Goal: Task Accomplishment & Management: Complete application form

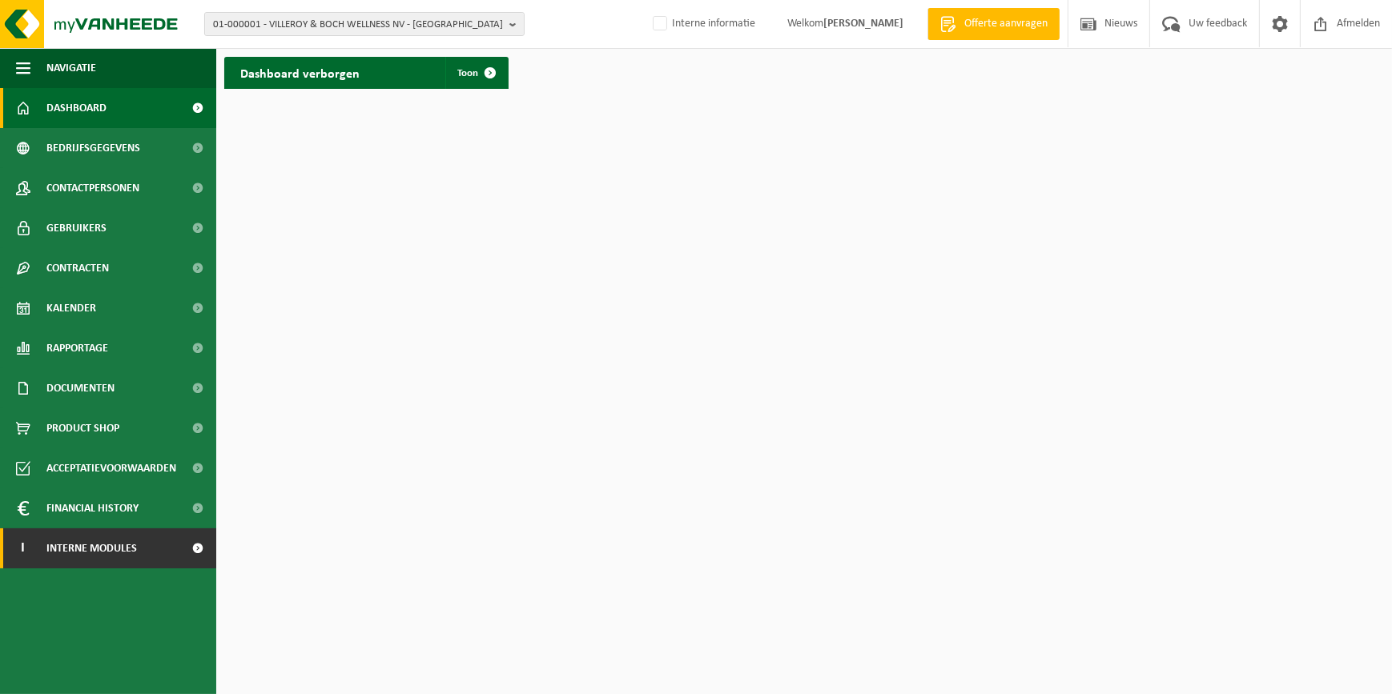
click at [110, 538] on span "Interne modules" at bounding box center [91, 548] width 90 height 40
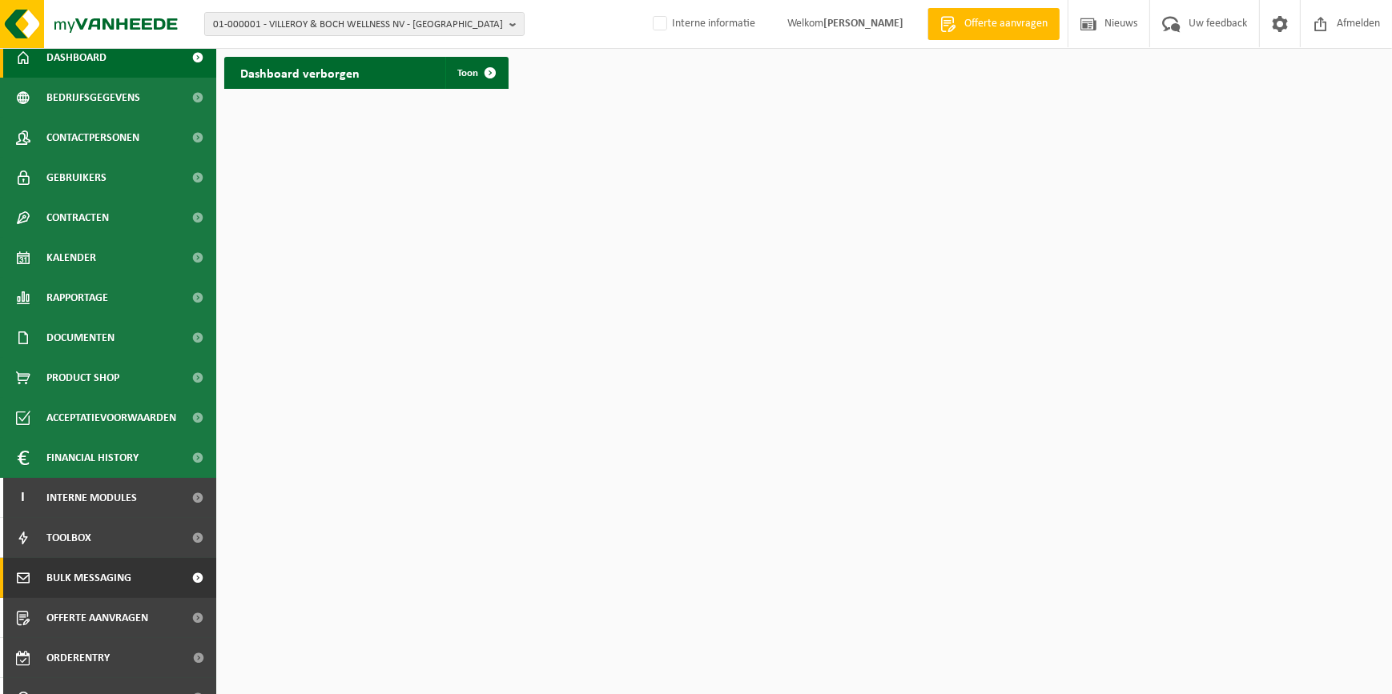
scroll to position [114, 0]
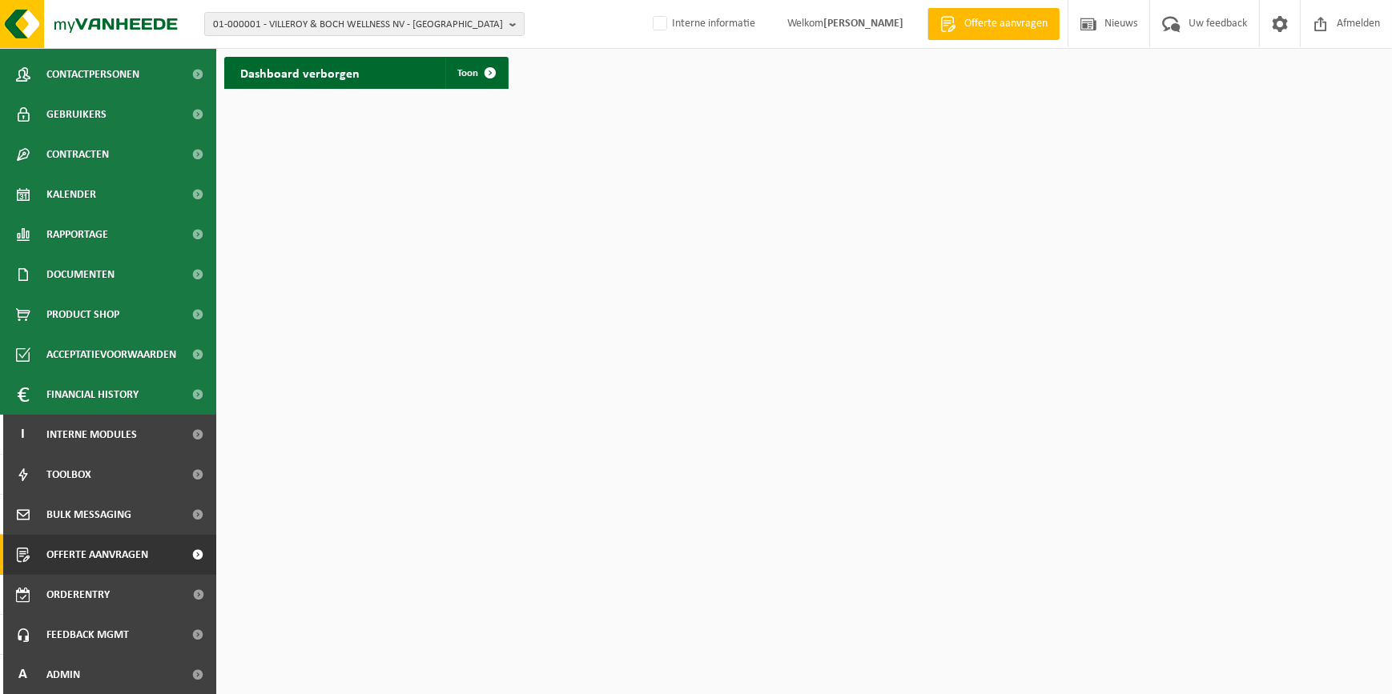
click at [92, 547] on span "Offerte aanvragen" at bounding box center [97, 555] width 102 height 40
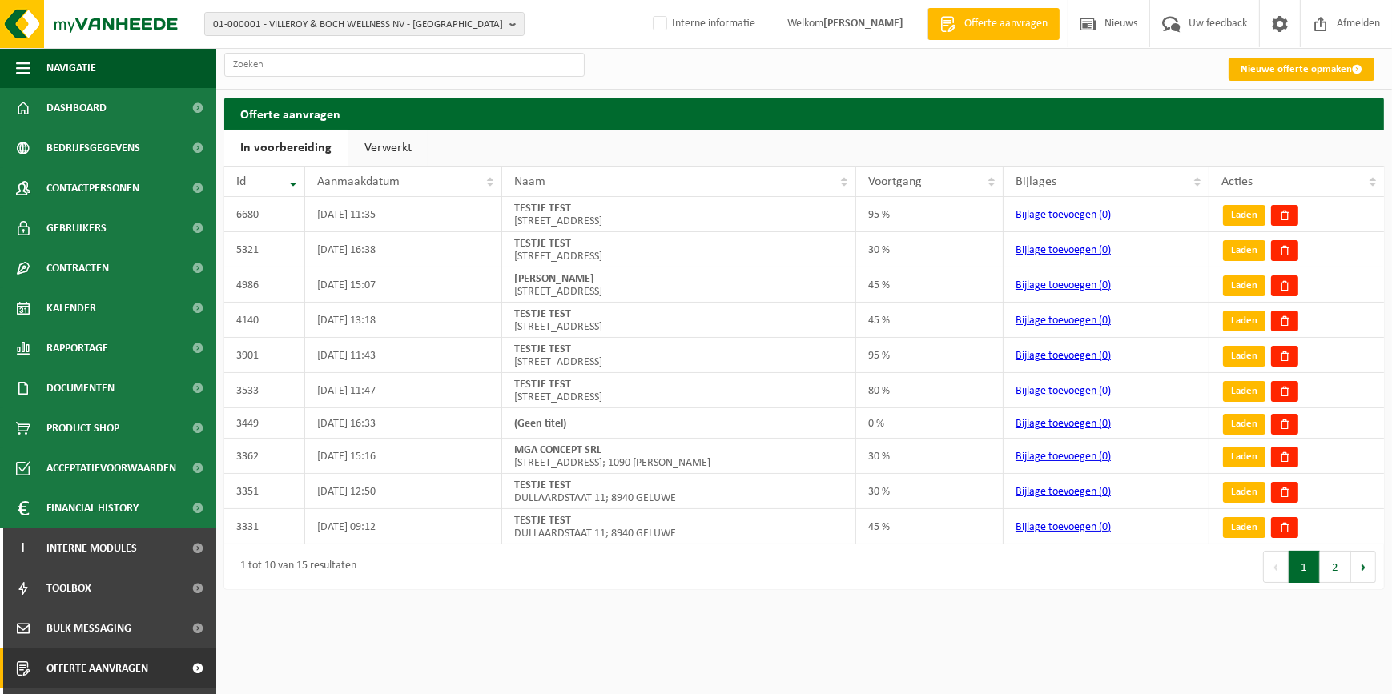
click at [1320, 72] on link "Nieuwe offerte opmaken" at bounding box center [1301, 69] width 146 height 23
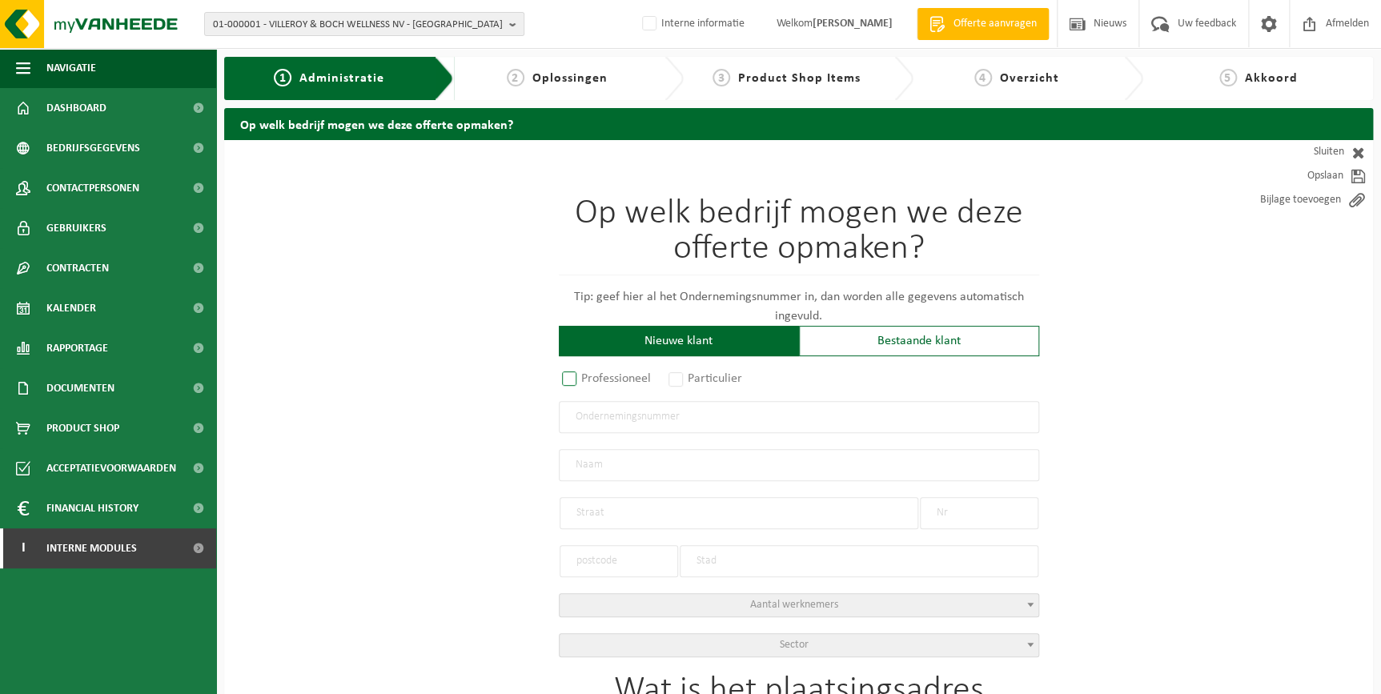
click at [596, 380] on label "Professioneel" at bounding box center [607, 379] width 97 height 22
click at [596, 380] on input "Professioneel" at bounding box center [590, 380] width 10 height 10
radio input "true"
click at [629, 416] on input "text" at bounding box center [799, 417] width 480 height 32
paste input "0831894170"
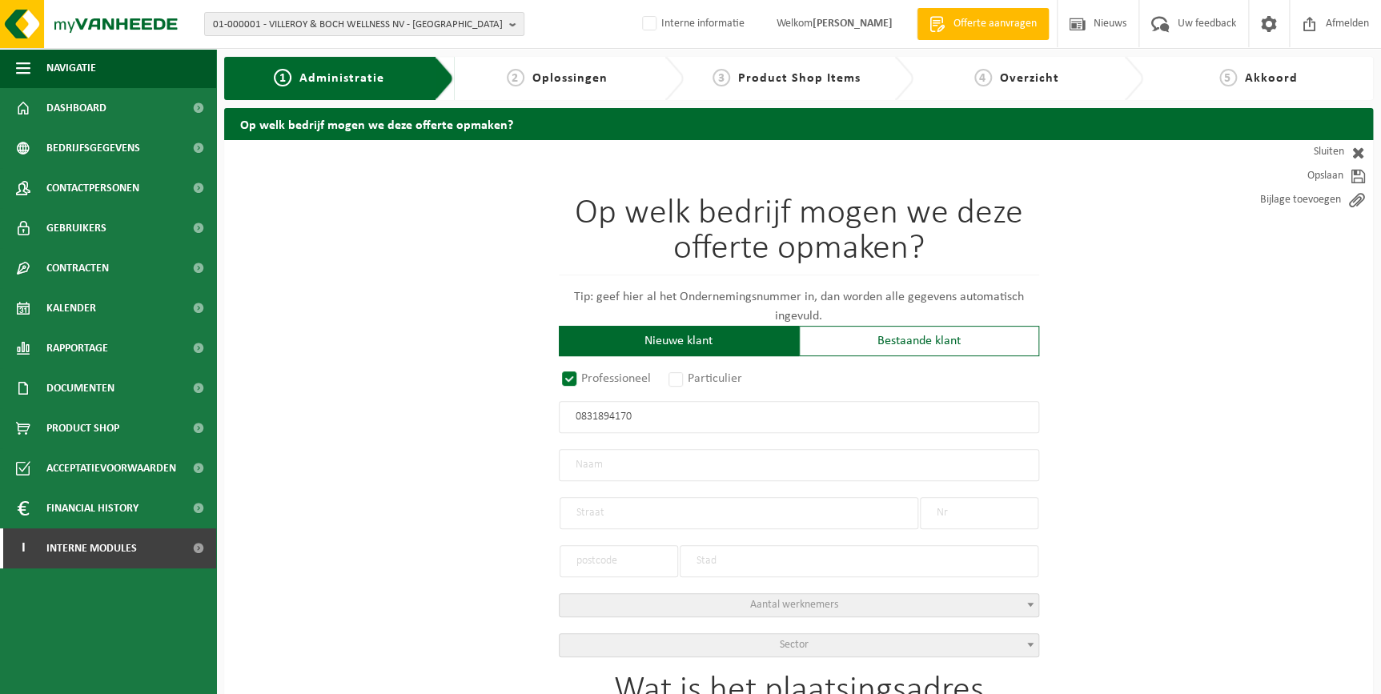
type input "0831894170"
click at [659, 459] on input "text" at bounding box center [799, 465] width 480 height 32
radio input "false"
select select
type input "ARTTISCOBA BV"
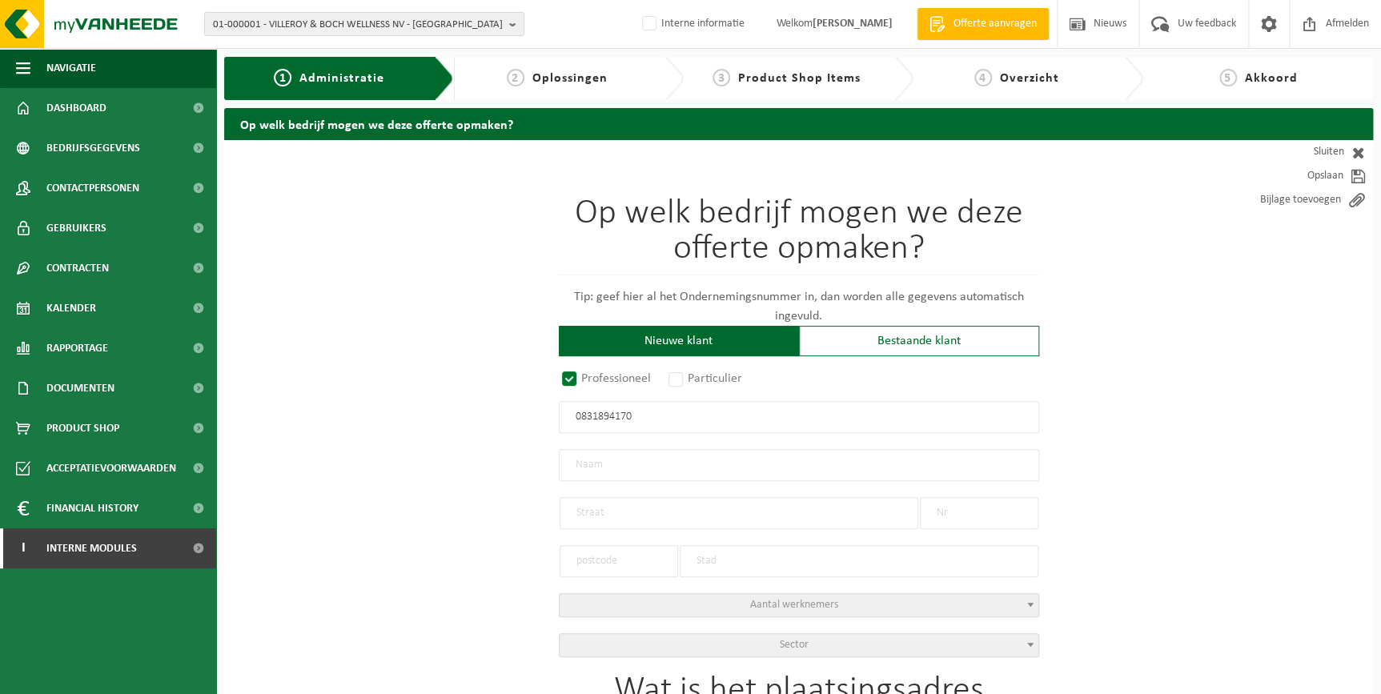
type input "ROESELAARSESTRAAT"
type input "244 / A"
type input "8890"
type input "MOORSLEDE"
type input "2245444684"
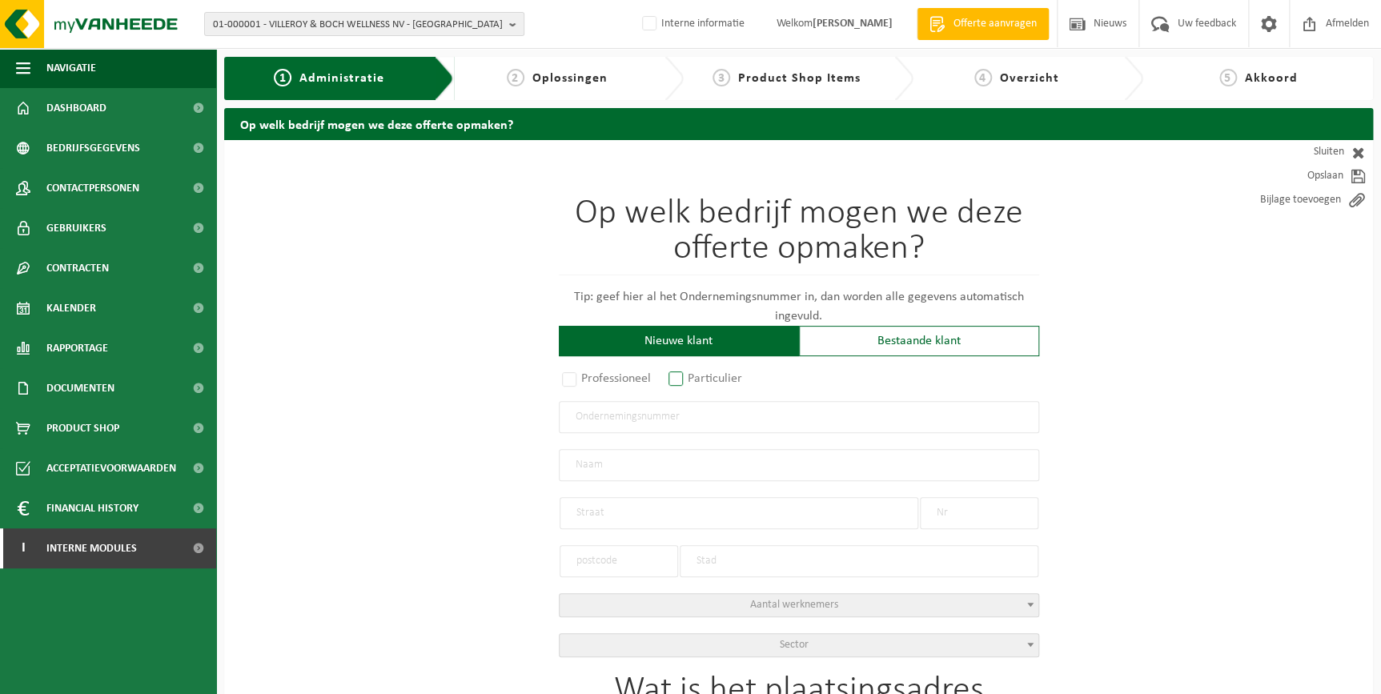
radio input "true"
select select "170858"
type input "0831.894.170"
type input "ARTTISCOBA BV"
type input "ROESELAARSESTRAAT"
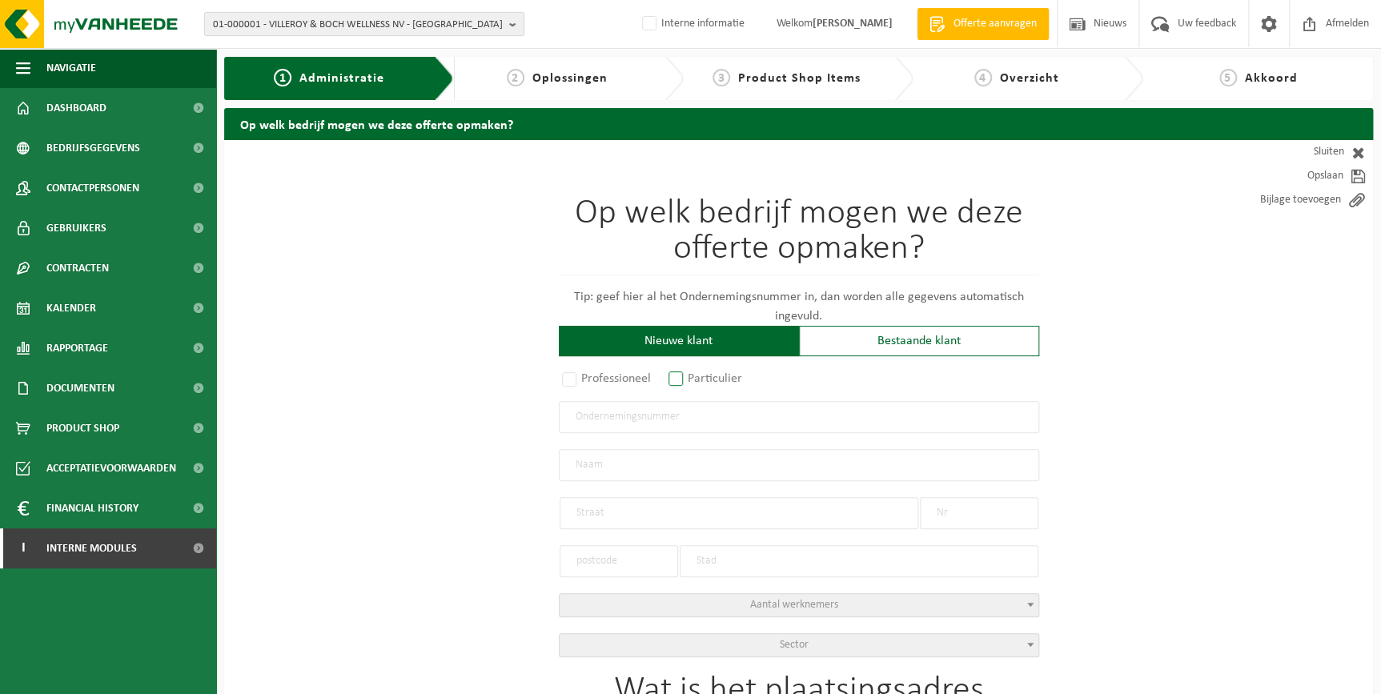
type input "244 / A"
type input "8890"
type input "MOORSLEDE"
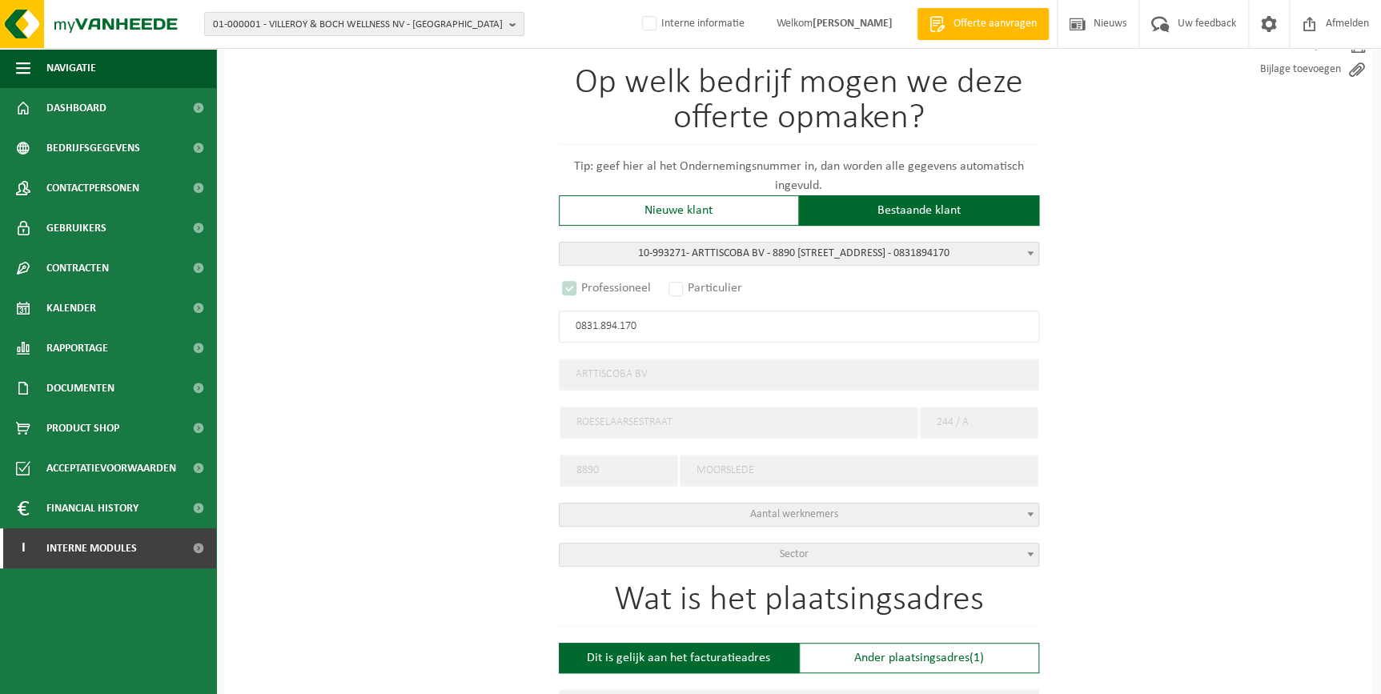
scroll to position [145, 0]
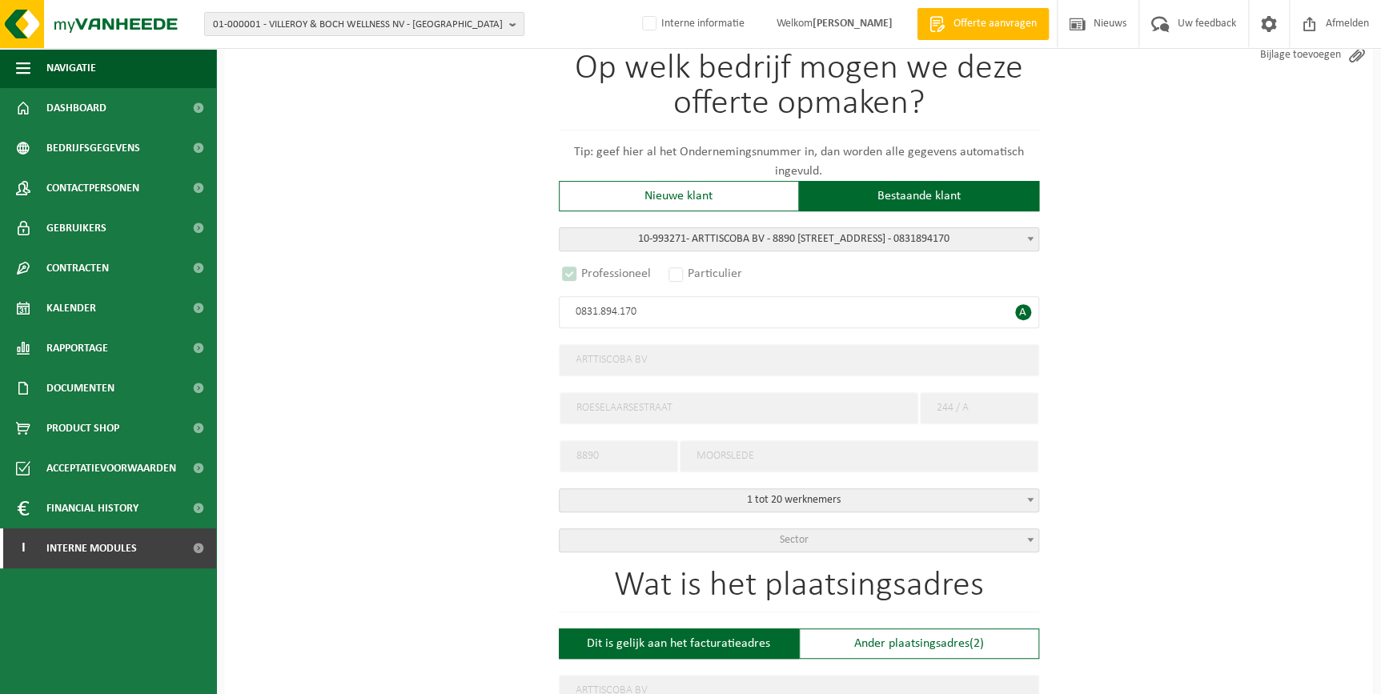
select select "D"
click at [1018, 313] on span "A" at bounding box center [1023, 312] width 16 height 16
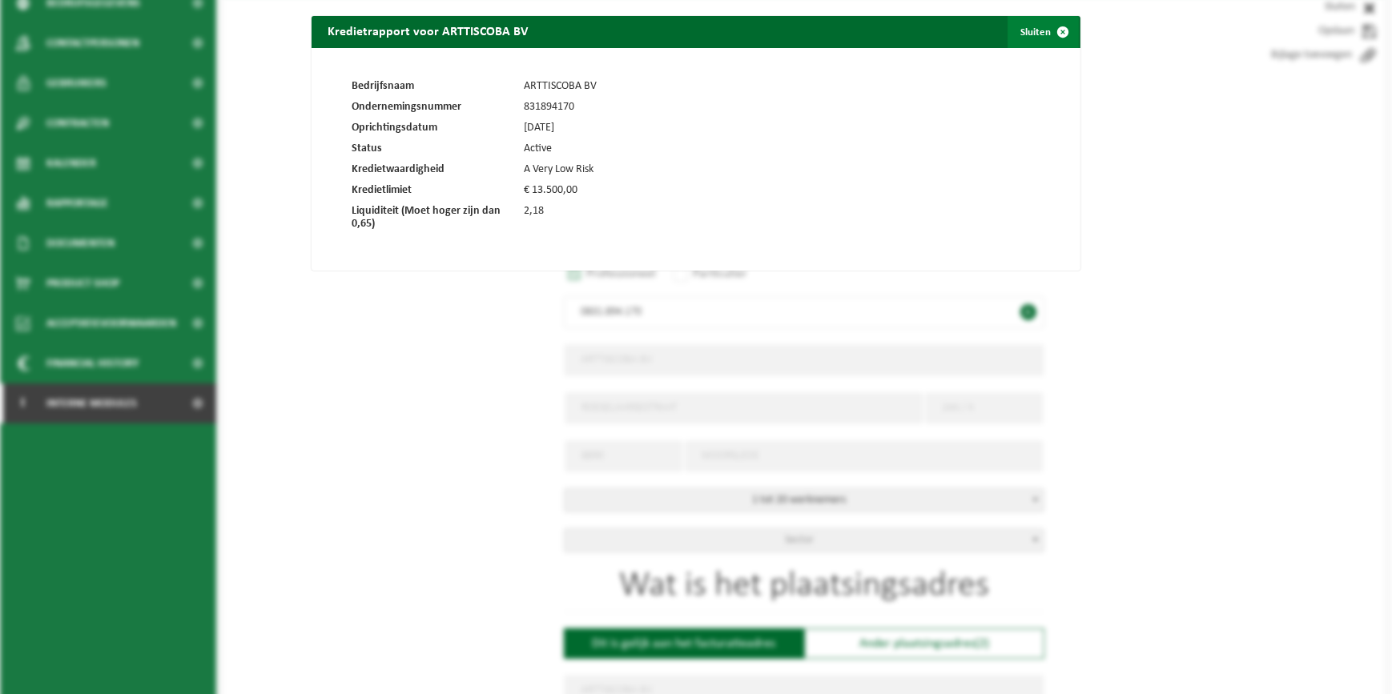
click at [1059, 32] on span at bounding box center [1063, 32] width 32 height 32
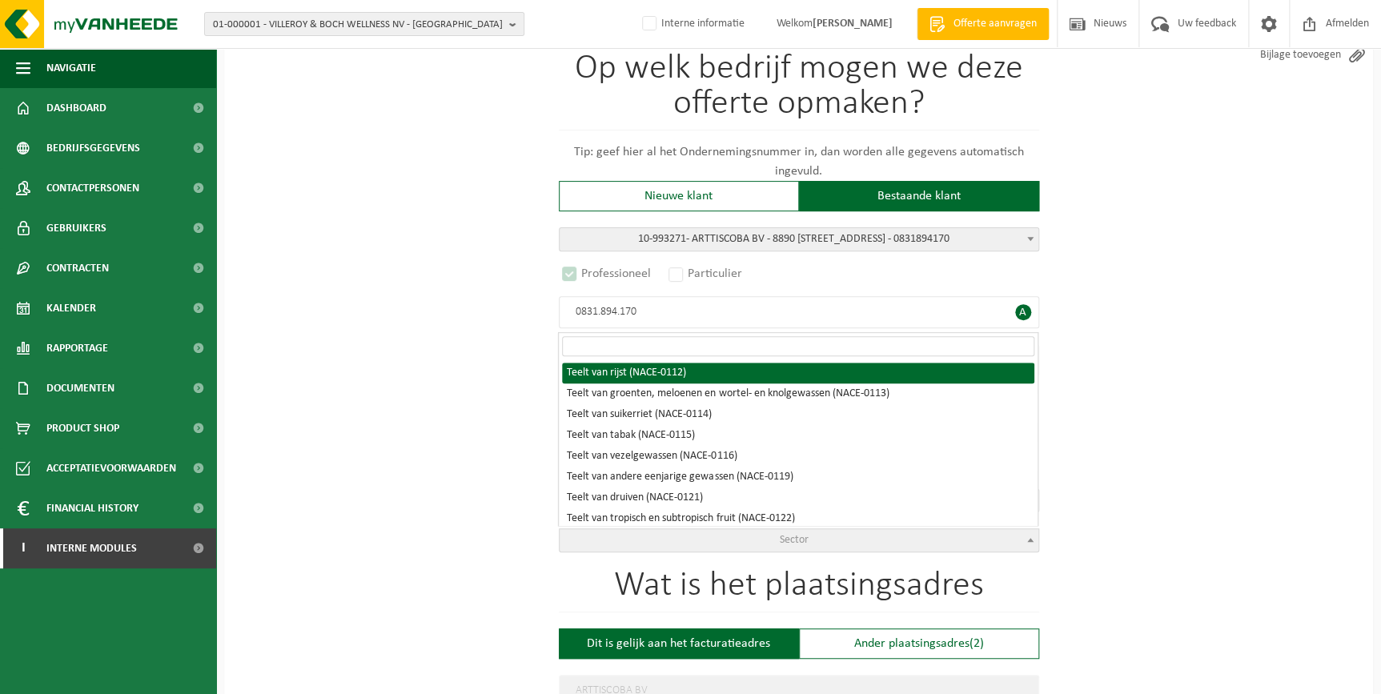
click at [838, 541] on span "Sector" at bounding box center [799, 540] width 479 height 22
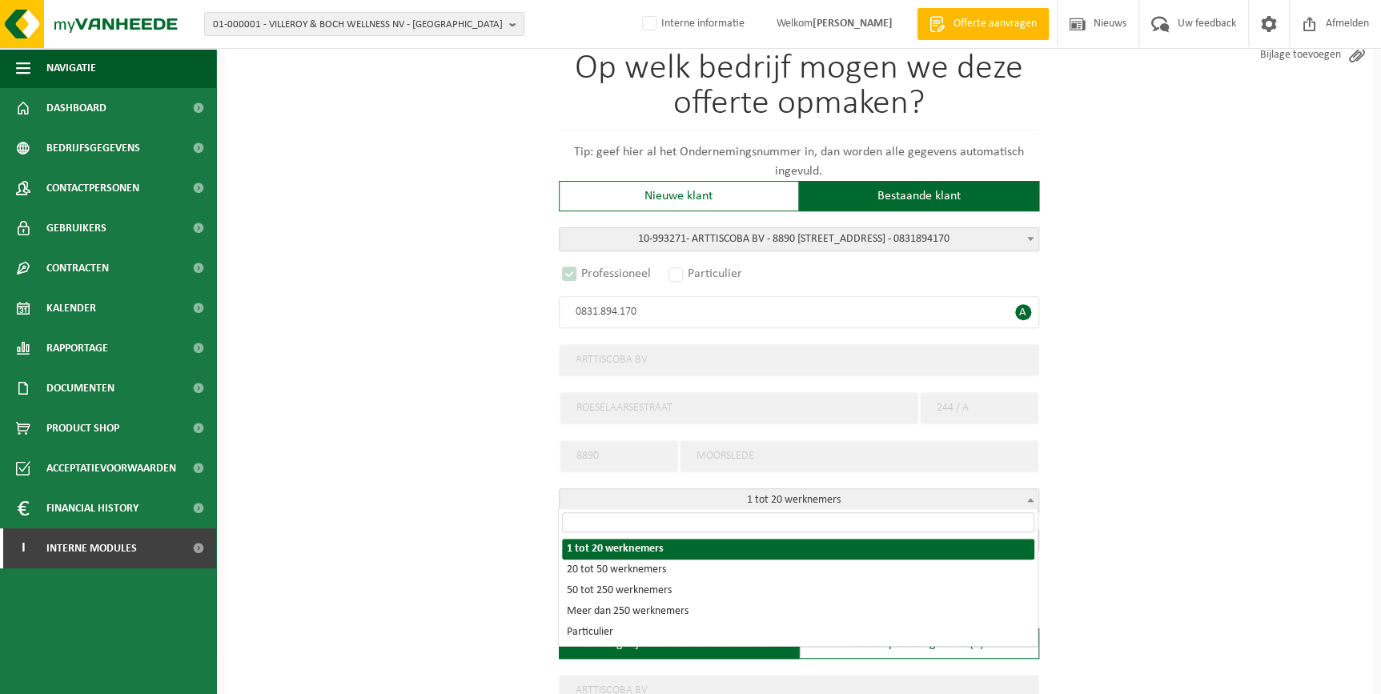
click at [930, 500] on span "1 tot 20 werknemers" at bounding box center [799, 500] width 479 height 22
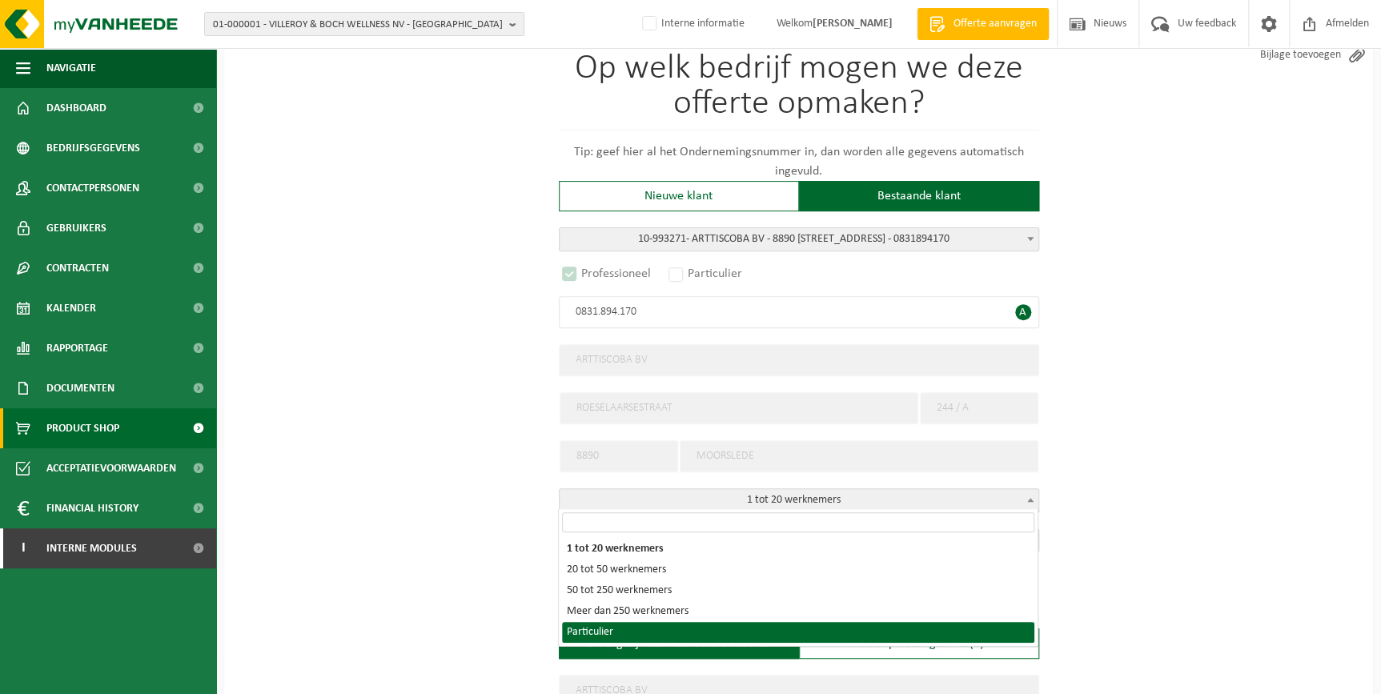
drag, startPoint x: 180, startPoint y: 409, endPoint x: 223, endPoint y: 418, distance: 44.1
click at [181, 409] on span at bounding box center [198, 428] width 36 height 40
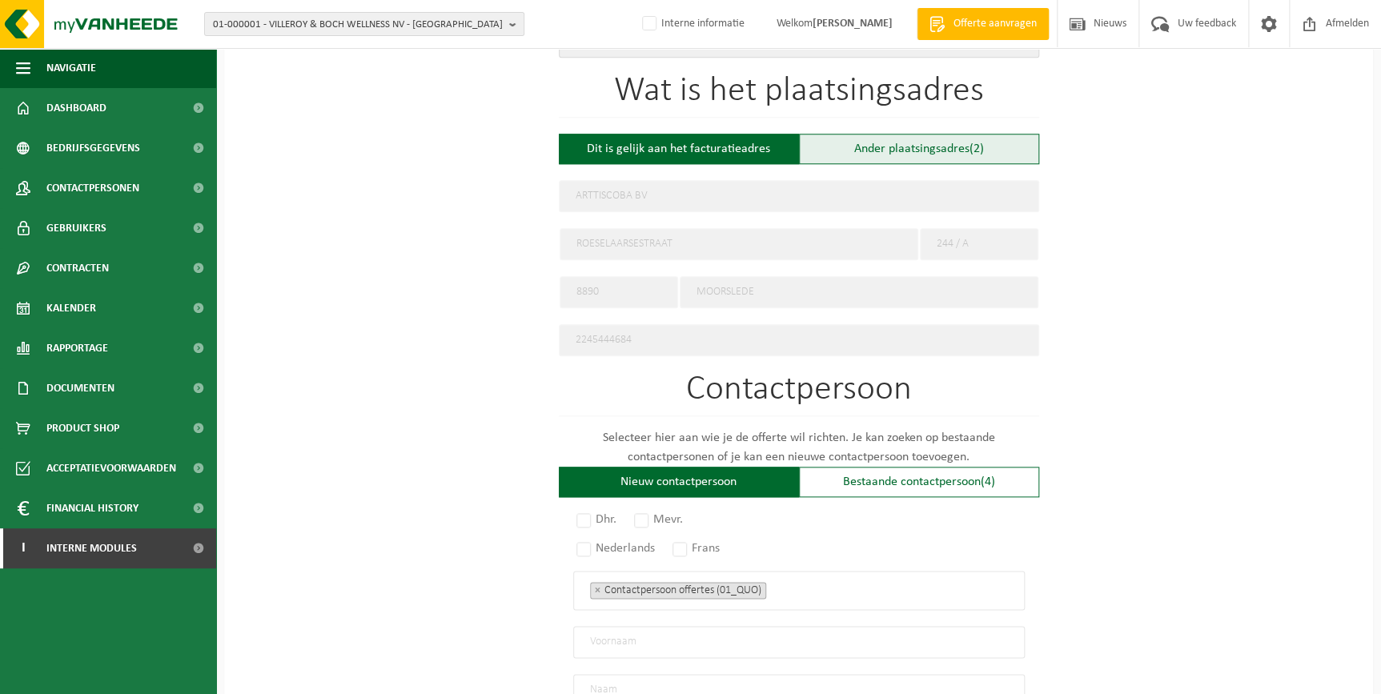
scroll to position [582, 0]
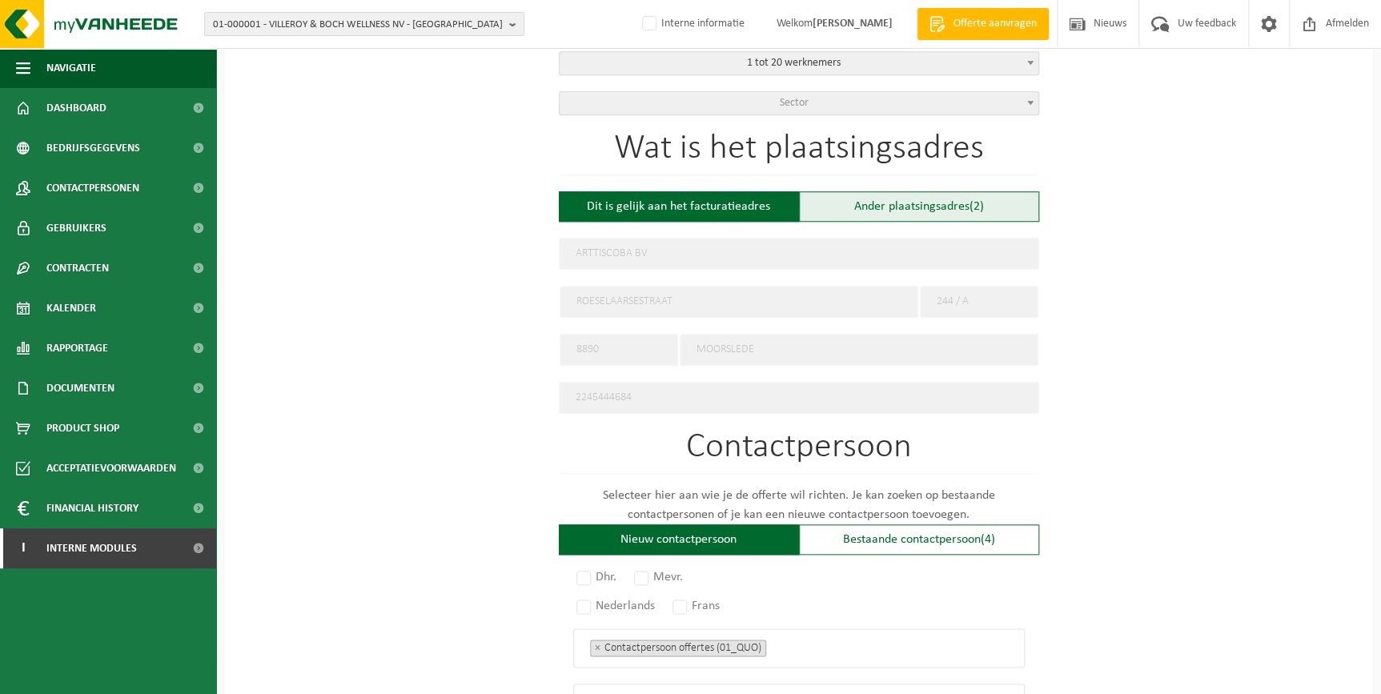
click at [896, 191] on div "Ander plaatsingsadres (2)" at bounding box center [919, 206] width 240 height 30
type input "Werf -"
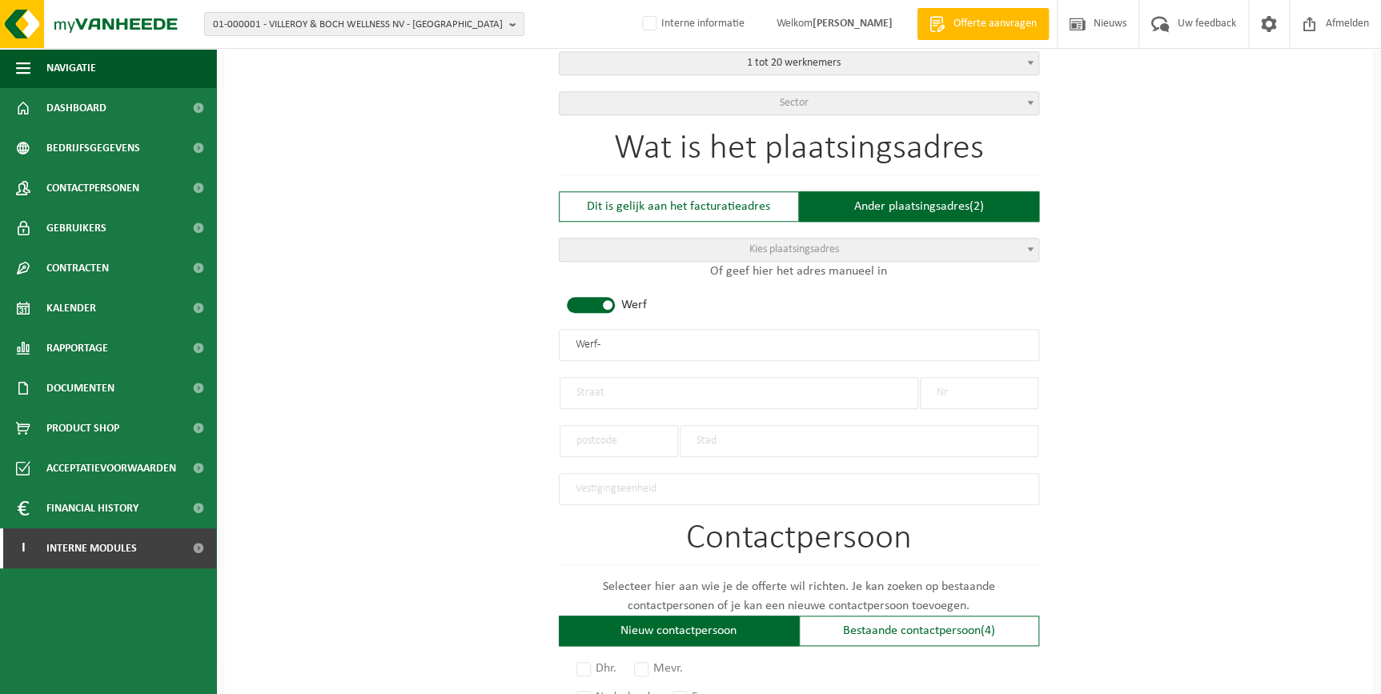
click at [841, 248] on span "Kies plaatsingsadres" at bounding box center [799, 250] width 479 height 22
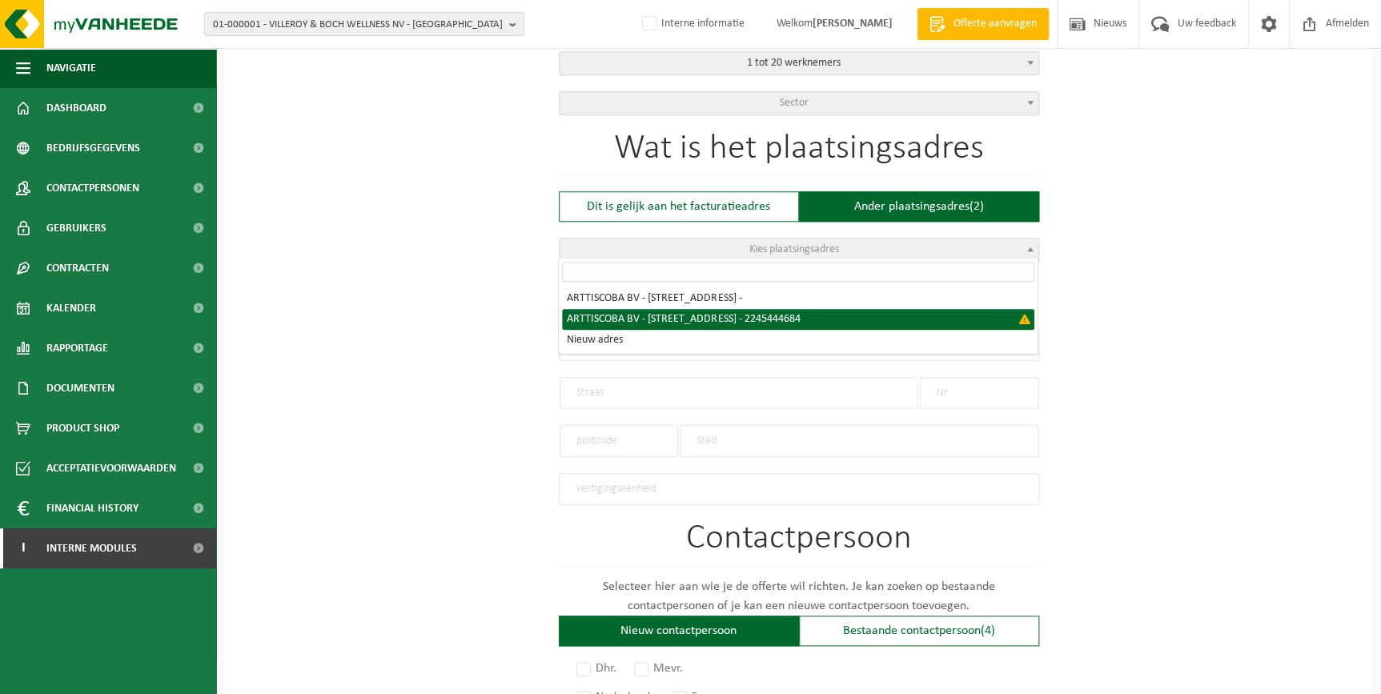
select select "{"country":"BE","vat":"BE0831894170","name":"ARTTISCOBA BV","street":"ROESELAAR…"
type input "ARTTISCOBA BV"
type input "ROESELAARSESTRAAT"
type input "244 / A"
type input "8890"
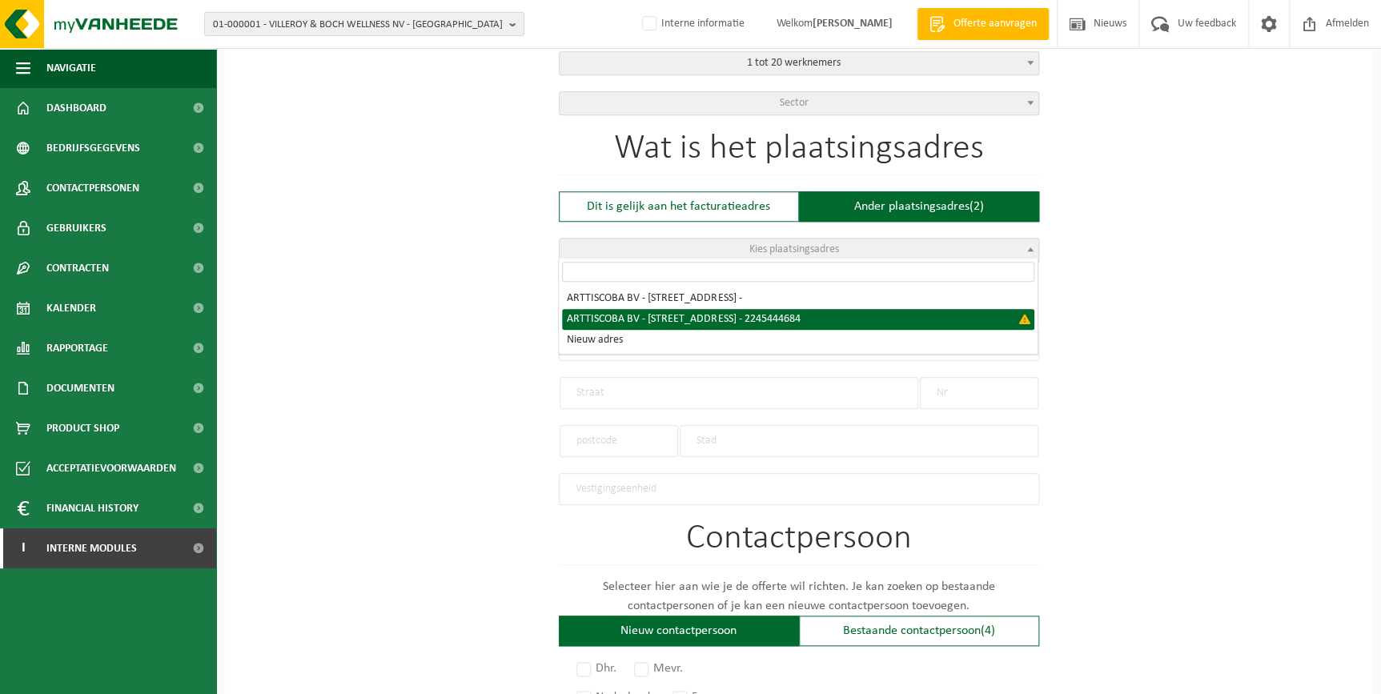
type input "MOORSLEDE"
type input "2245444684"
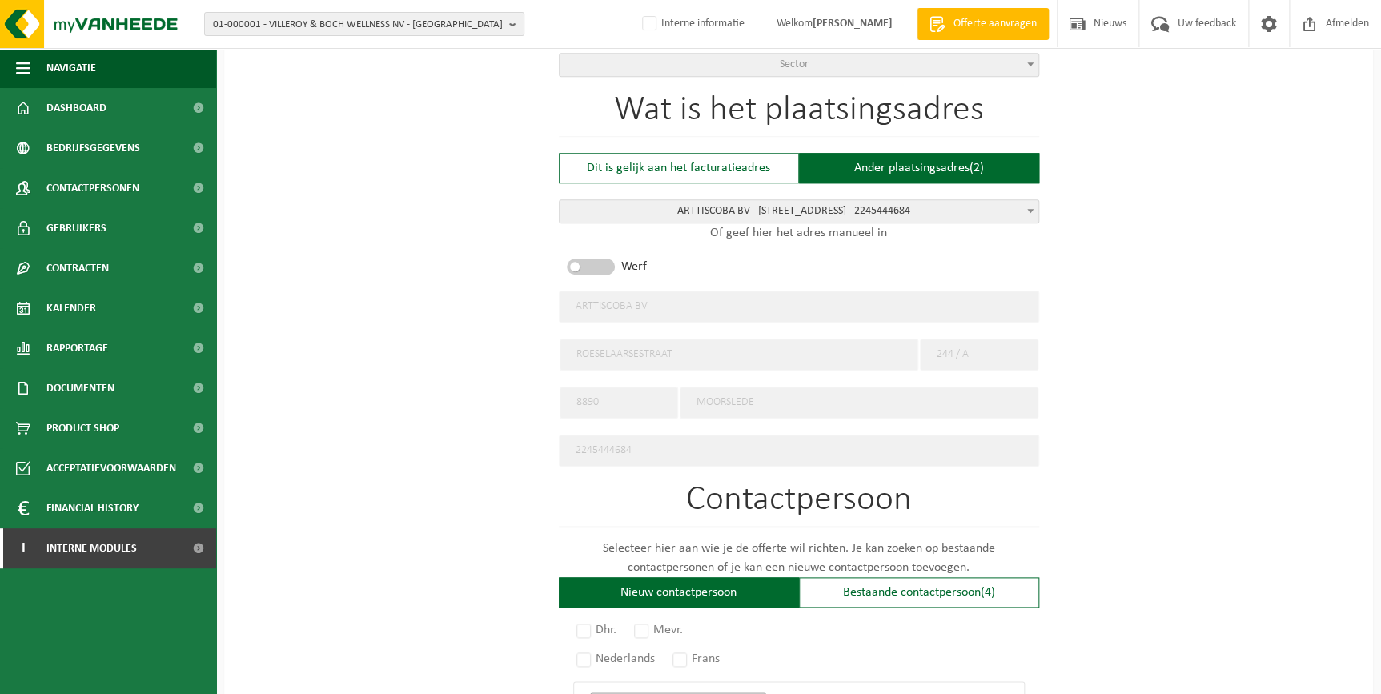
scroll to position [655, 0]
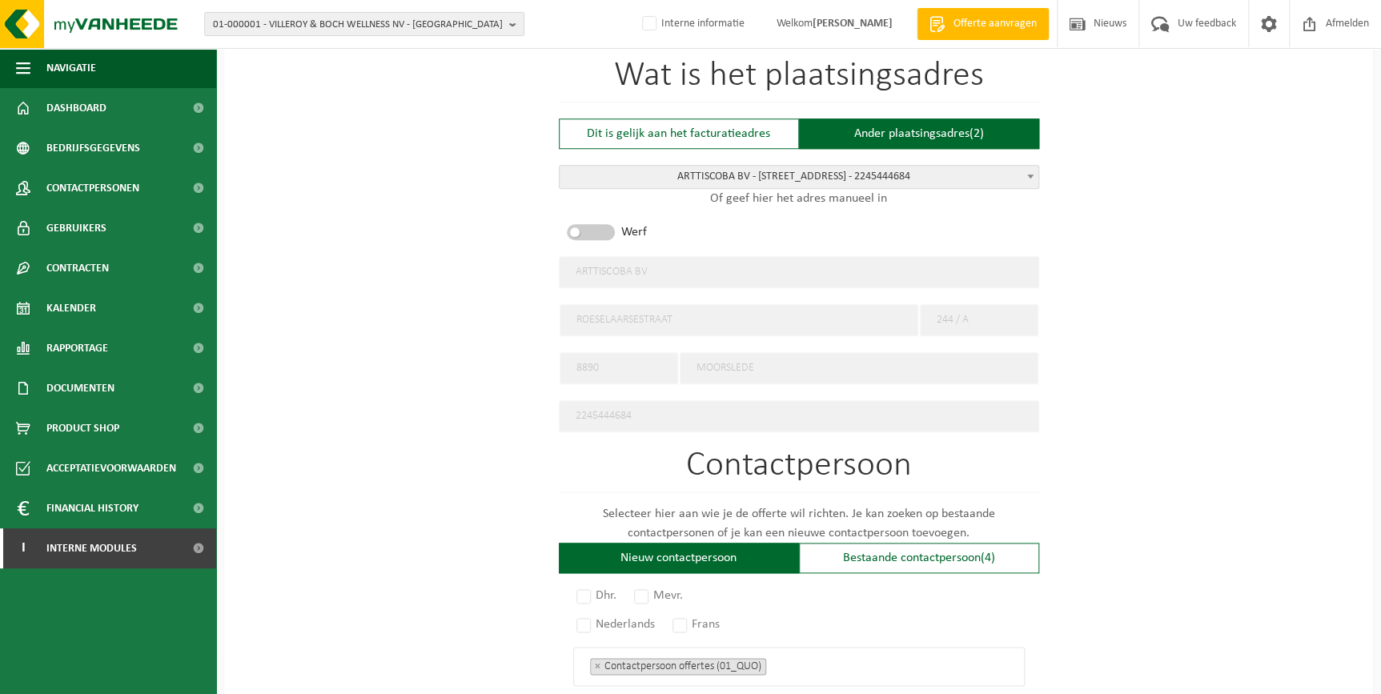
click at [889, 175] on span "ARTTISCOBA BV - ROESELAARSESTRAAT 244 / A - MOORSLEDE - 2245444684" at bounding box center [799, 177] width 479 height 22
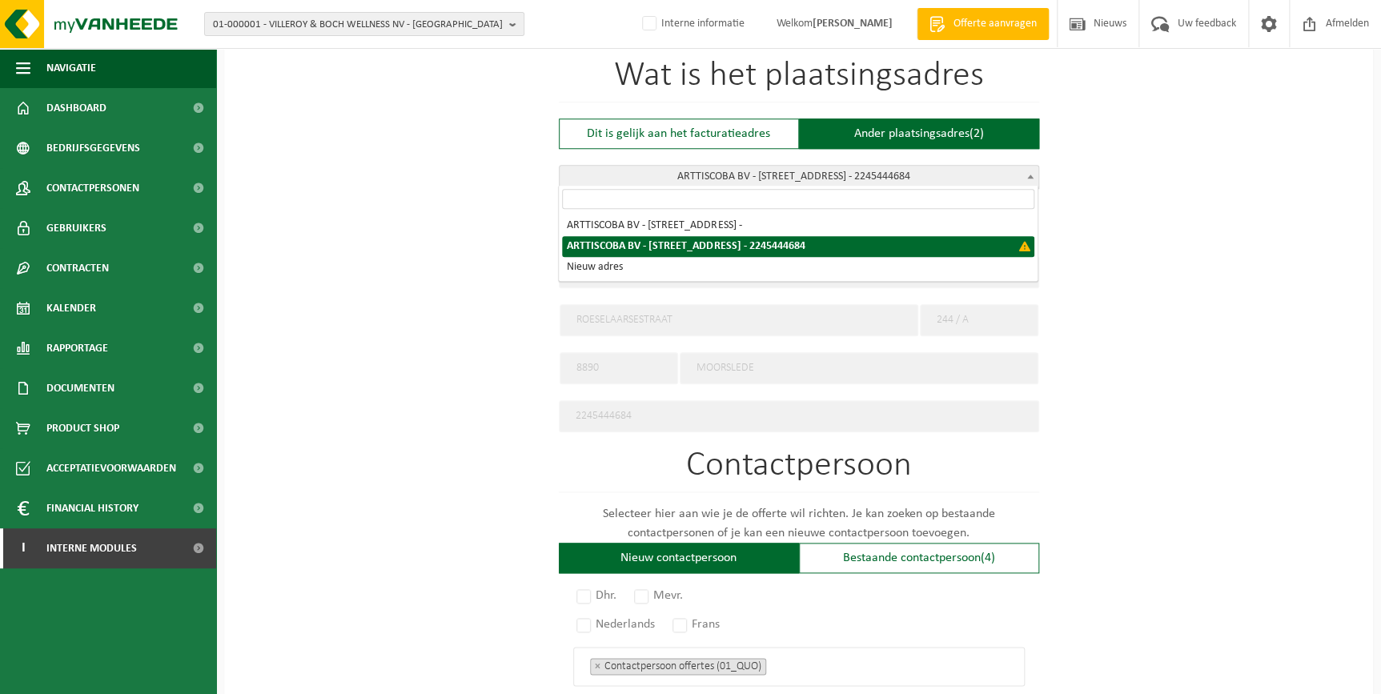
click at [902, 179] on span "ARTTISCOBA BV - ROESELAARSESTRAAT 244 / A - MOORSLEDE - 2245444684" at bounding box center [799, 177] width 479 height 22
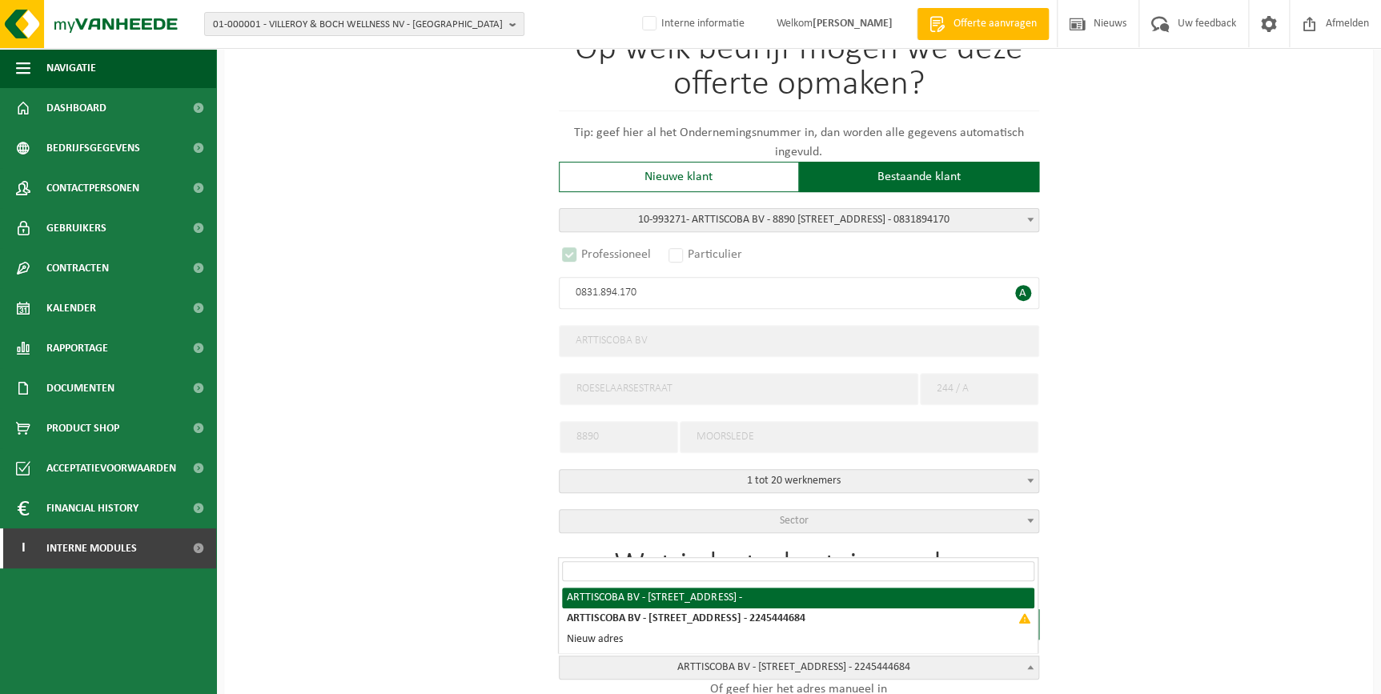
scroll to position [208, 0]
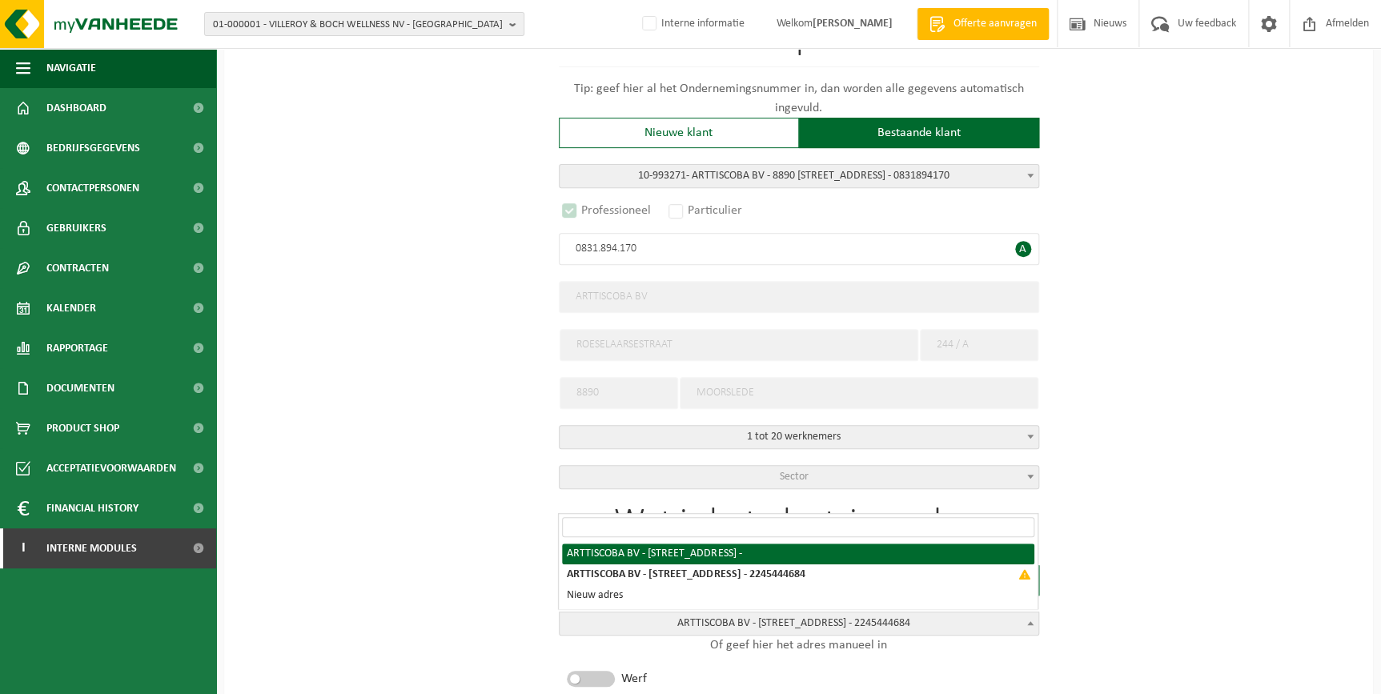
click at [777, 459] on div "Op welk bedrijf mogen we deze offerte opmaken? Tip: geef hier al het Ondernemin…" at bounding box center [799, 238] width 480 height 501
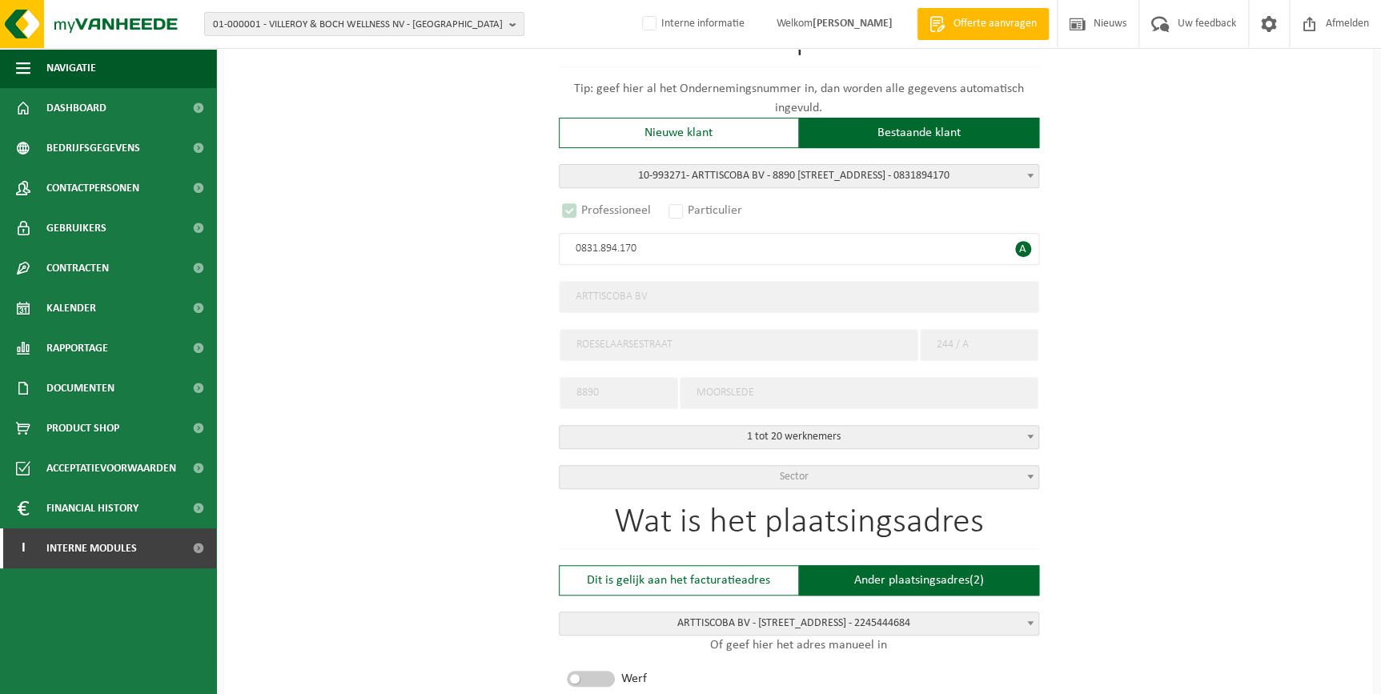
drag, startPoint x: 774, startPoint y: 473, endPoint x: 661, endPoint y: 485, distance: 113.5
click at [773, 474] on span "Sector" at bounding box center [799, 477] width 479 height 22
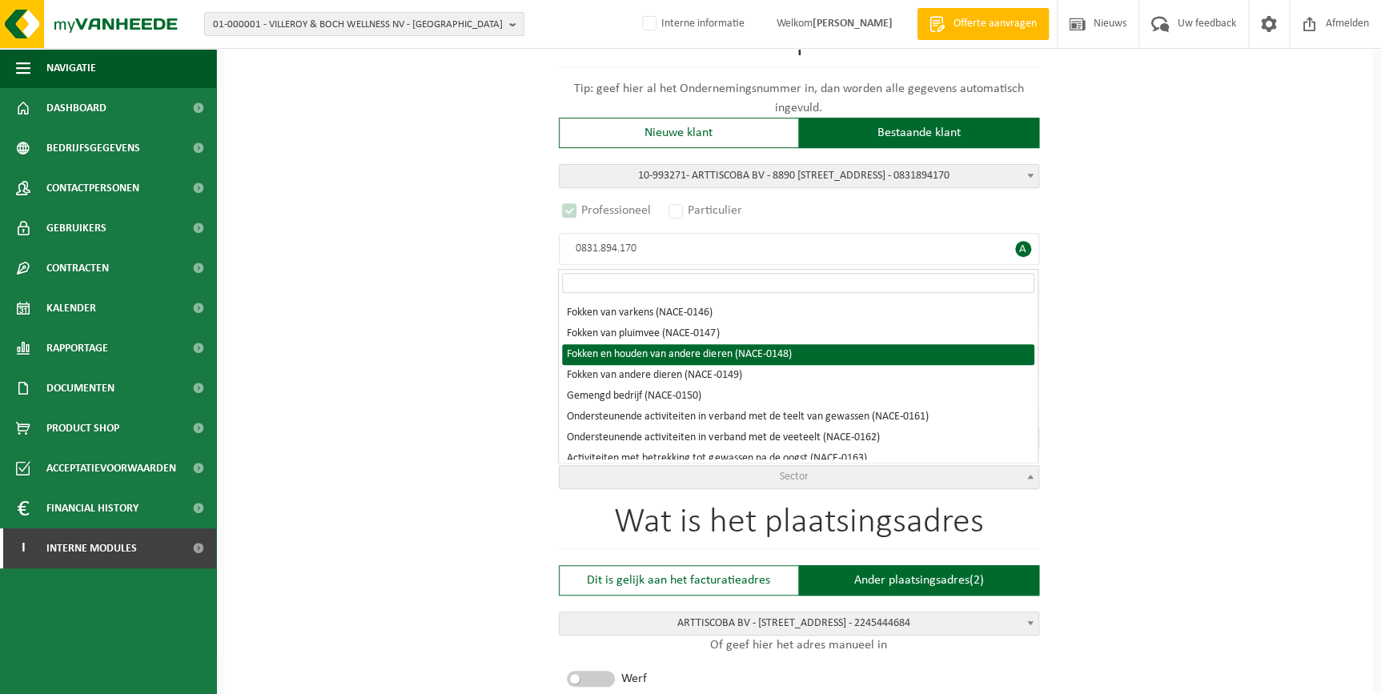
scroll to position [436, 0]
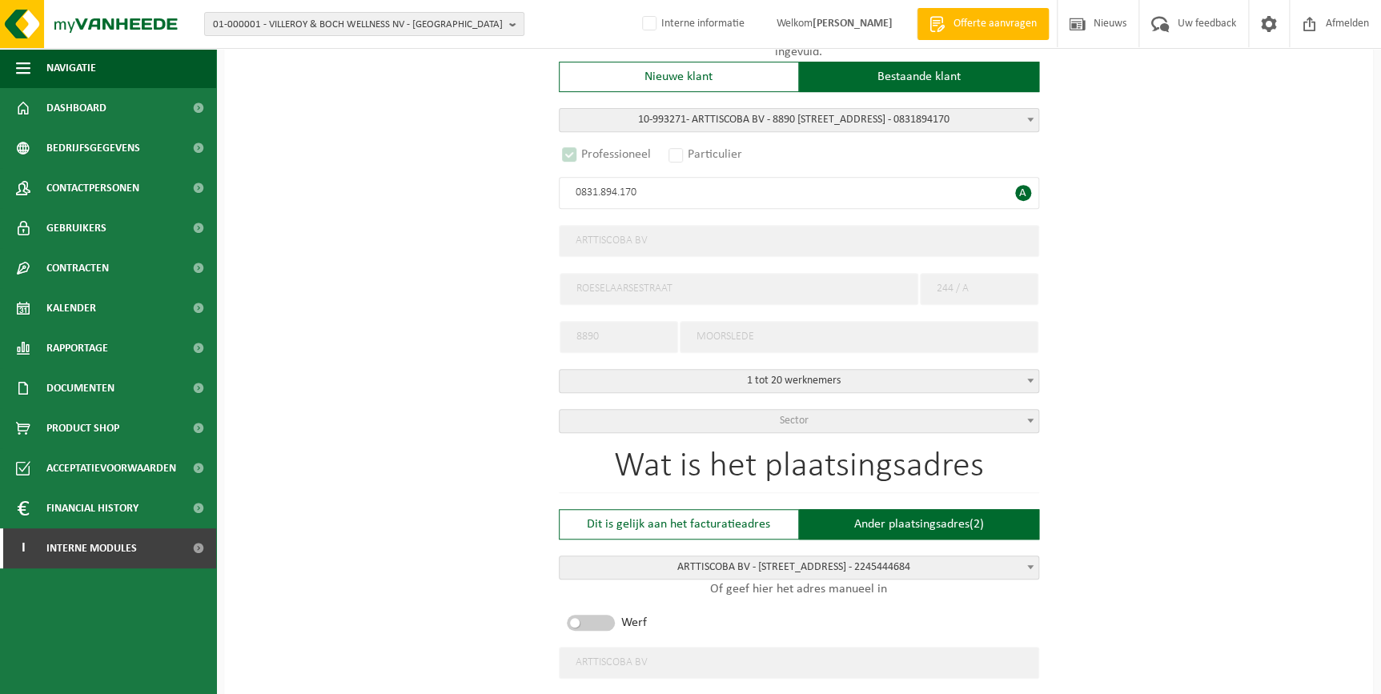
scroll to position [499, 0]
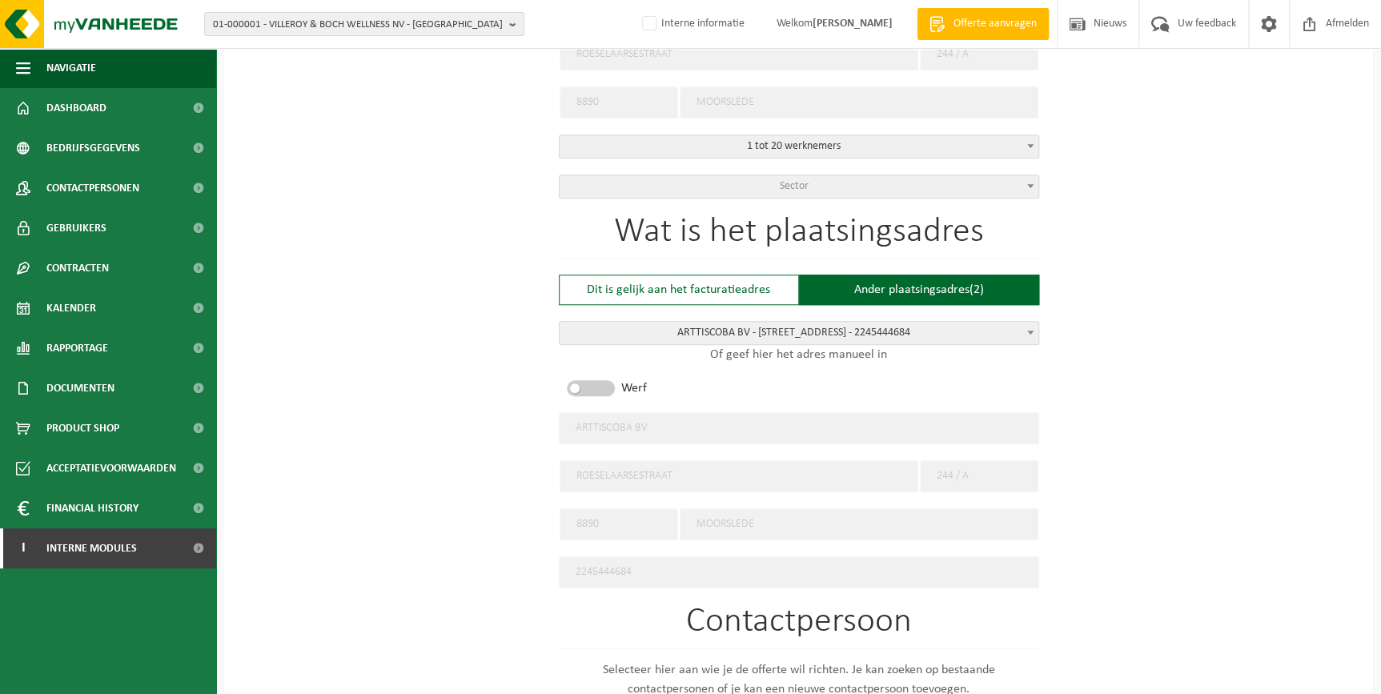
click at [908, 193] on span "Sector" at bounding box center [799, 186] width 479 height 22
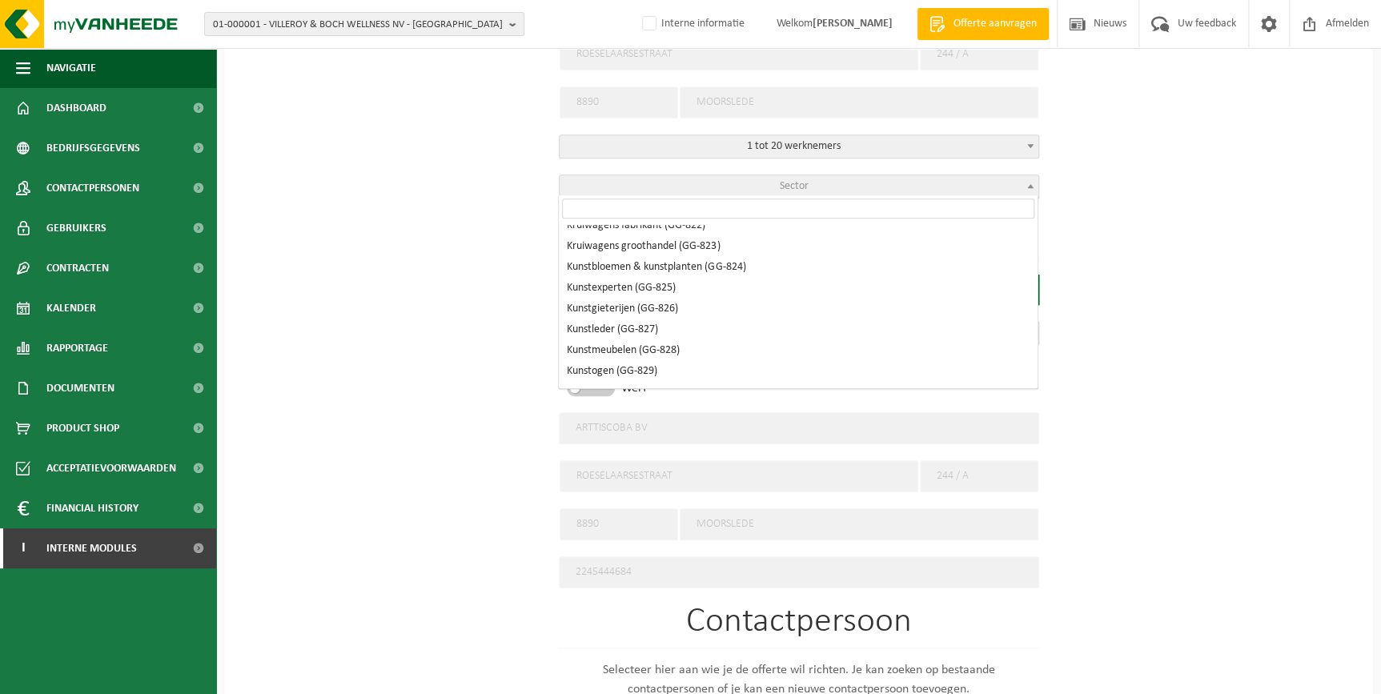
scroll to position [50864, 0]
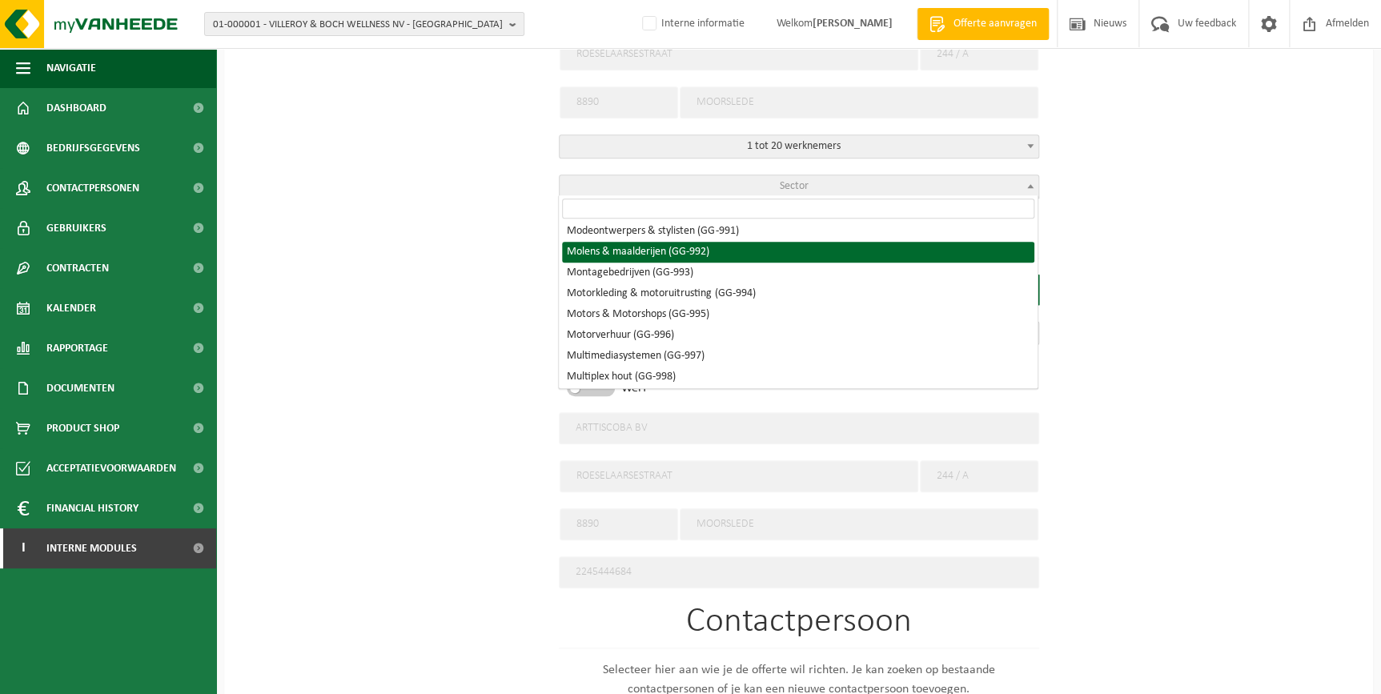
click at [598, 201] on input "search" at bounding box center [798, 209] width 472 height 20
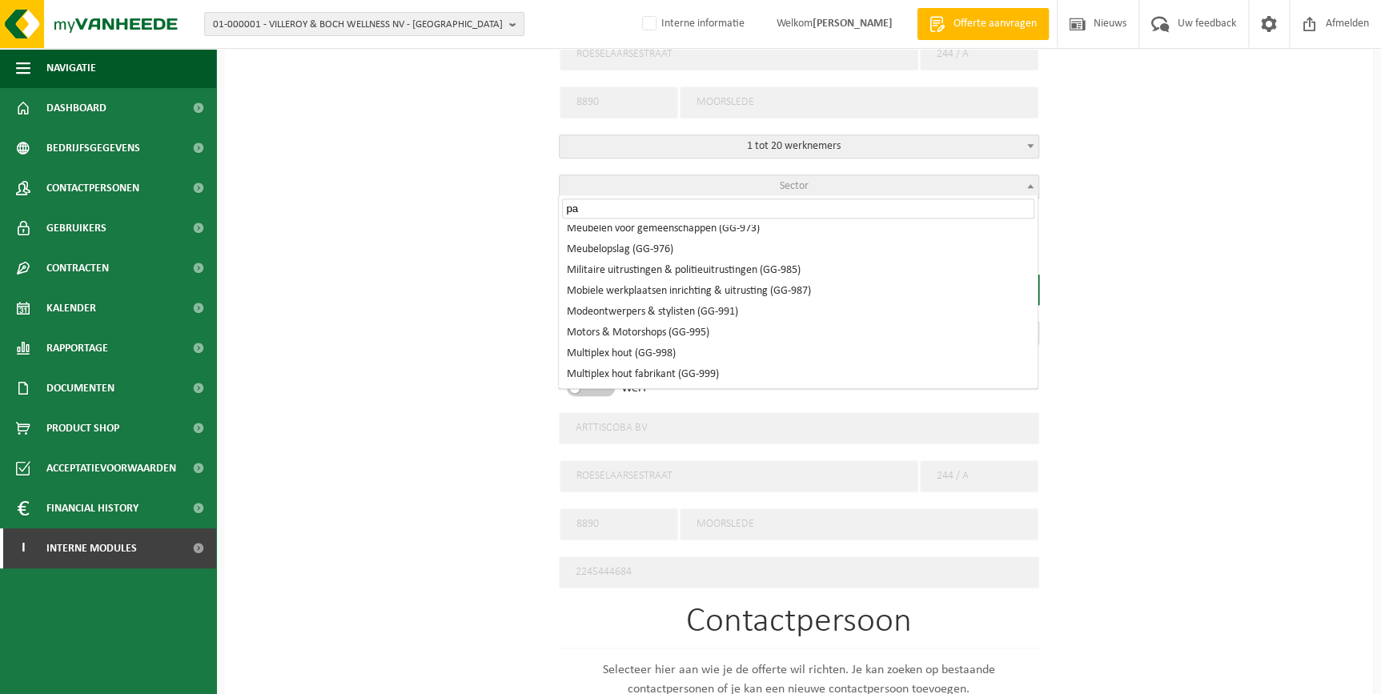
scroll to position [0, 0]
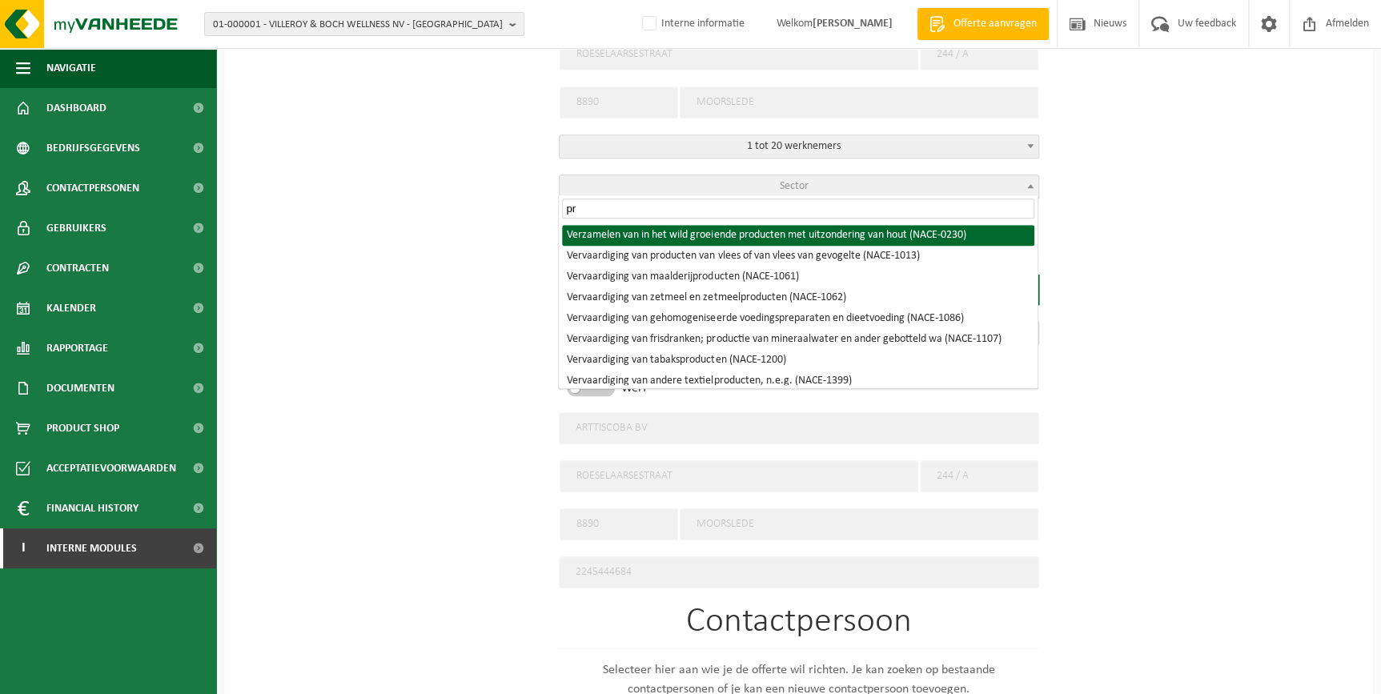
type input "p"
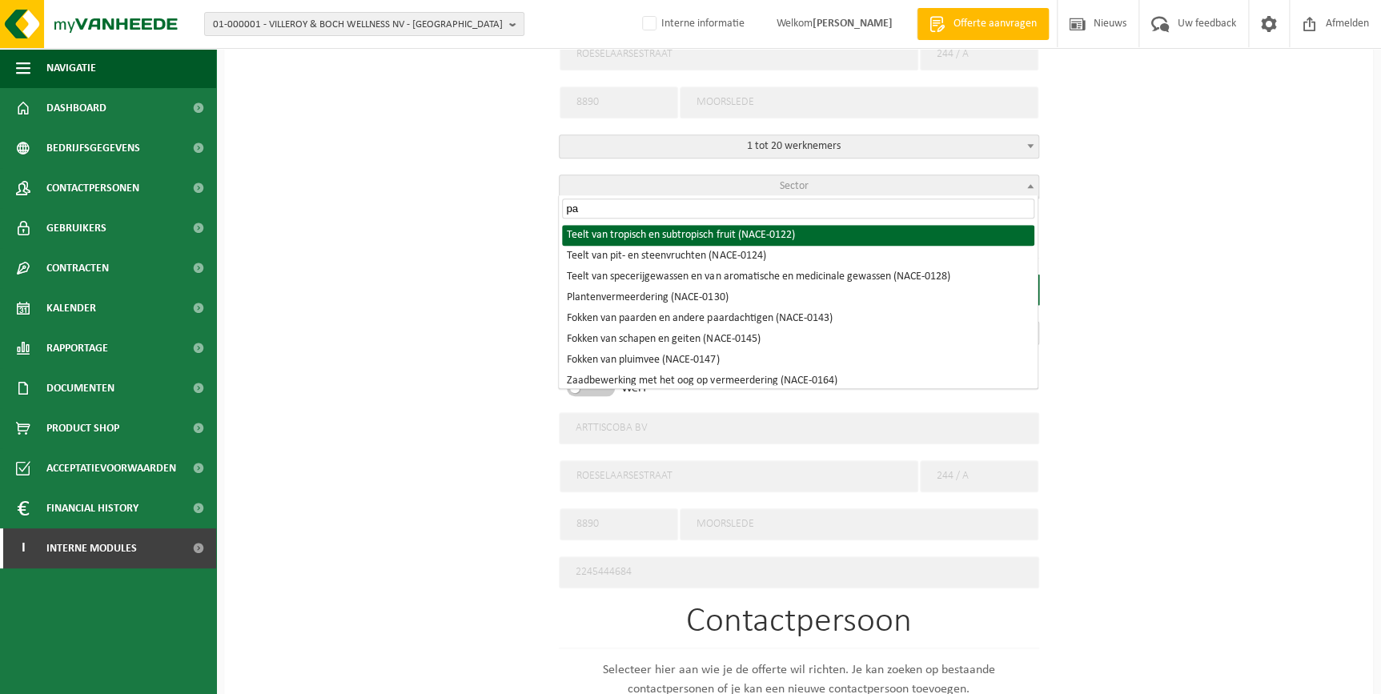
type input "p"
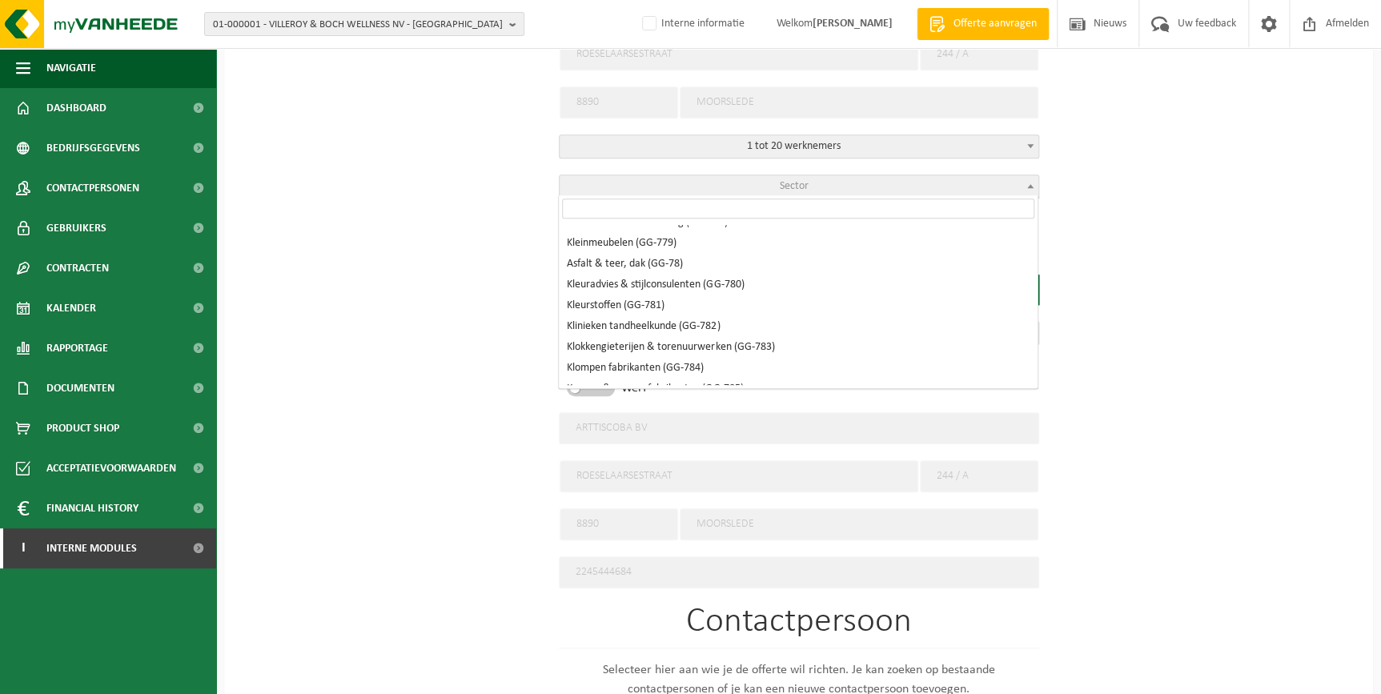
scroll to position [50864, 0]
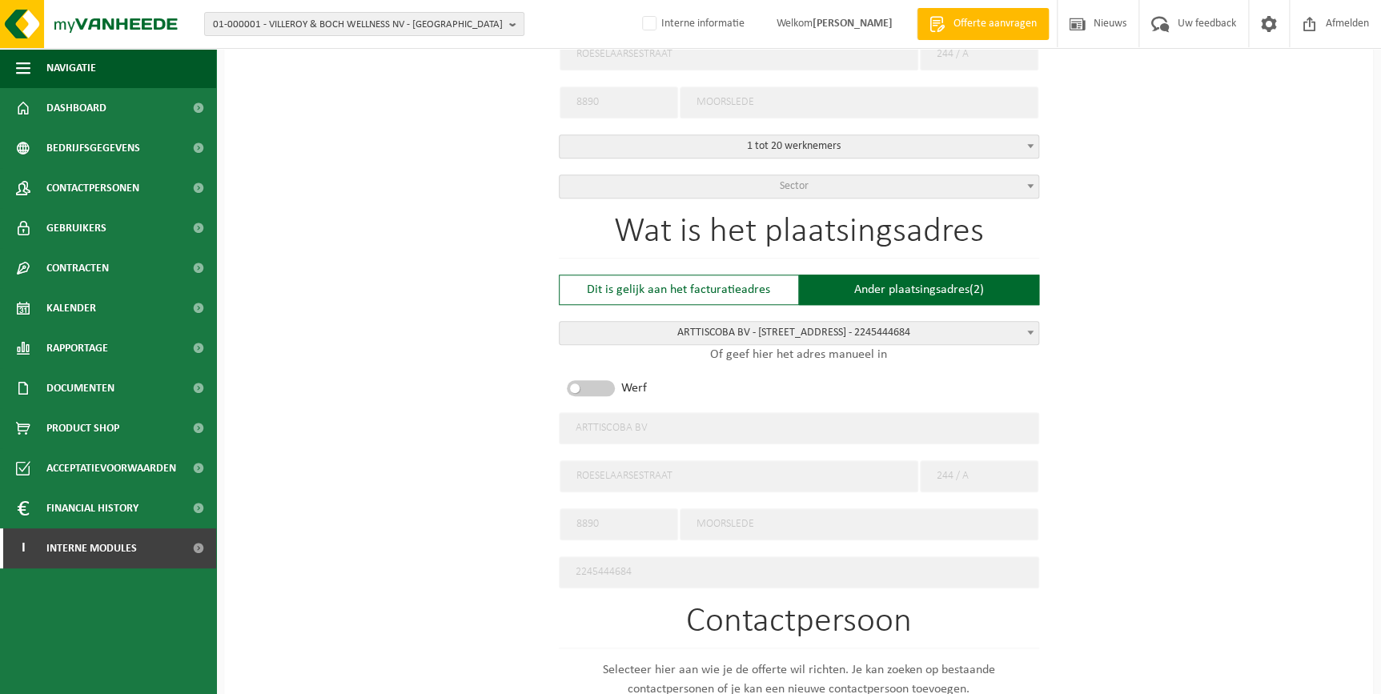
click at [476, 335] on div "Op welk bedrijf mogen we deze offerte opmaken? Tip: geef hier al het Ondernemin…" at bounding box center [798, 431] width 1149 height 1581
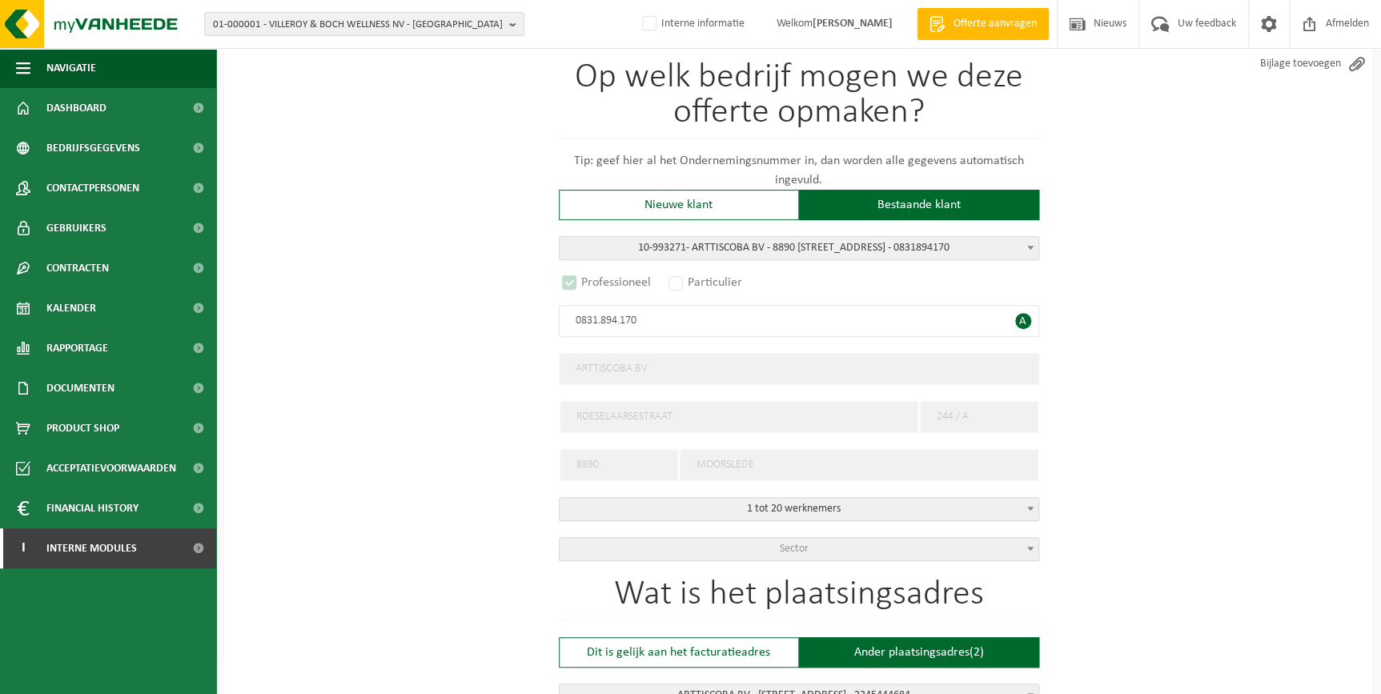
scroll to position [135, 0]
drag, startPoint x: 1008, startPoint y: 248, endPoint x: 819, endPoint y: 227, distance: 190.1
click at [876, 232] on div "Op welk bedrijf mogen we deze offerte opmaken? Tip: geef hier al het Ondernemin…" at bounding box center [799, 311] width 480 height 501
click at [820, 241] on span "10-993271 - ARTTISCOBA BV - 8890 MOORSLEDE, ROESELAARSESTRAAT 244 / A - 0831894…" at bounding box center [799, 249] width 479 height 22
click at [631, 210] on div "Nieuwe klant" at bounding box center [679, 206] width 240 height 30
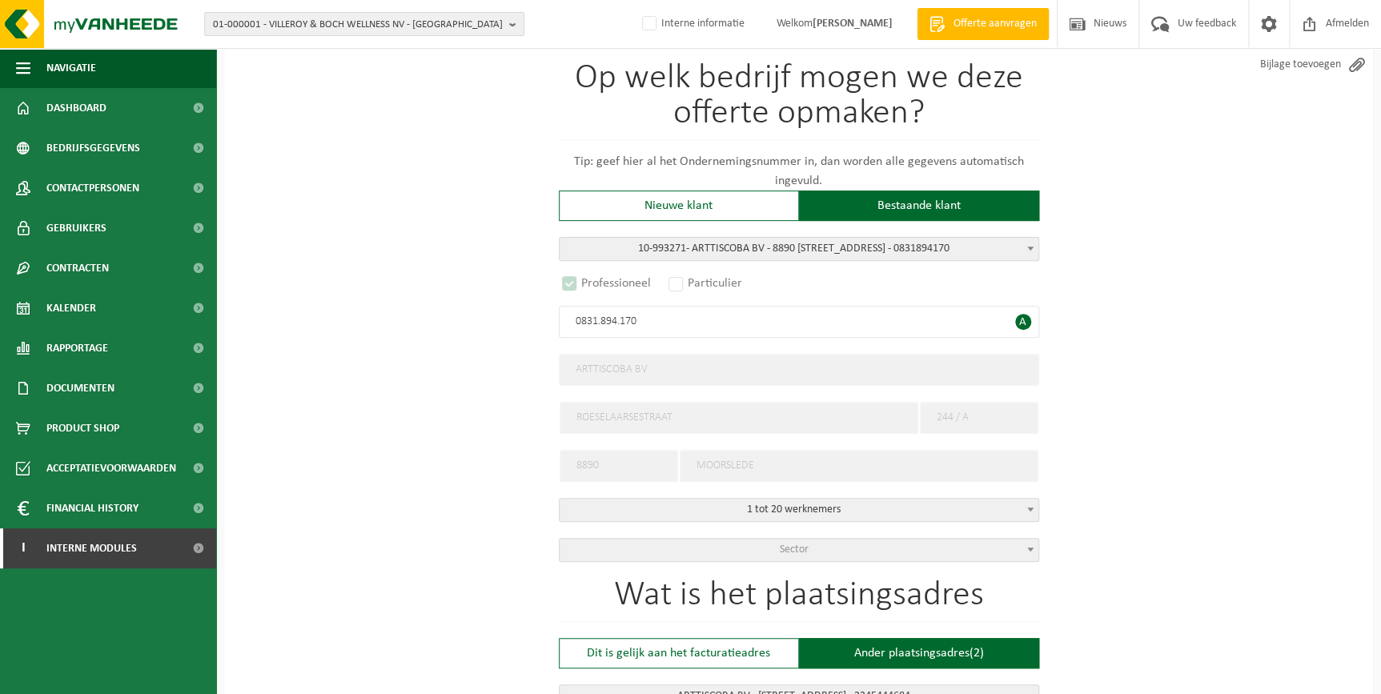
radio input "false"
select select
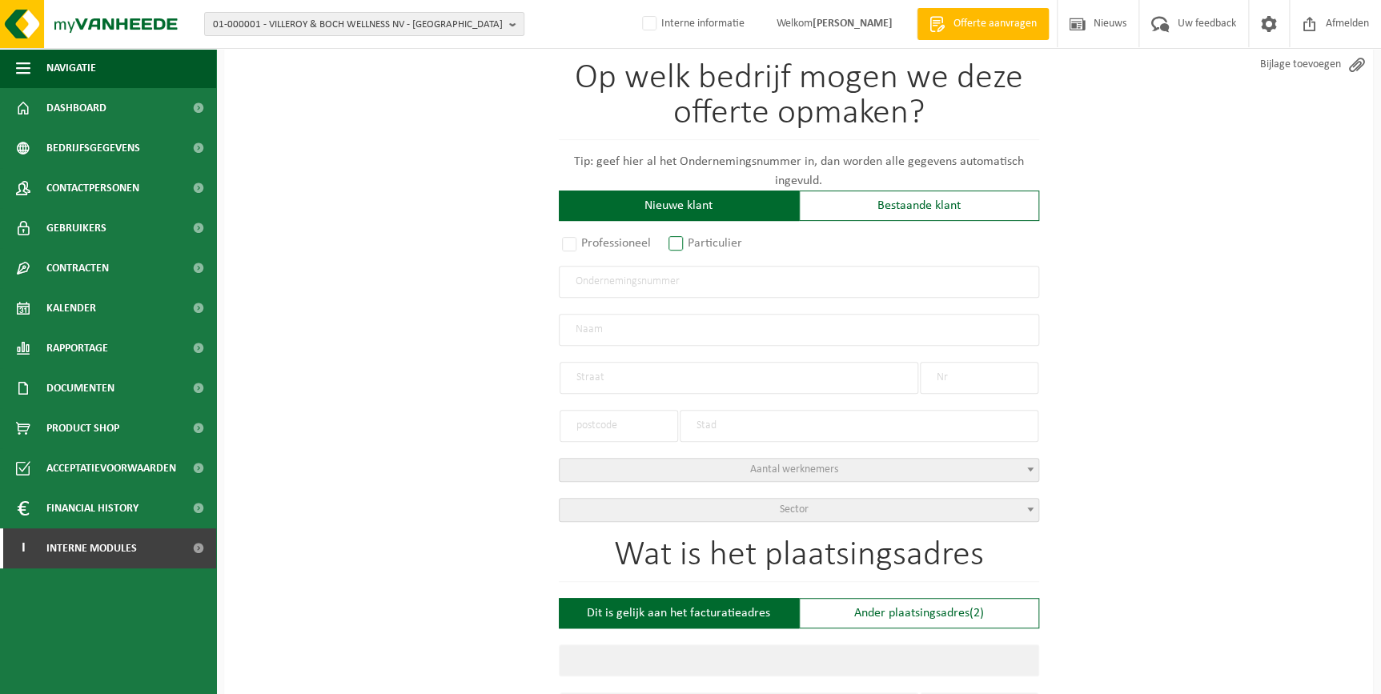
click at [694, 247] on label "Particulier" at bounding box center [706, 243] width 82 height 22
click at [694, 375] on input "Particulier" at bounding box center [697, 380] width 10 height 10
radio input "true"
select select "P"
select select "1707"
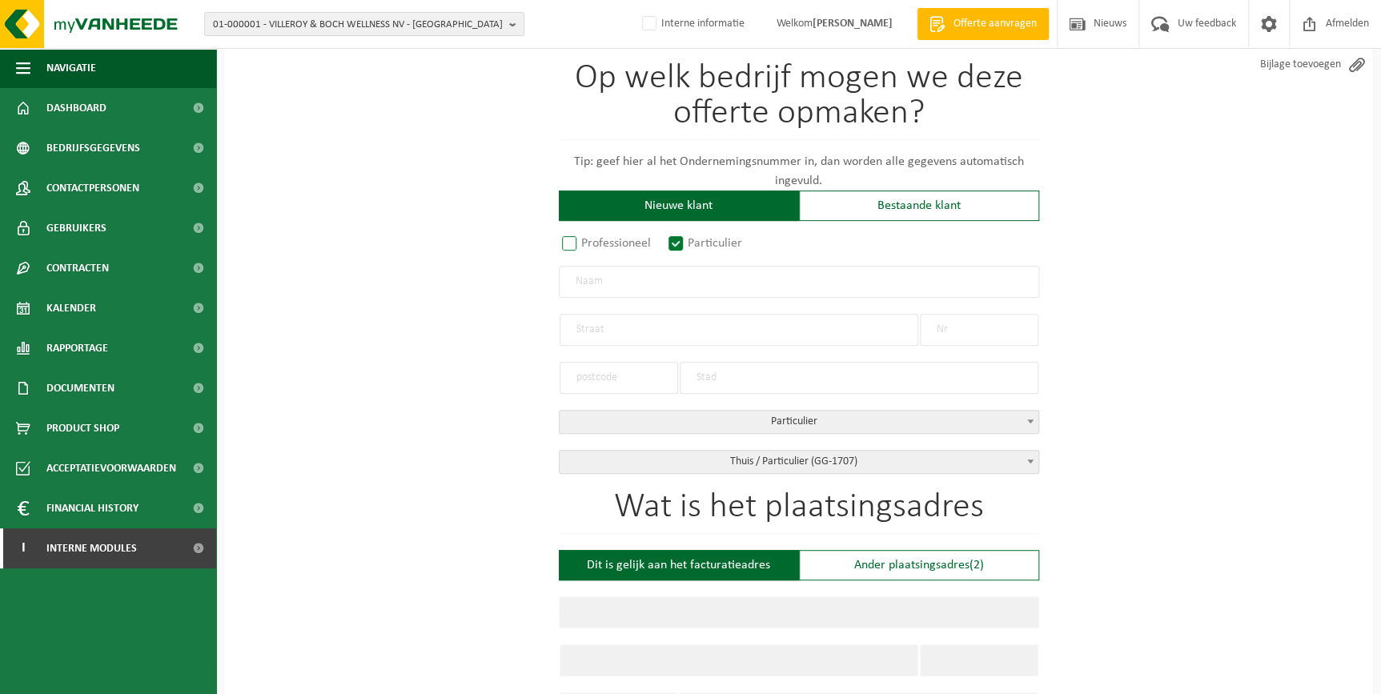
click at [602, 248] on label "Professioneel" at bounding box center [607, 243] width 97 height 22
click at [596, 375] on input "Professioneel" at bounding box center [590, 380] width 10 height 10
radio input "true"
select select
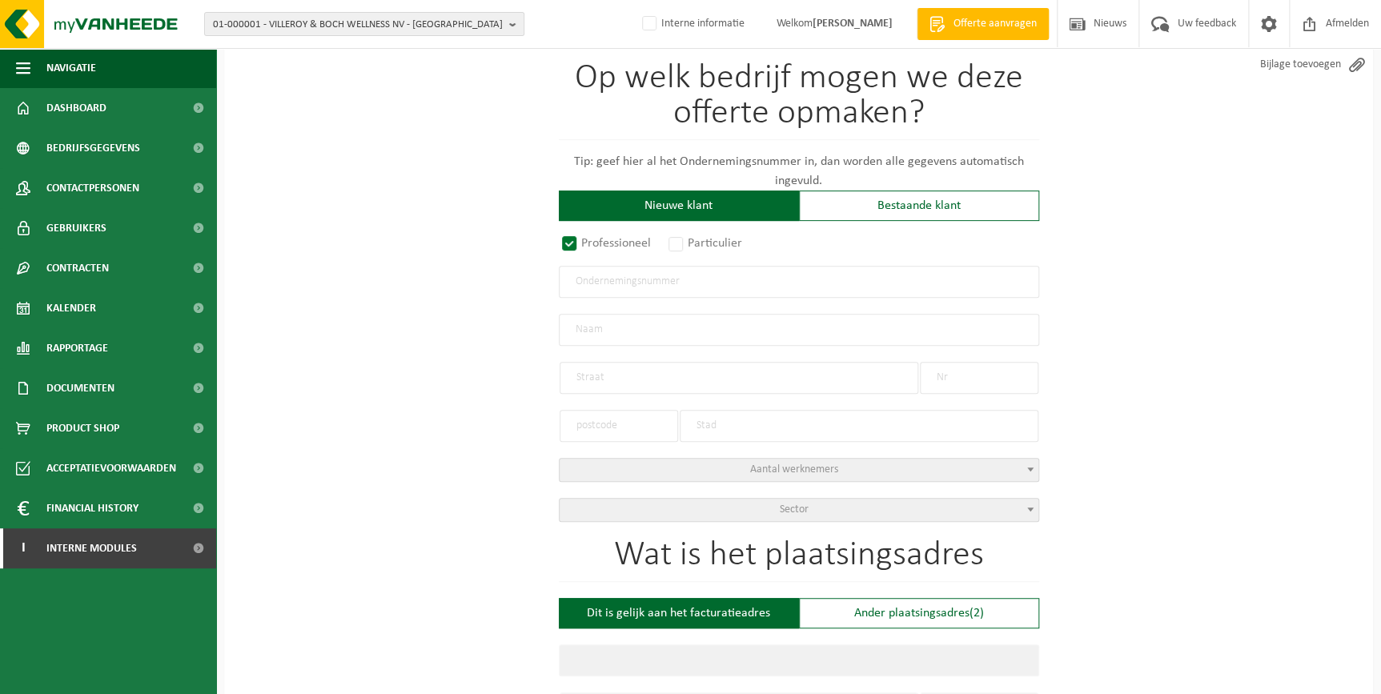
click at [611, 277] on input "text" at bounding box center [799, 282] width 480 height 32
paste input "0526.623.589"
type input "0526.623.589"
radio input "false"
select select
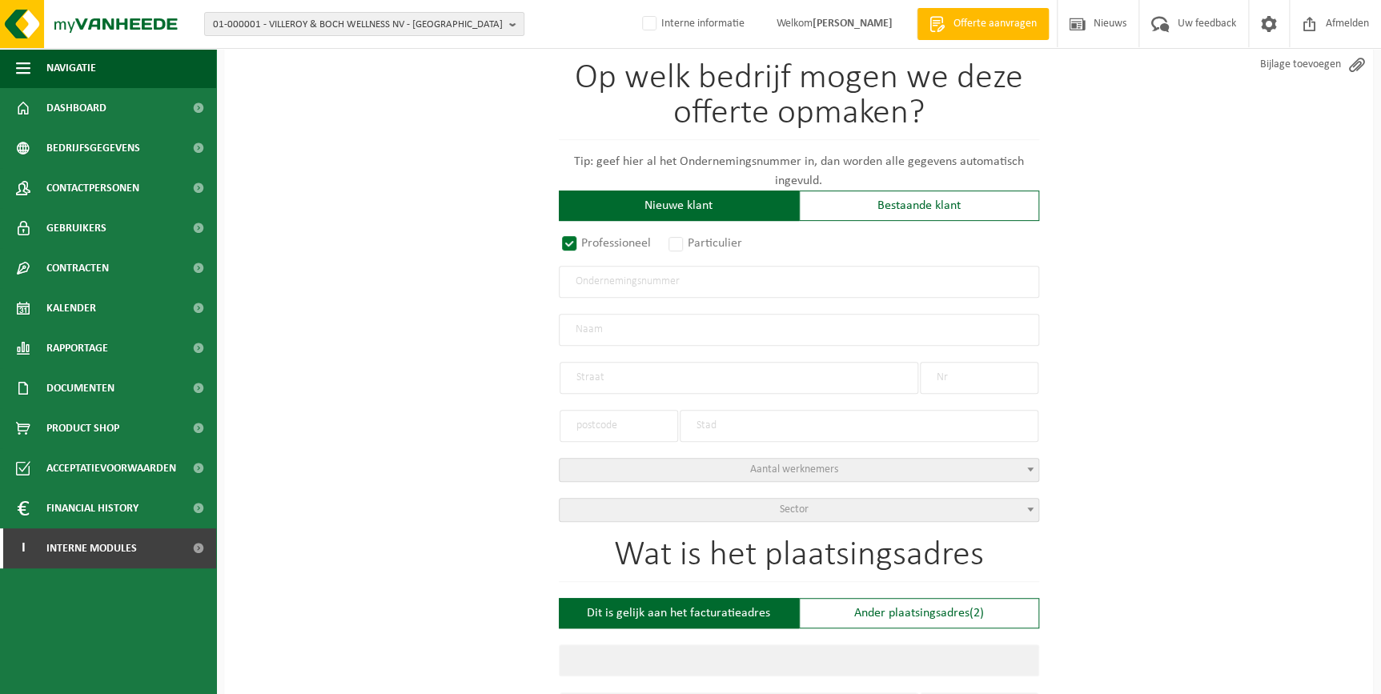
type input "DESCHAMPS, IGNACE"
type input "DORPSPLEIN"
type input "2"
type input "8560"
type input "WEVELGEM"
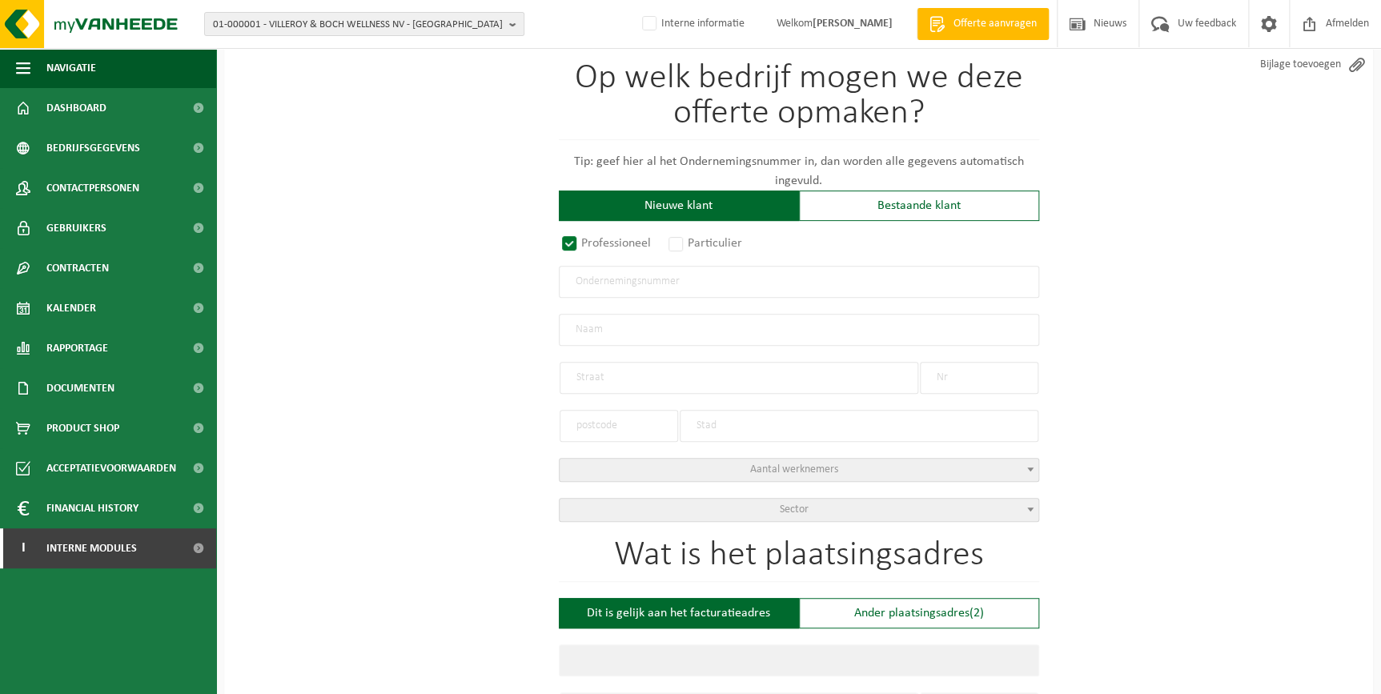
type input "2058256361"
radio input "true"
select select "18686"
type input "0526.623.589"
type input "BIJ IGNACE KIP AAN HET SPIT"
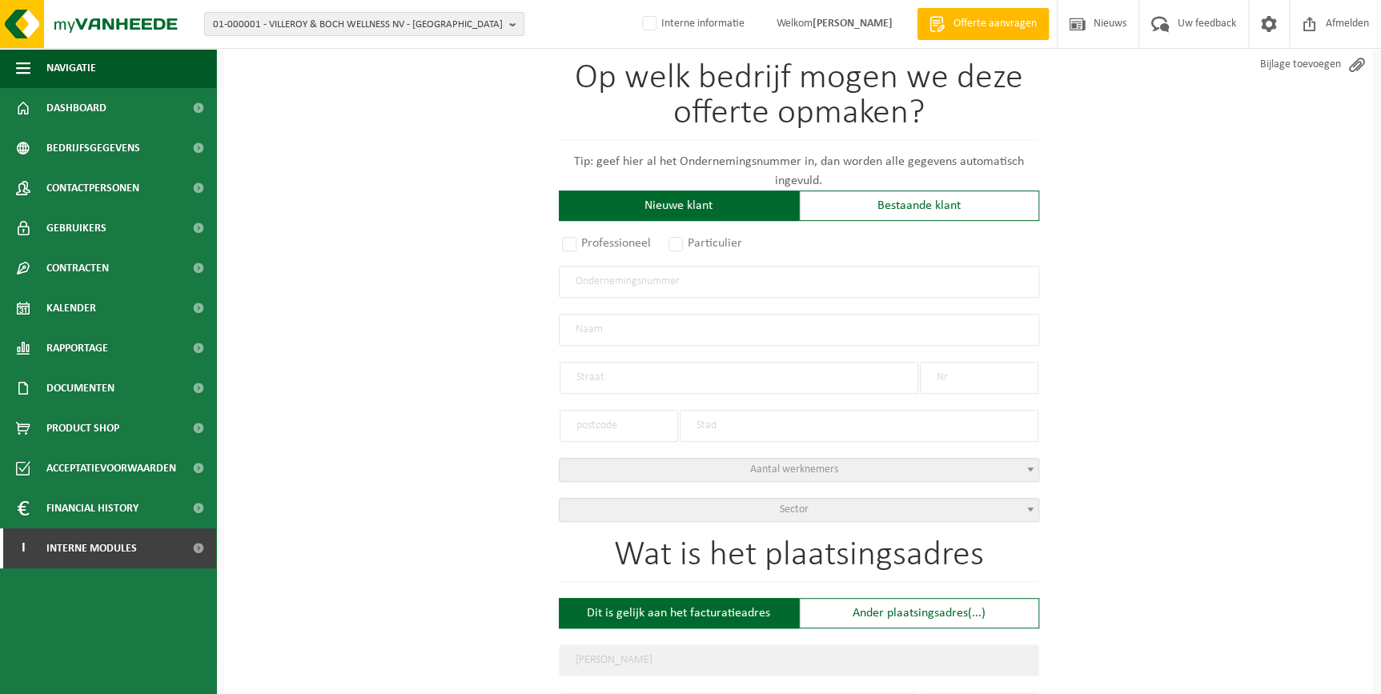
type input "DORPSPLEIN"
type input "2"
type input "8560"
type input "GULLEGEM"
select select "1295"
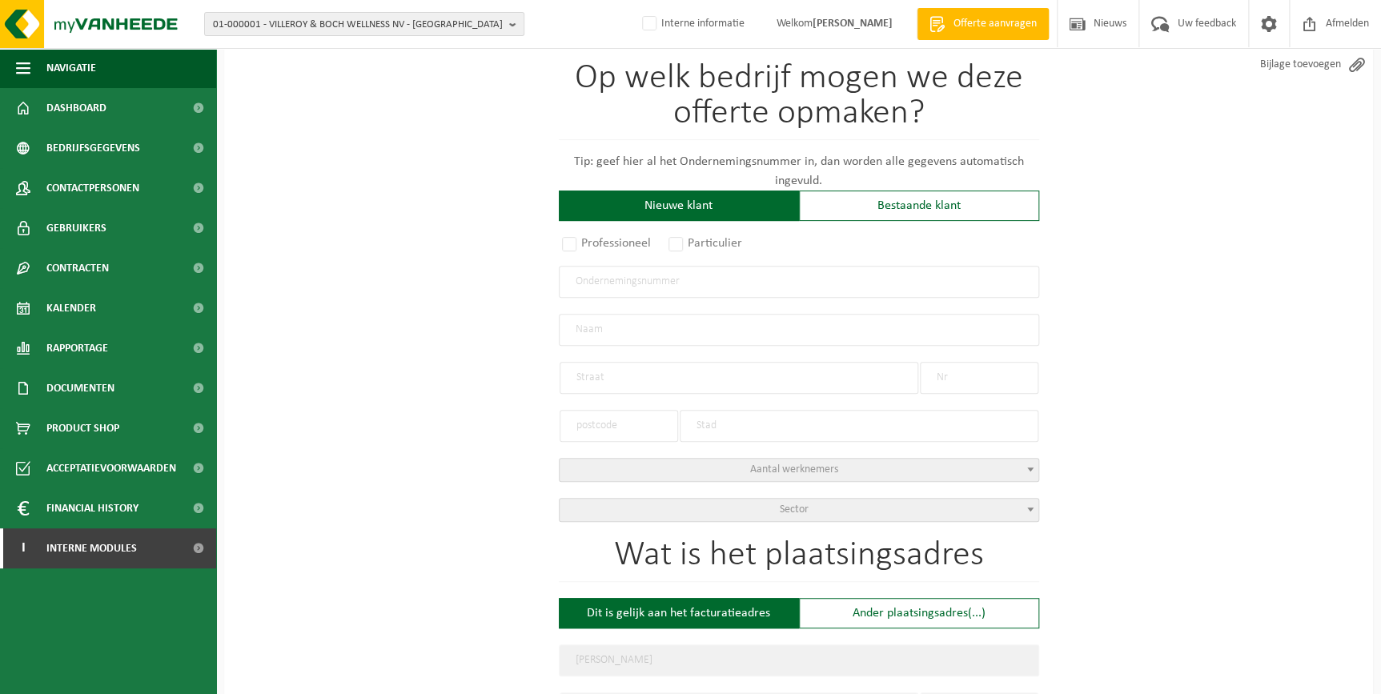
type input "BIJ IGNACE KIP AAN HET SPIT"
type input "GULLEGEM"
click at [641, 337] on div "Op welk bedrijf mogen we deze offerte opmaken? Tip: geef hier al het Ondernemin…" at bounding box center [799, 291] width 480 height 461
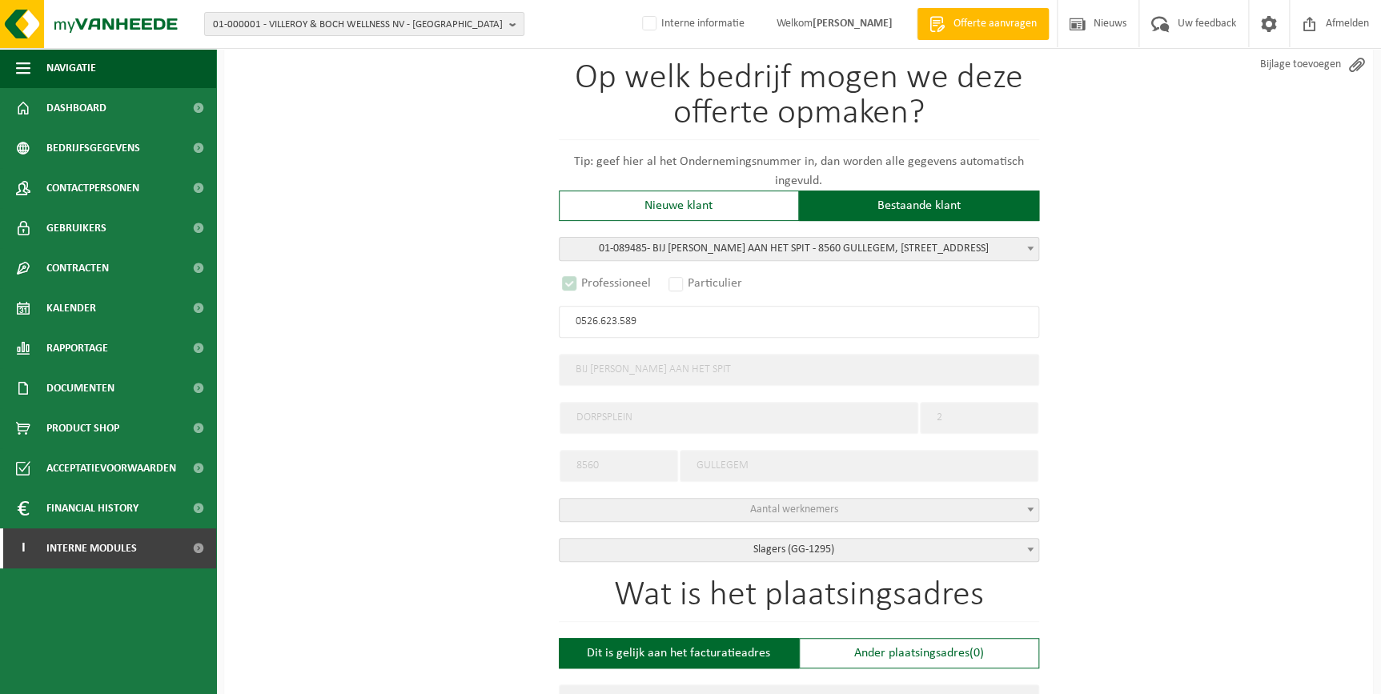
select select "D"
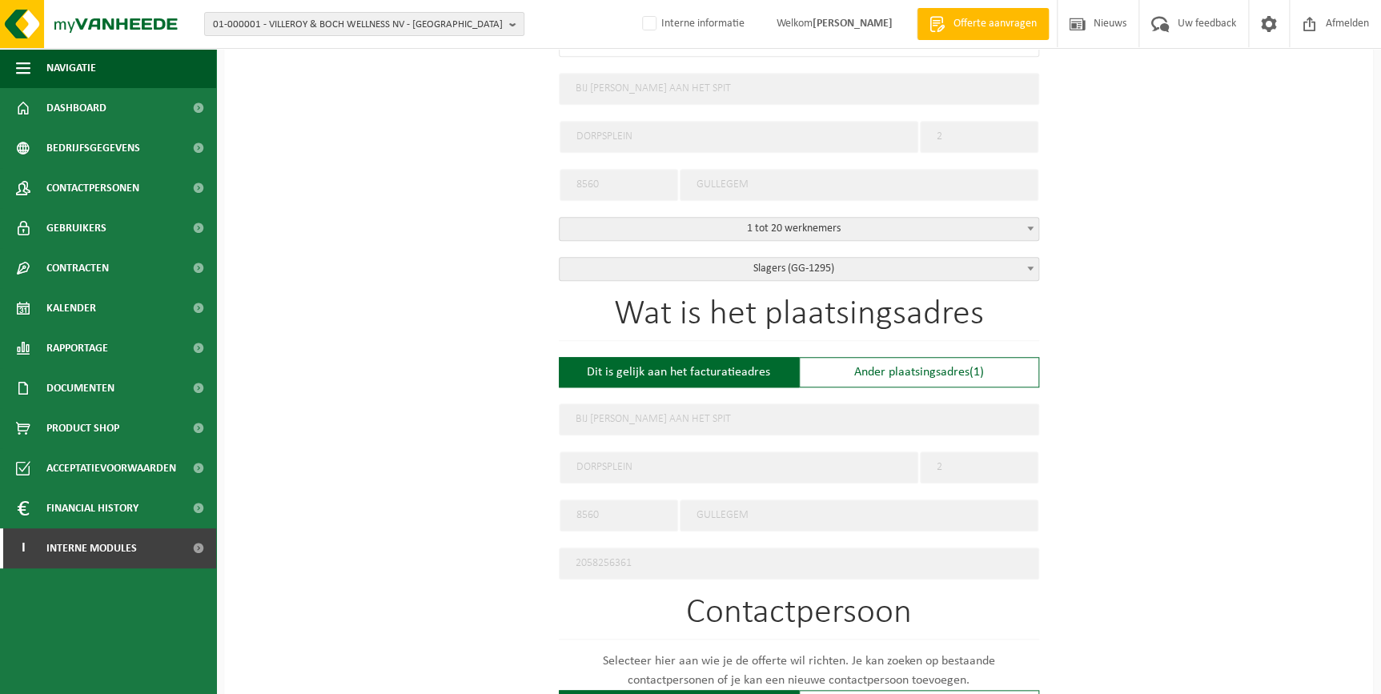
scroll to position [426, 0]
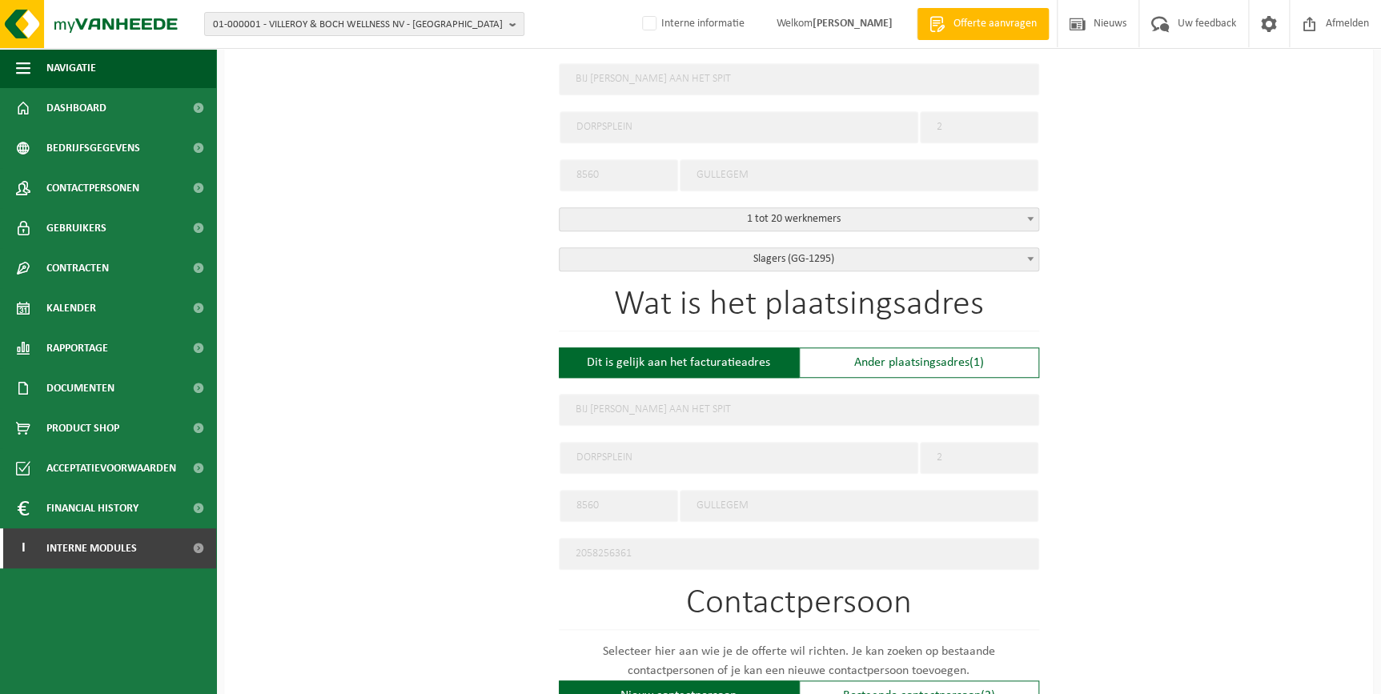
click at [857, 407] on input "BIJ IGNACE KIP AAN HET SPIT" at bounding box center [799, 410] width 480 height 32
click at [876, 368] on div "Ander plaatsingsadres (1)" at bounding box center [919, 362] width 240 height 30
type input "Werf -"
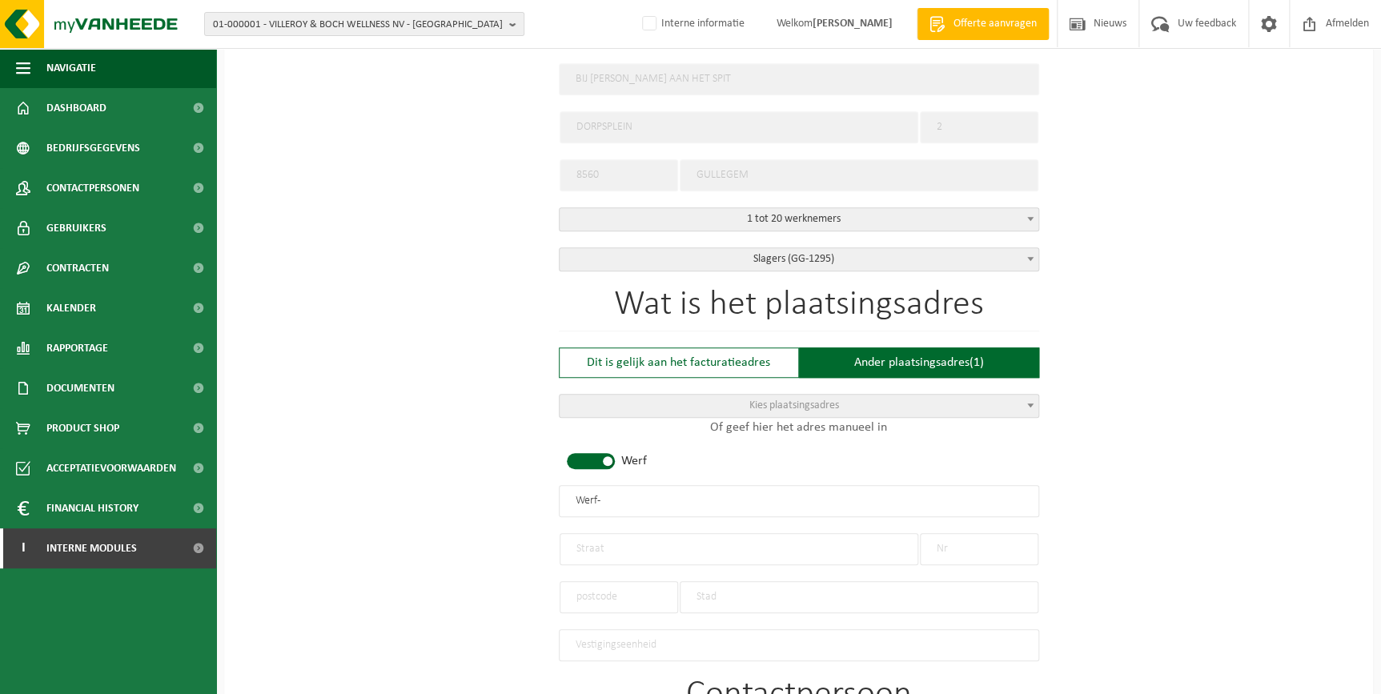
click at [740, 416] on div "DESCHAMPS, IGNACE - DORPSPLEIN 2 - WEVELGEM - 2058256361 Nieuw adres Kies plaat…" at bounding box center [799, 415] width 480 height 43
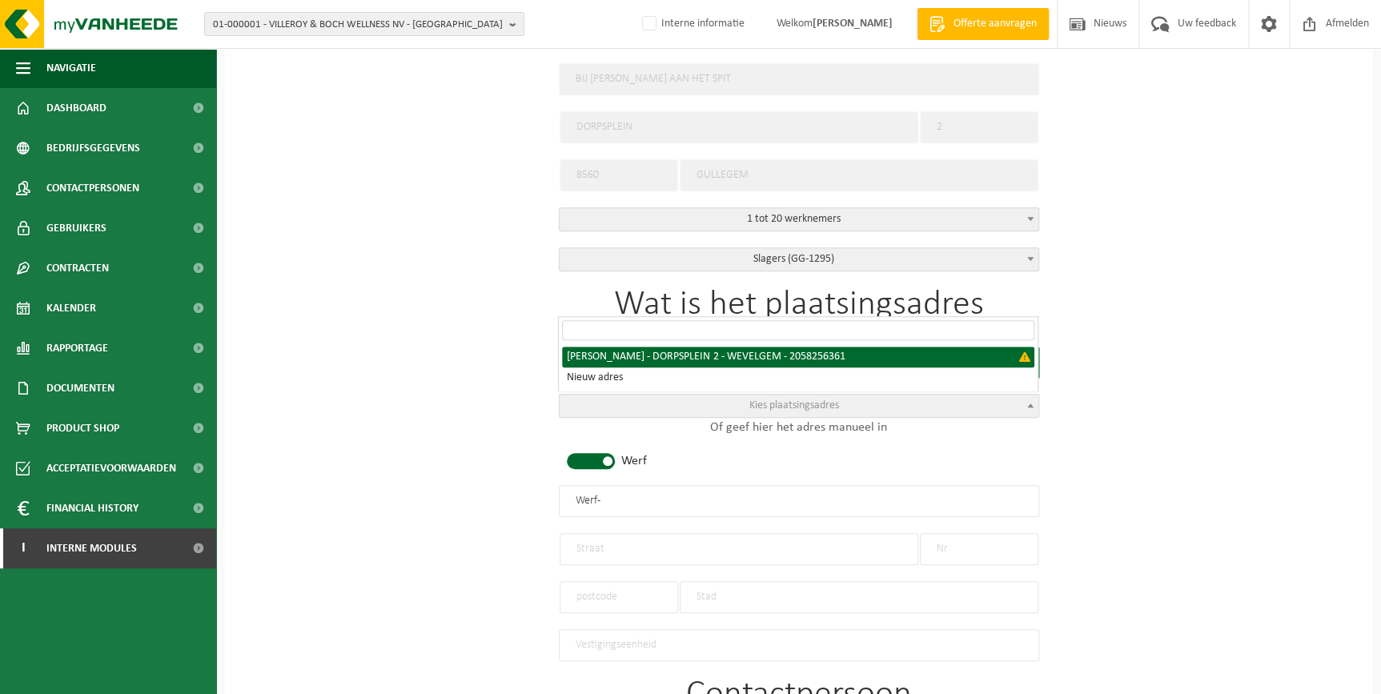
select select "{"country":"BE","vat":"BE0526623589","name":"DESCHAMPS, IGNACE","street":"DORPS…"
type input "DESCHAMPS, IGNACE"
type input "DORPSPLEIN"
type input "2"
type input "8560"
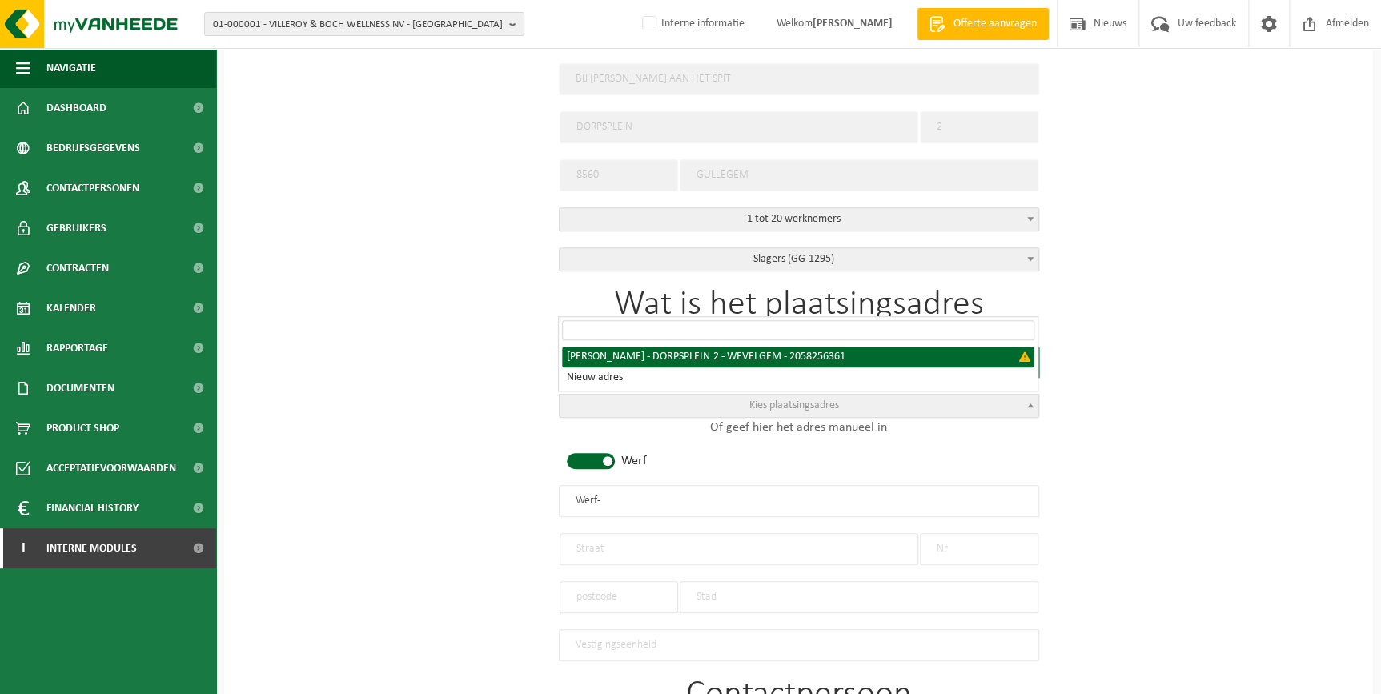
type input "WEVELGEM"
type input "2058256361"
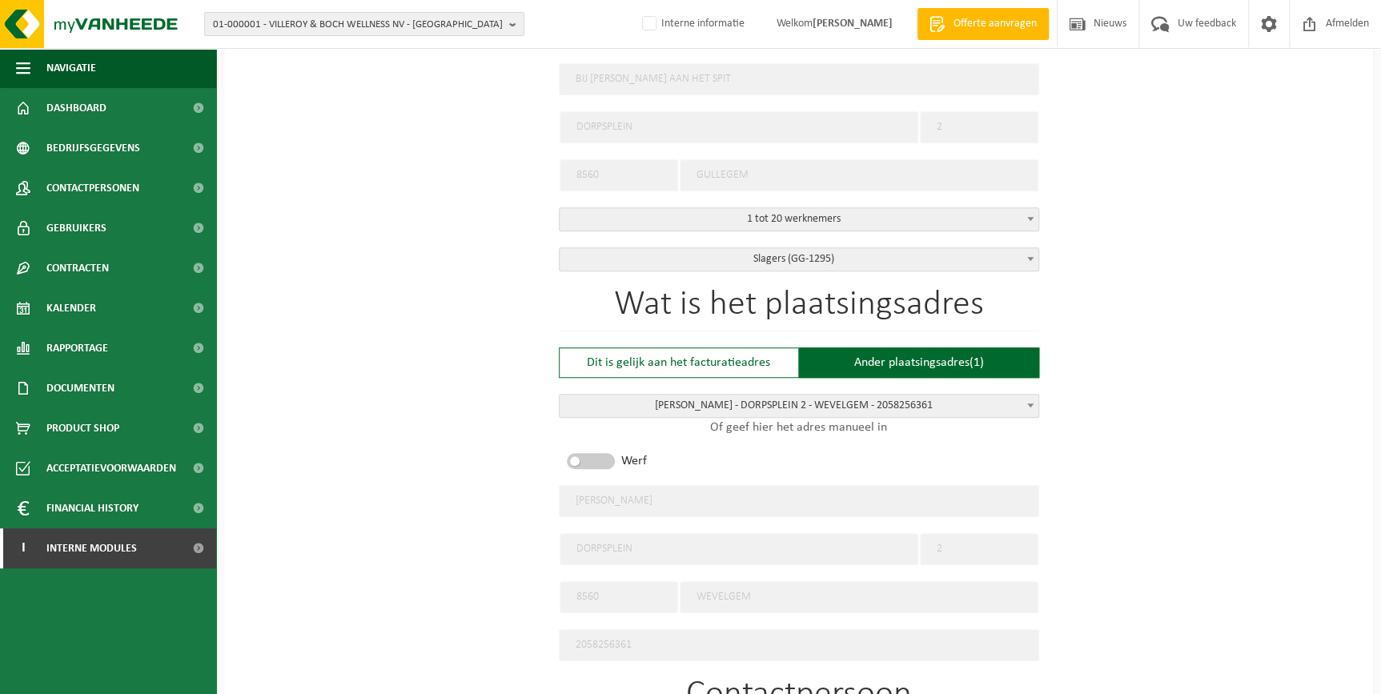
scroll to position [78, 0]
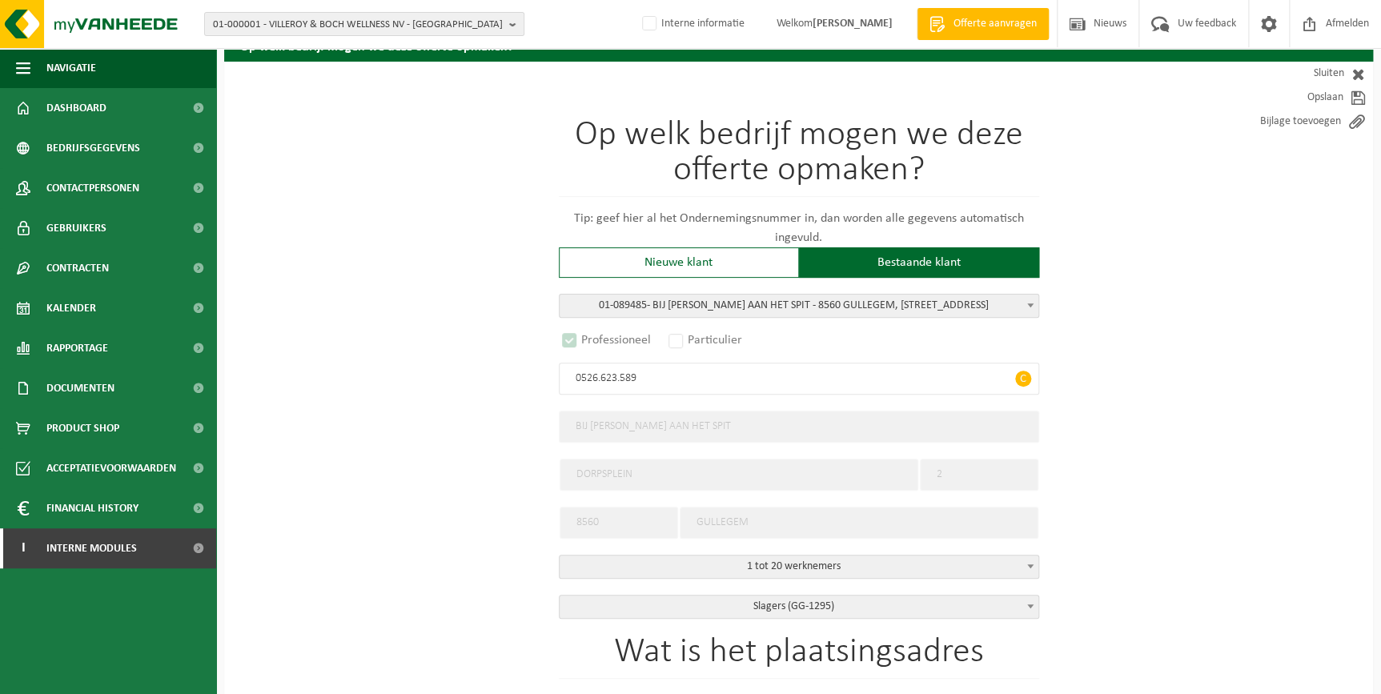
click at [761, 278] on div "Op welk bedrijf mogen we deze offerte opmaken? Tip: geef hier al het Ondernemin…" at bounding box center [799, 368] width 480 height 501
click at [749, 268] on div "Nieuwe klant" at bounding box center [679, 262] width 240 height 30
radio input "false"
select select
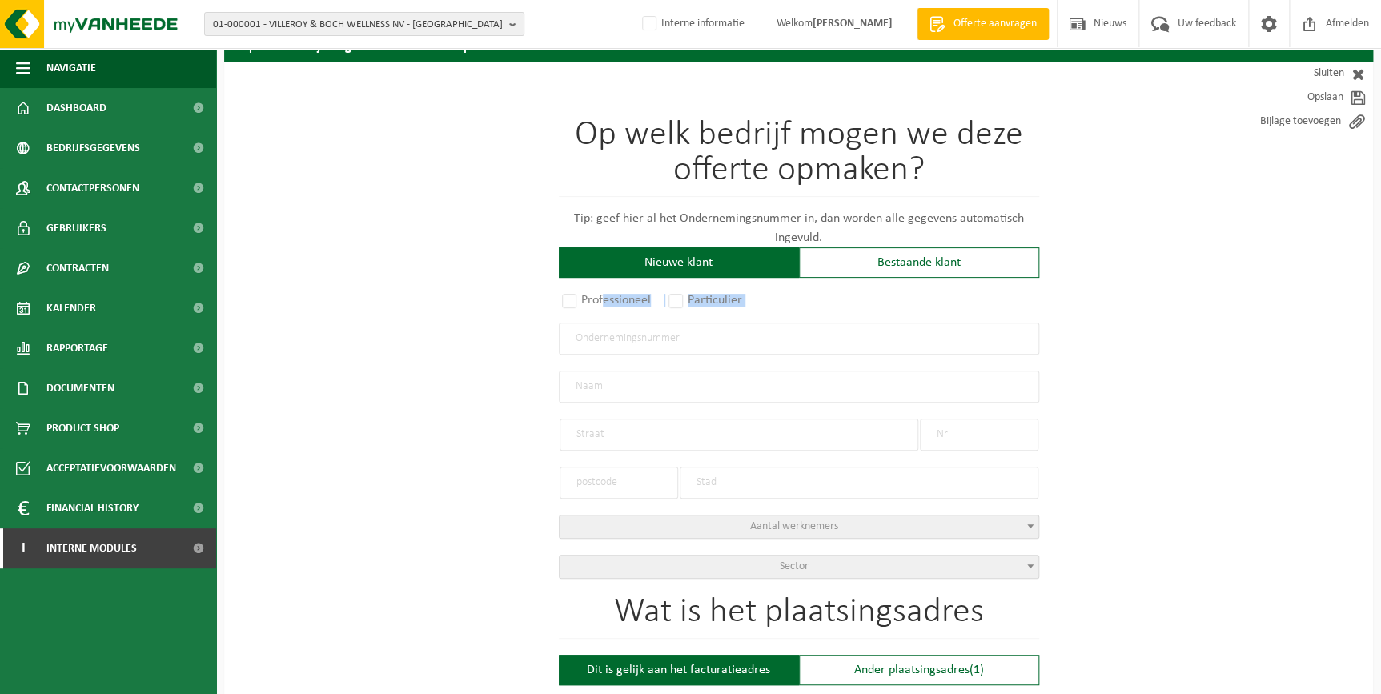
drag, startPoint x: 600, startPoint y: 291, endPoint x: 625, endPoint y: 342, distance: 56.9
click at [625, 342] on div "Op welk bedrijf mogen we deze offerte opmaken? Tip: geef hier al het Ondernemin…" at bounding box center [799, 348] width 480 height 461
click at [625, 342] on input "text" at bounding box center [799, 339] width 480 height 32
click at [568, 298] on label "Professioneel" at bounding box center [607, 300] width 97 height 22
click at [585, 375] on input "Professioneel" at bounding box center [590, 380] width 10 height 10
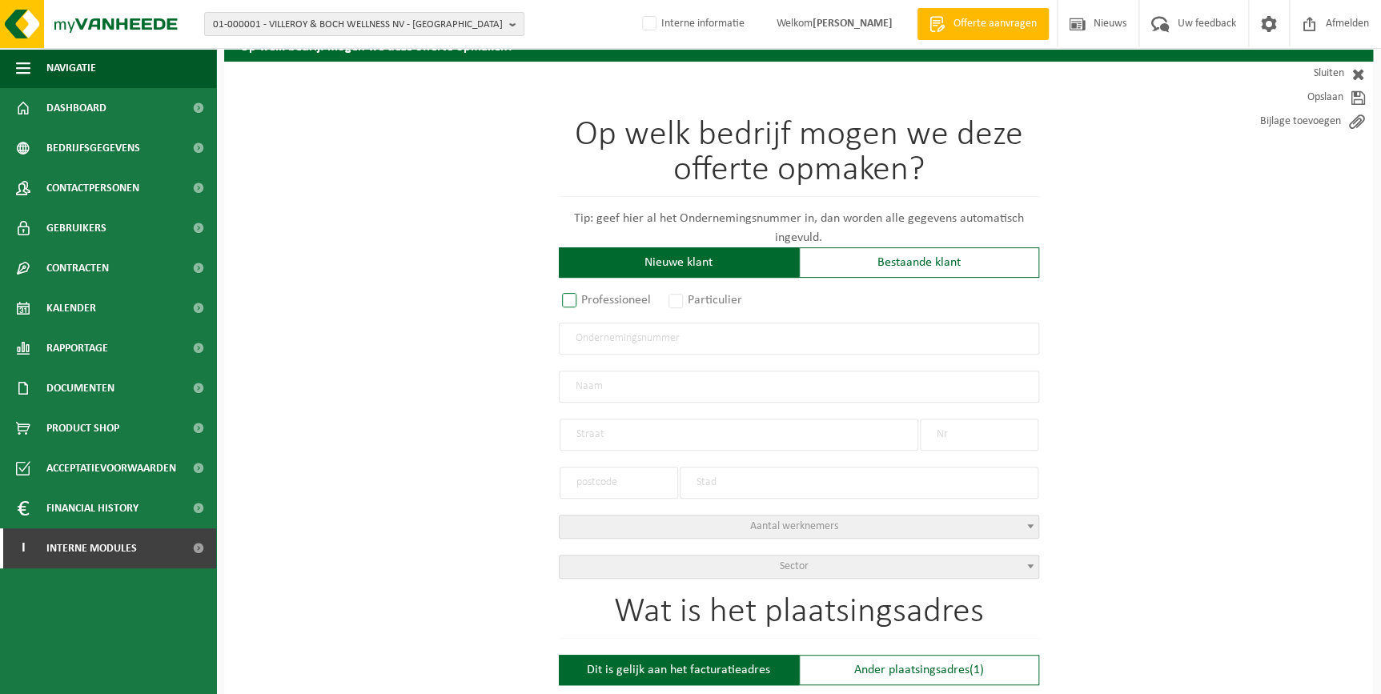
radio input "true"
click at [591, 332] on input "text" at bounding box center [799, 339] width 480 height 32
paste input "0526.623.589"
type input "0526.623.589"
radio input "false"
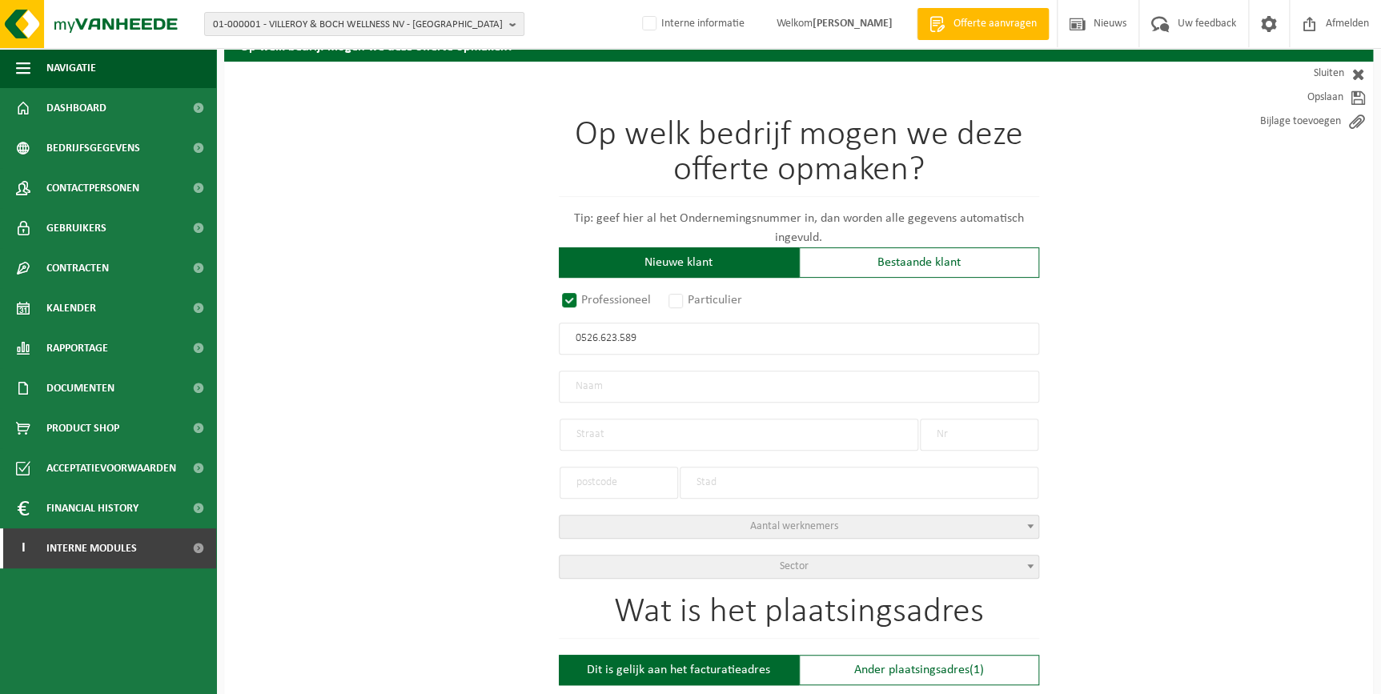
select select
type input "DESCHAMPS, IGNACE"
type input "DORPSPLEIN"
type input "2"
type input "8560"
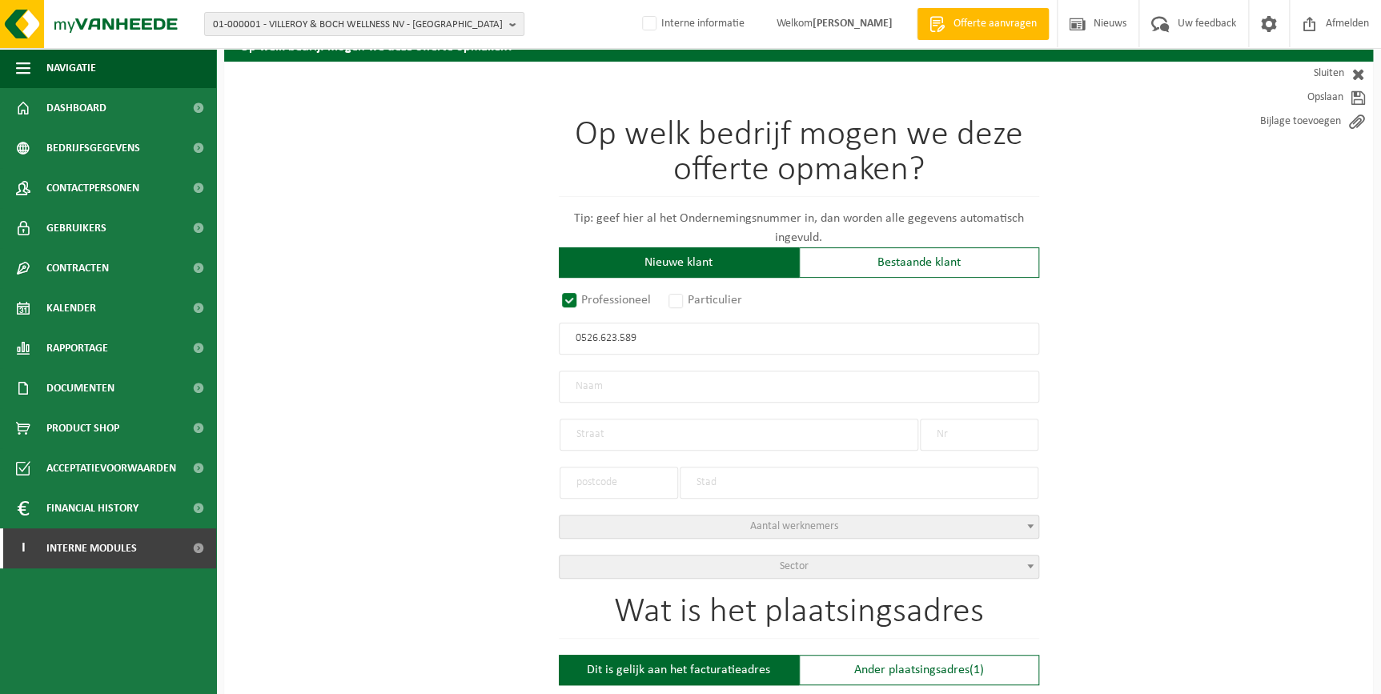
type input "WEVELGEM"
type input "2058256361"
radio input "true"
select select "18686"
type input "0526.623.589"
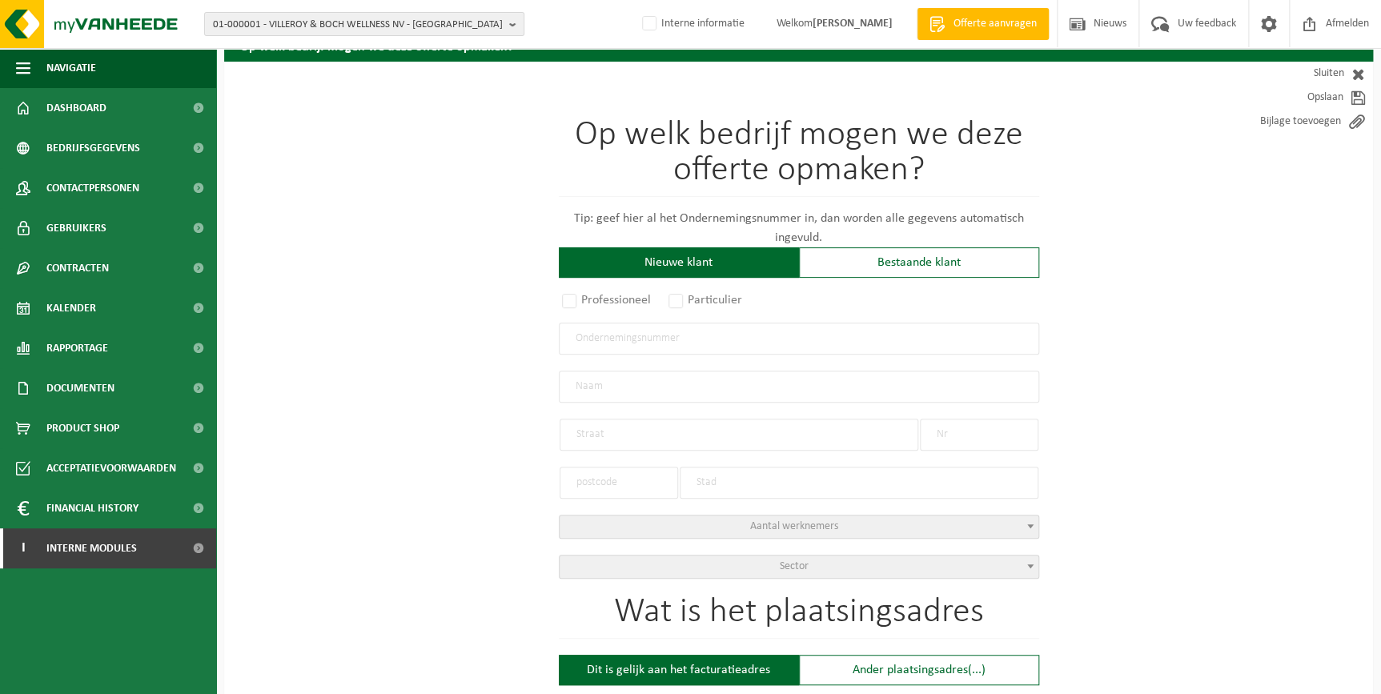
type input "BIJ IGNACE KIP AAN HET SPIT"
type input "DORPSPLEIN"
type input "2"
type input "8560"
type input "GULLEGEM"
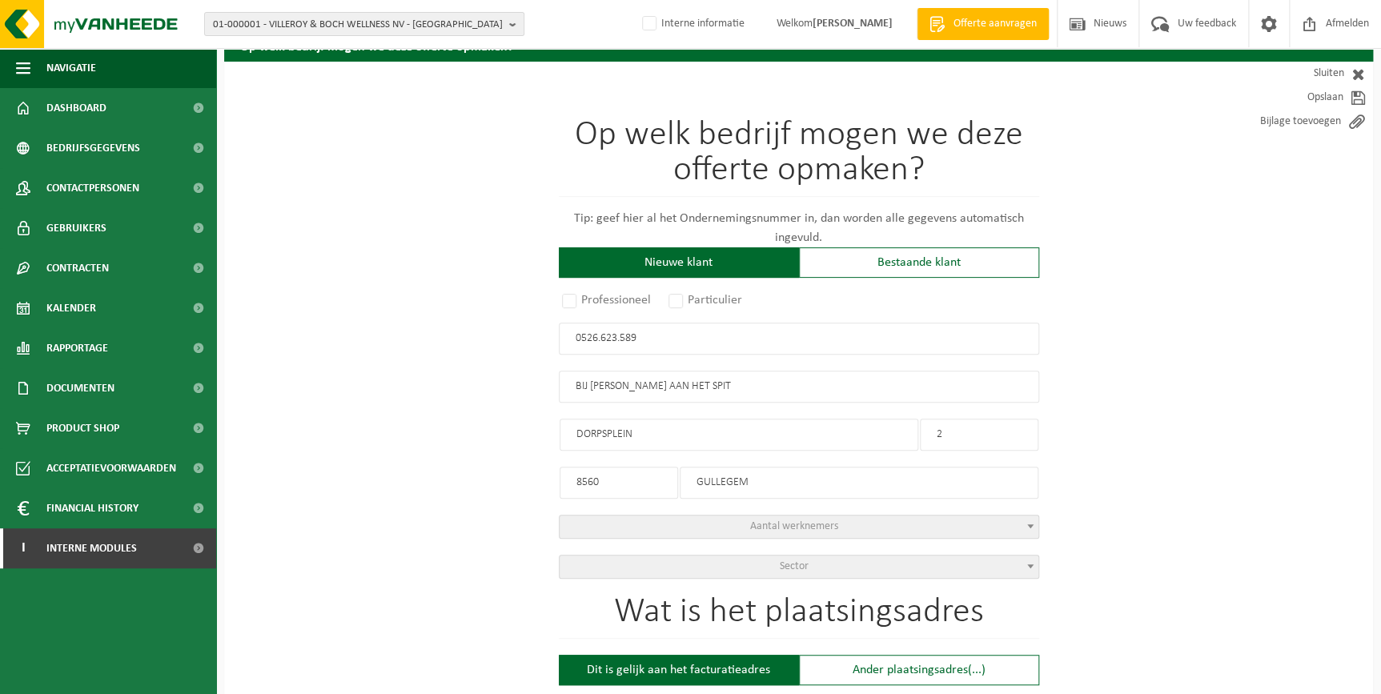
select select "1295"
type input "BIJ IGNACE KIP AAN HET SPIT"
type input "GULLEGEM"
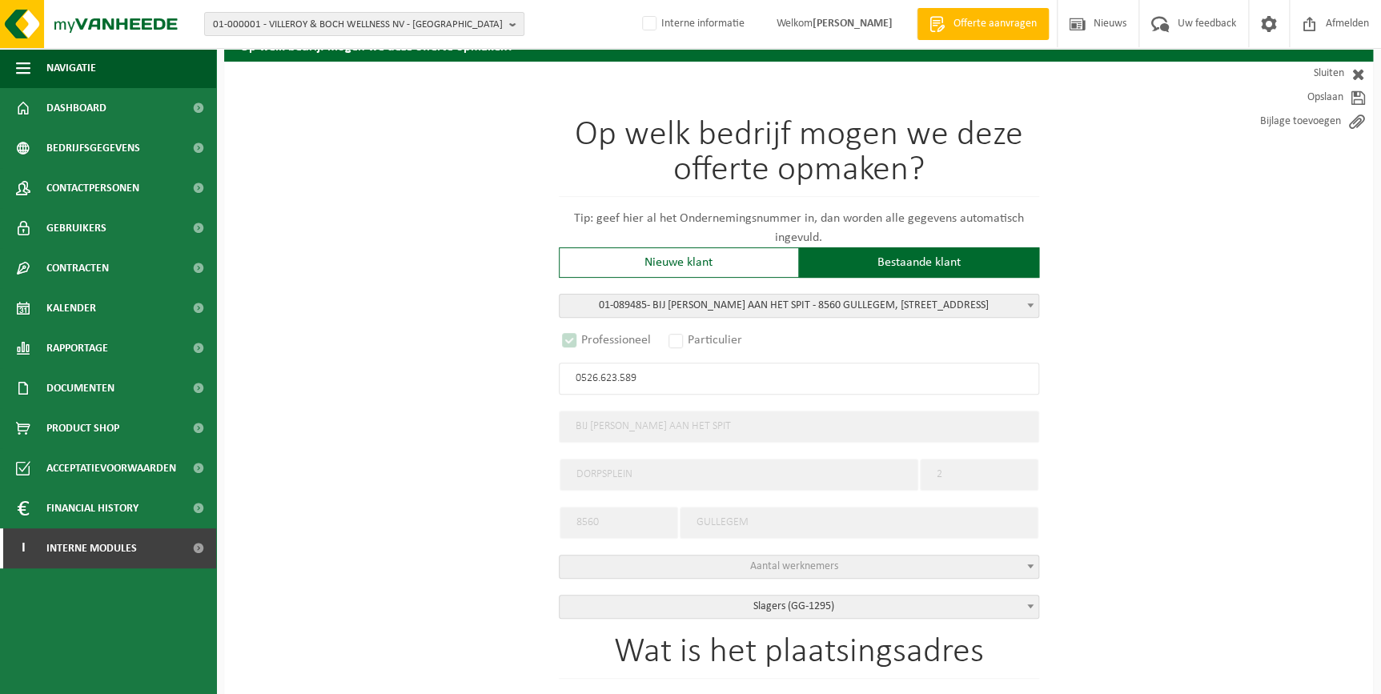
select select "D"
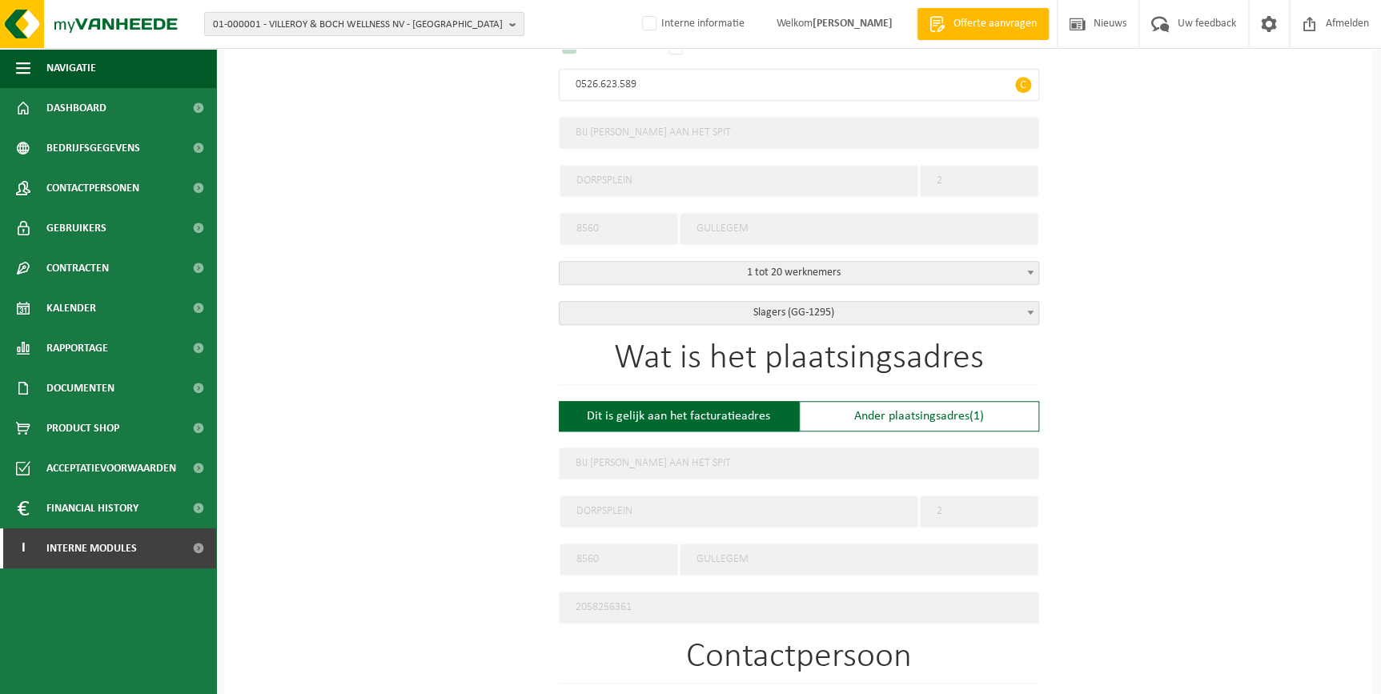
scroll to position [390, 0]
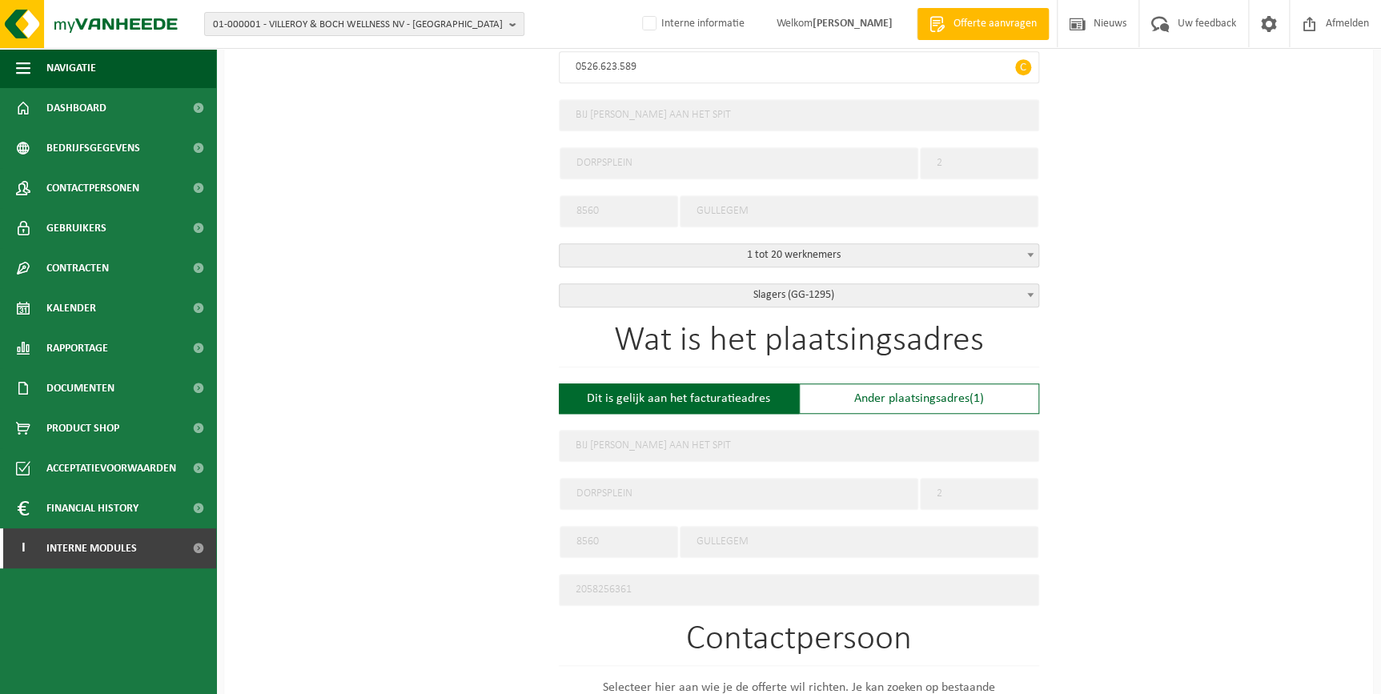
type input "0526.623.589"
click at [960, 410] on div "Wat is het plaatsingsadres Dit is gelijk aan het facturatieadres Ander plaatsin…" at bounding box center [799, 464] width 480 height 283
click at [921, 391] on div "Ander plaatsingsadres (1)" at bounding box center [919, 399] width 240 height 30
type input "Werf -"
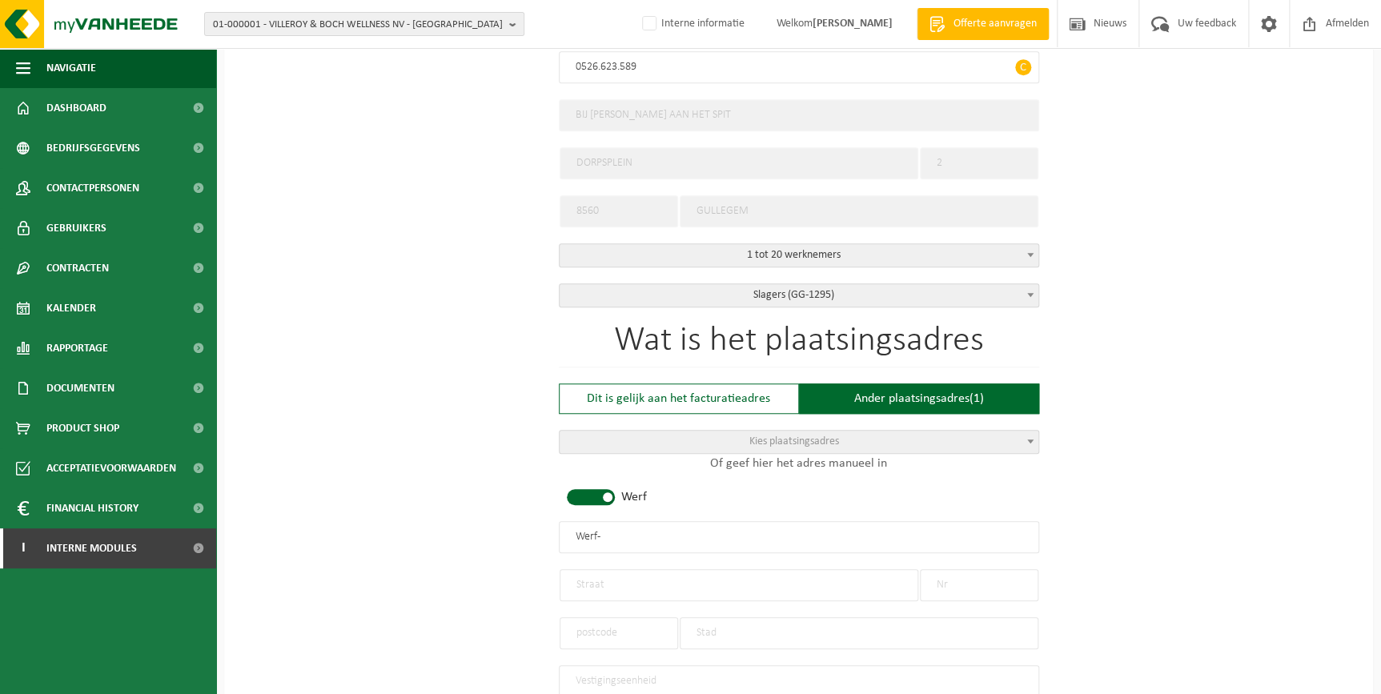
click at [818, 436] on span "Kies plaatsingsadres" at bounding box center [794, 442] width 90 height 12
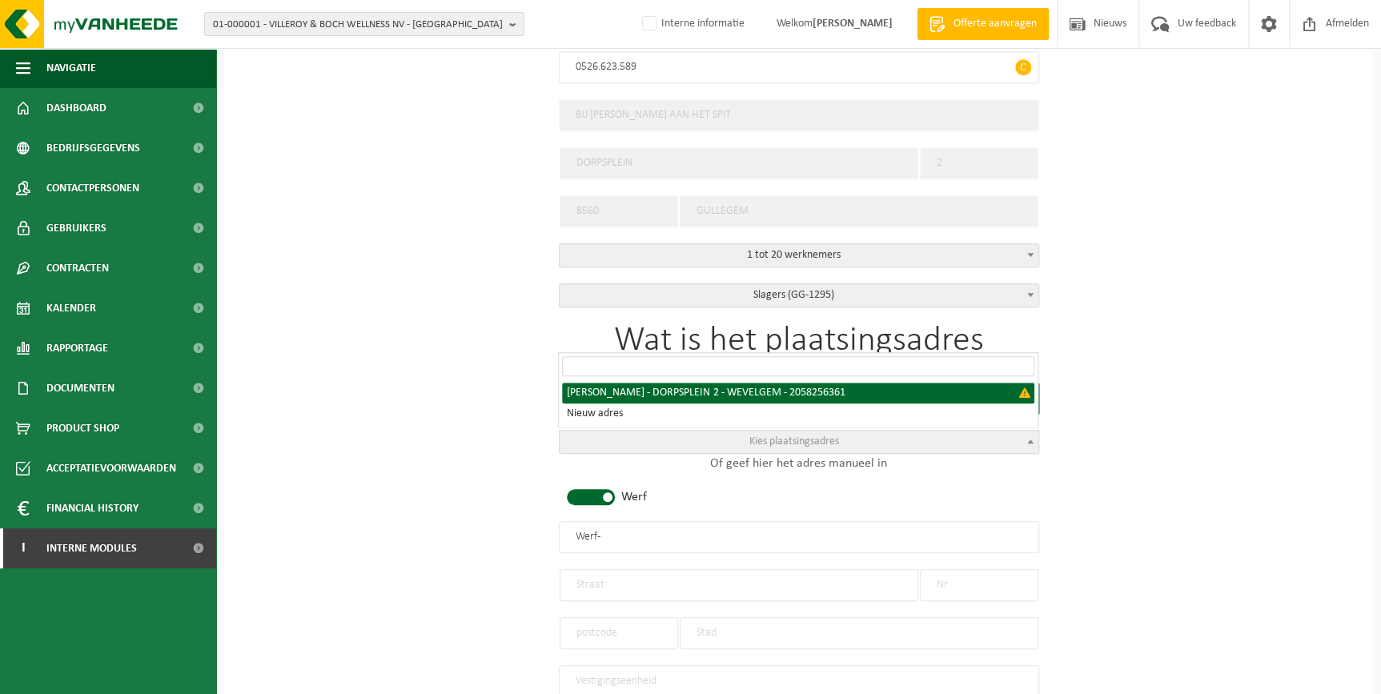
select select "{"country":"BE","vat":"BE0526623589","name":"DESCHAMPS, IGNACE","street":"DORPS…"
type input "DESCHAMPS, IGNACE"
type input "DORPSPLEIN"
type input "2"
type input "8560"
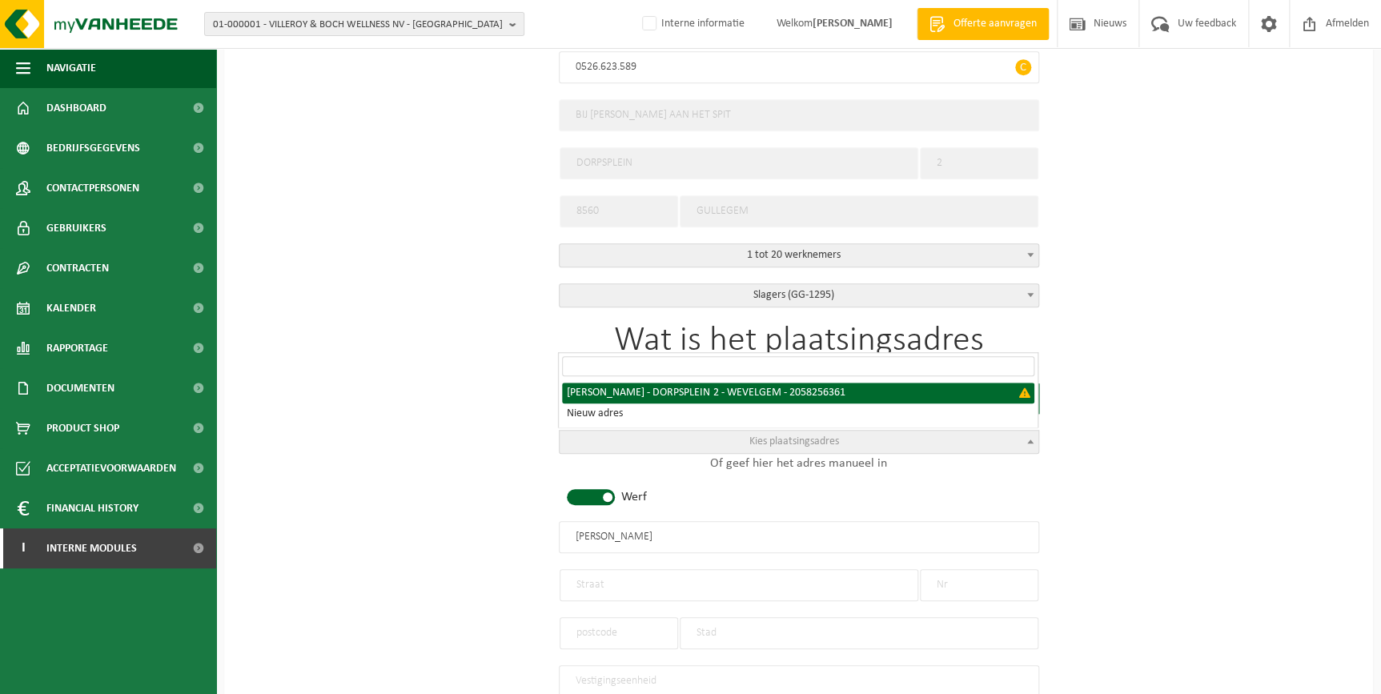
type input "WEVELGEM"
type input "2058256361"
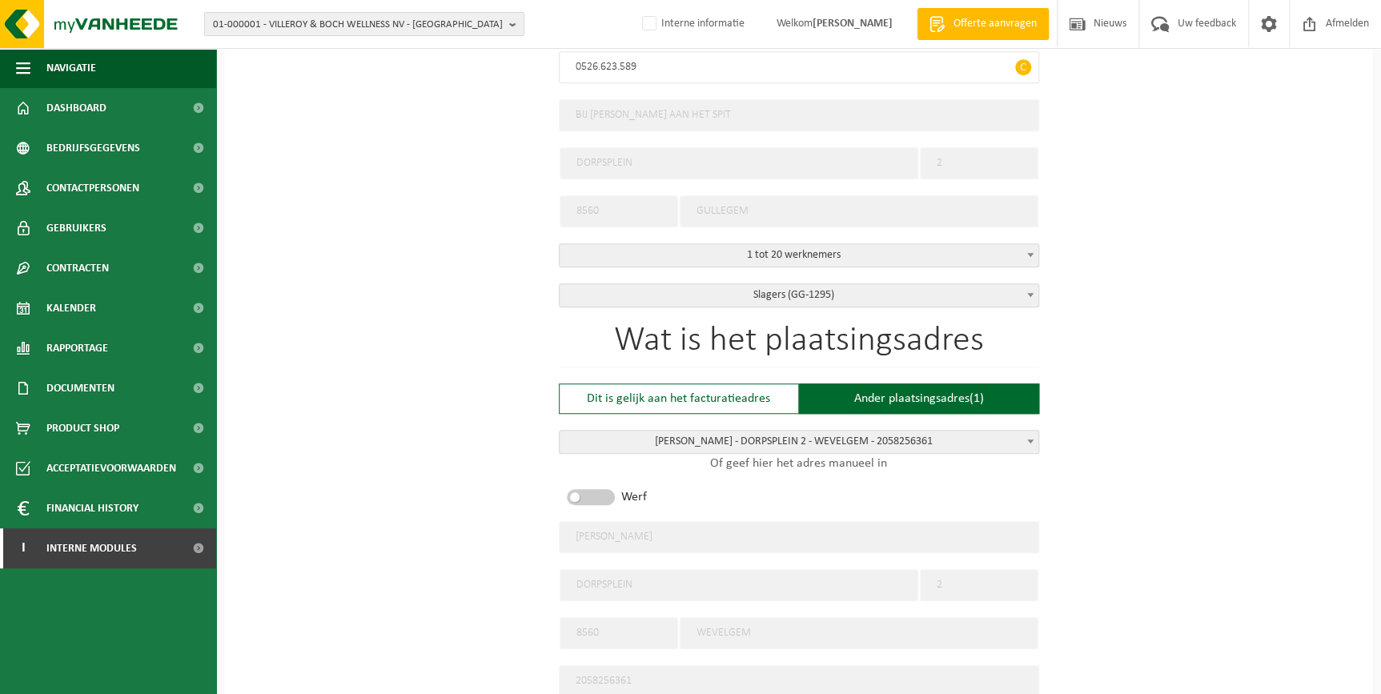
scroll to position [98, 0]
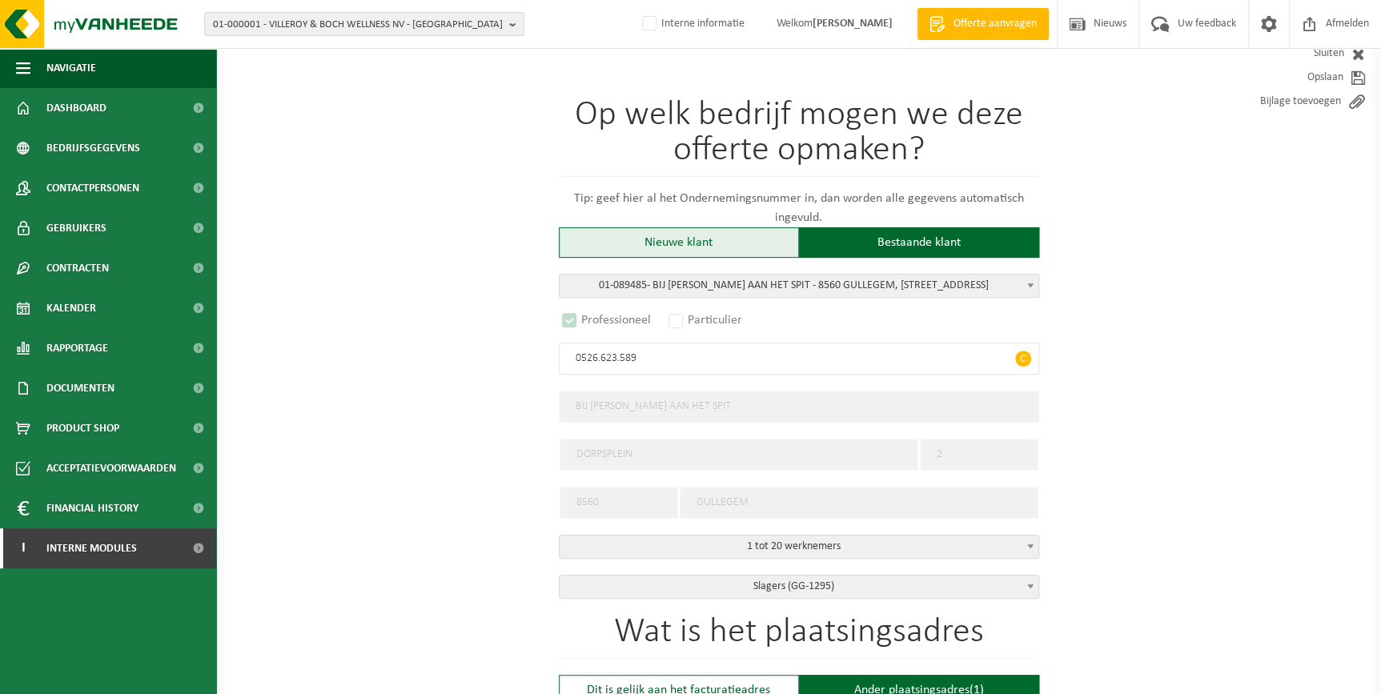
click at [757, 252] on div "Nieuwe klant" at bounding box center [679, 242] width 240 height 30
radio input "false"
select select
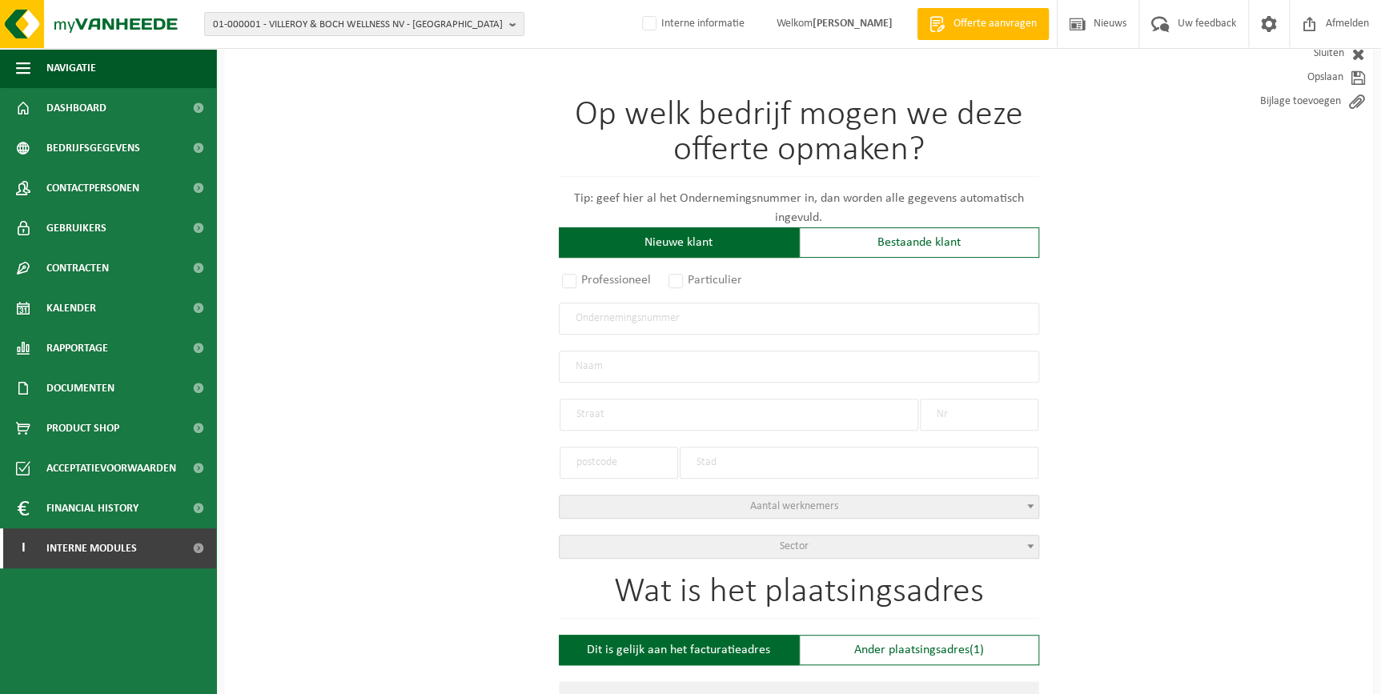
click at [641, 316] on input "text" at bounding box center [799, 319] width 480 height 32
paste input "0882.441.266"
type input "0882.441.266"
radio input "true"
type input "0882441266"
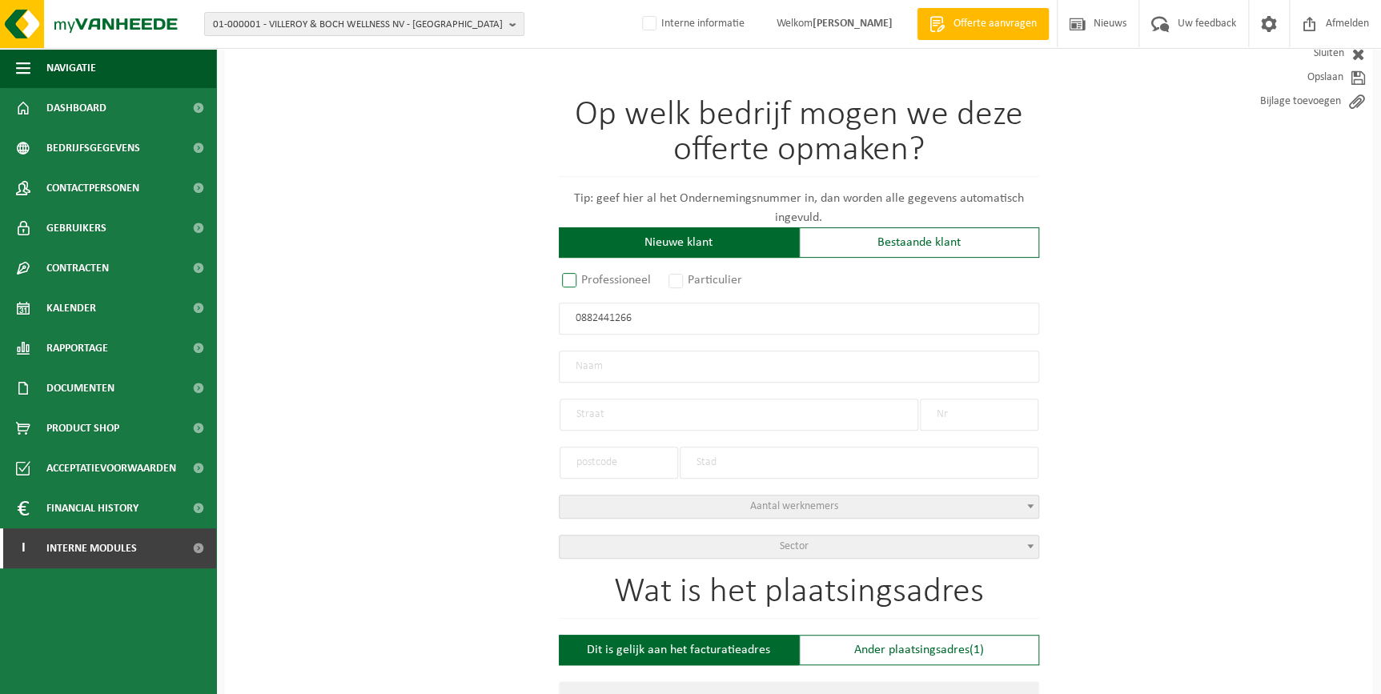
click at [565, 279] on label "Professioneel" at bounding box center [607, 280] width 97 height 22
click at [585, 375] on input "Professioneel" at bounding box center [590, 380] width 10 height 10
type input "TIJDOK BV"
type input "ZONNEBLOEMSTRAAT"
type input "26"
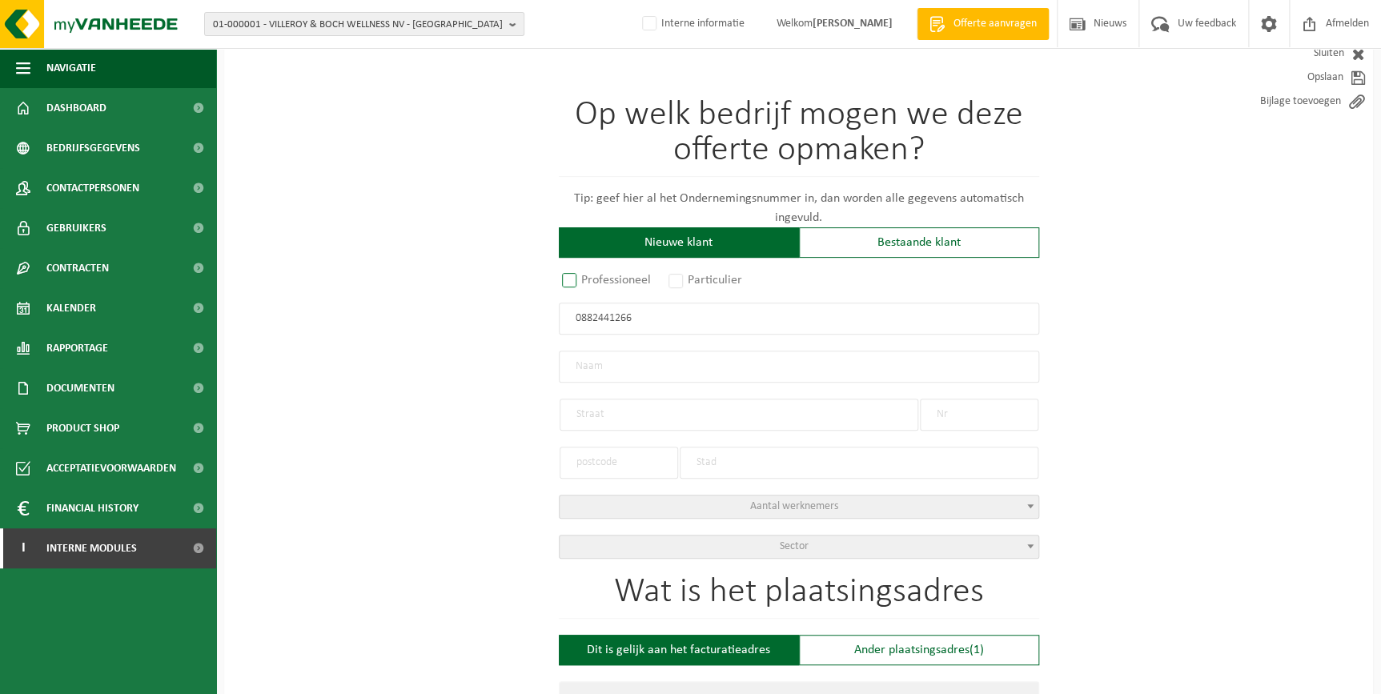
type input "8301"
type input "KNOKKE-HEIST"
select select
type input "TIJDOK BV"
type input "ZONNEBLOEMSTRAAT"
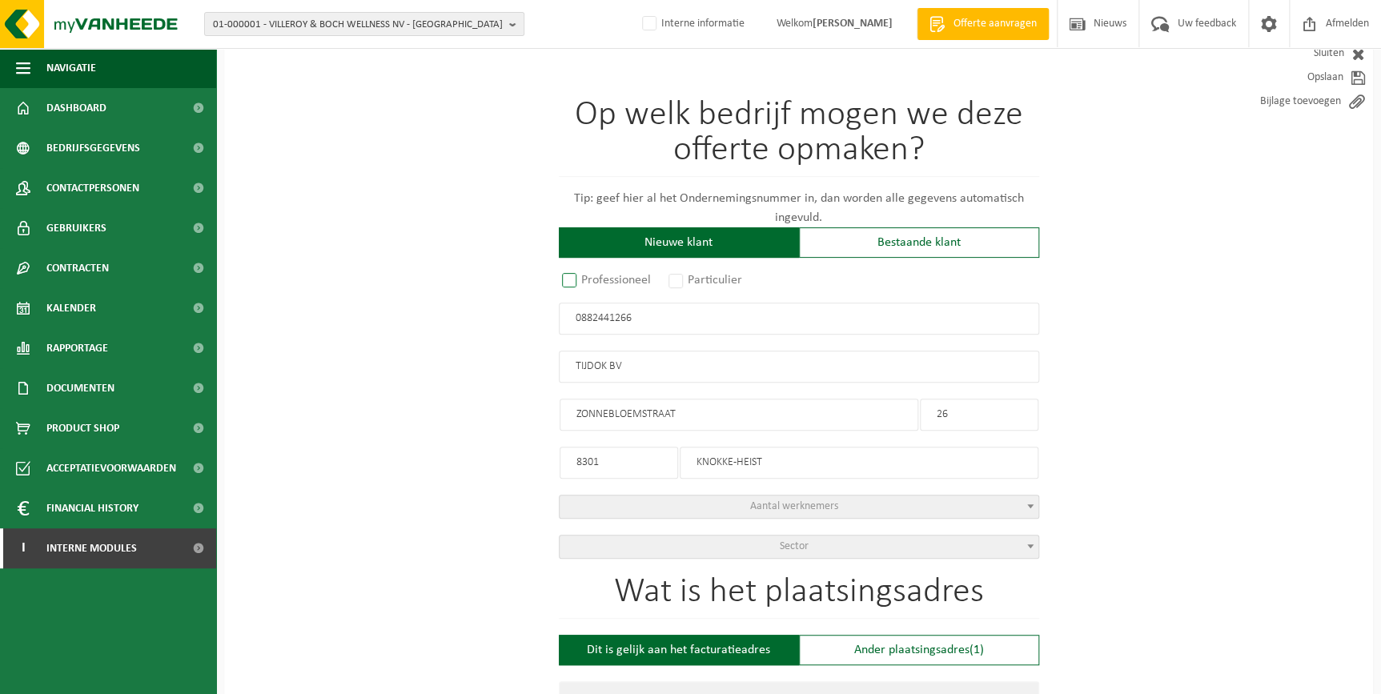
type input "26"
type input "8301"
type input "KNOKKE-HEIST"
type input "2155057314"
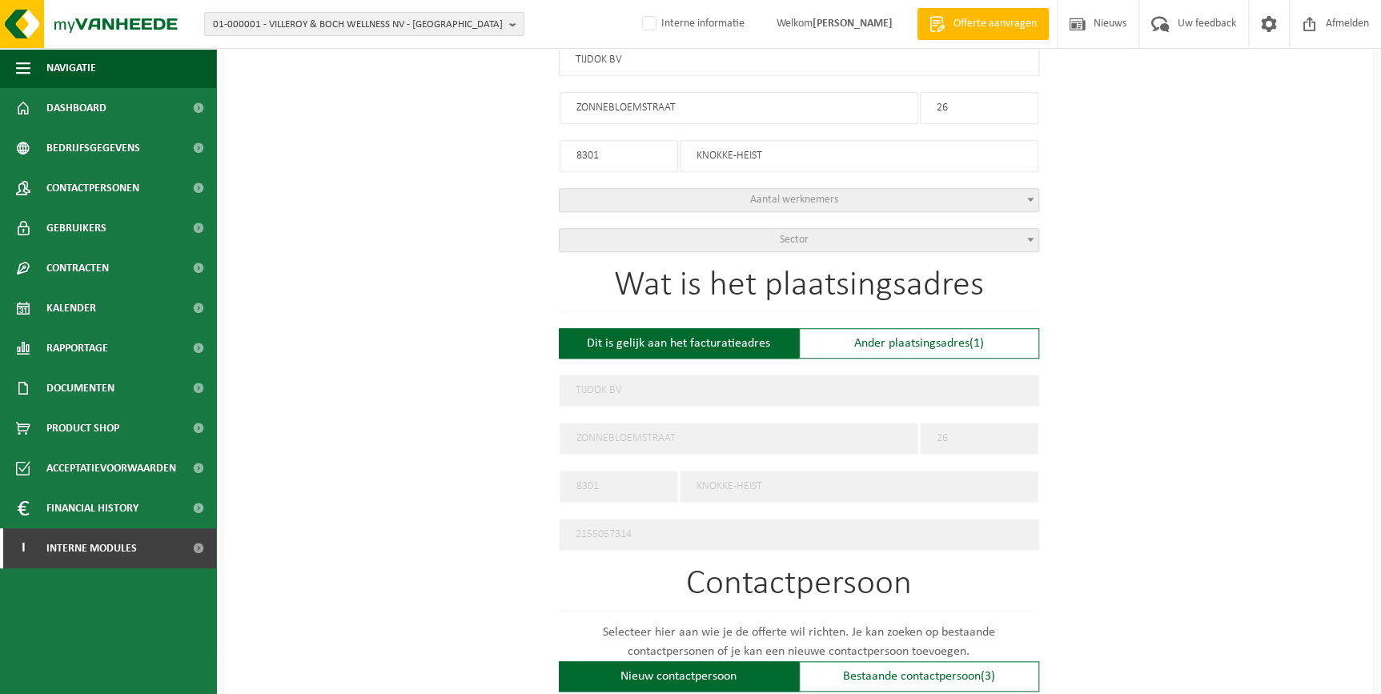
scroll to position [408, 0]
